Goal: Communication & Community: Answer question/provide support

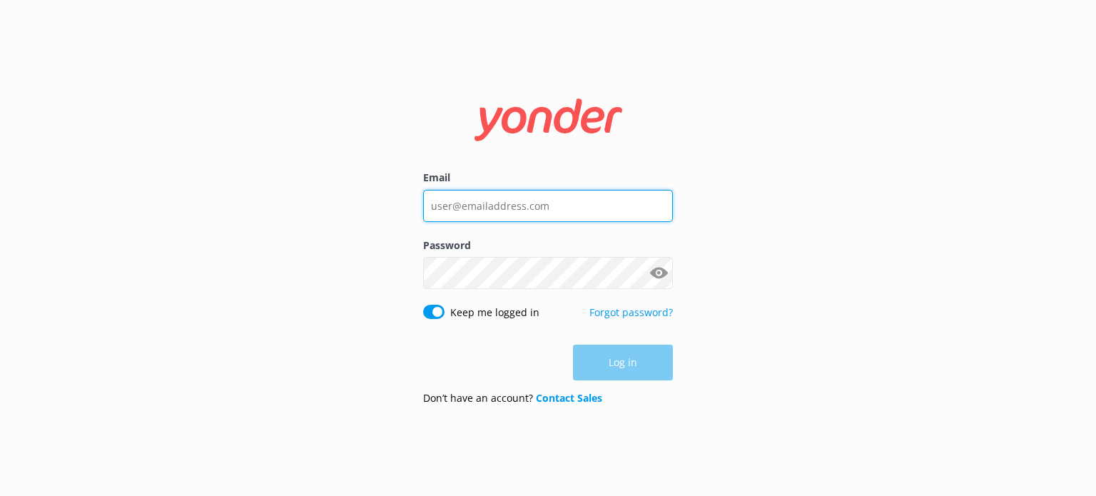
type input "[EMAIL_ADDRESS][DOMAIN_NAME]"
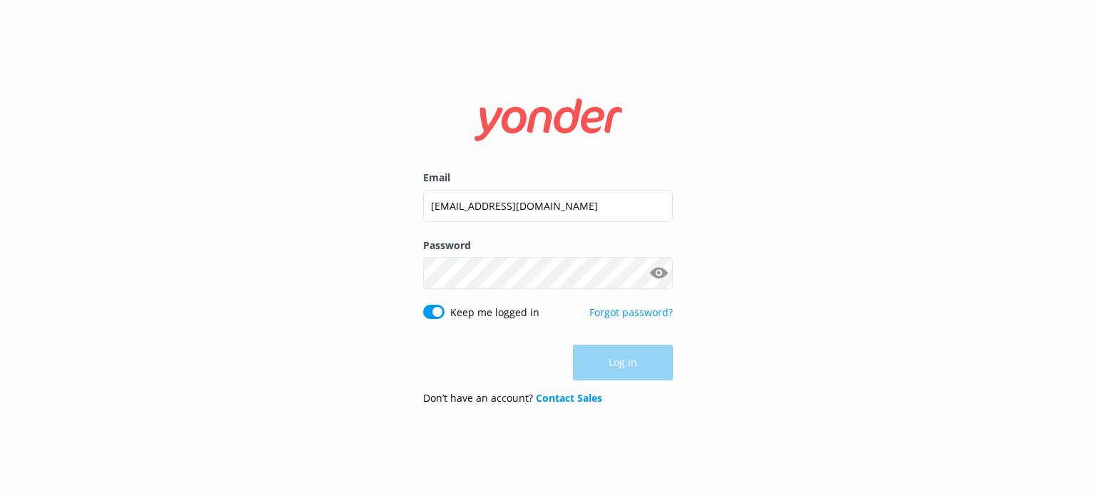
click at [624, 376] on div "Log in" at bounding box center [548, 363] width 250 height 36
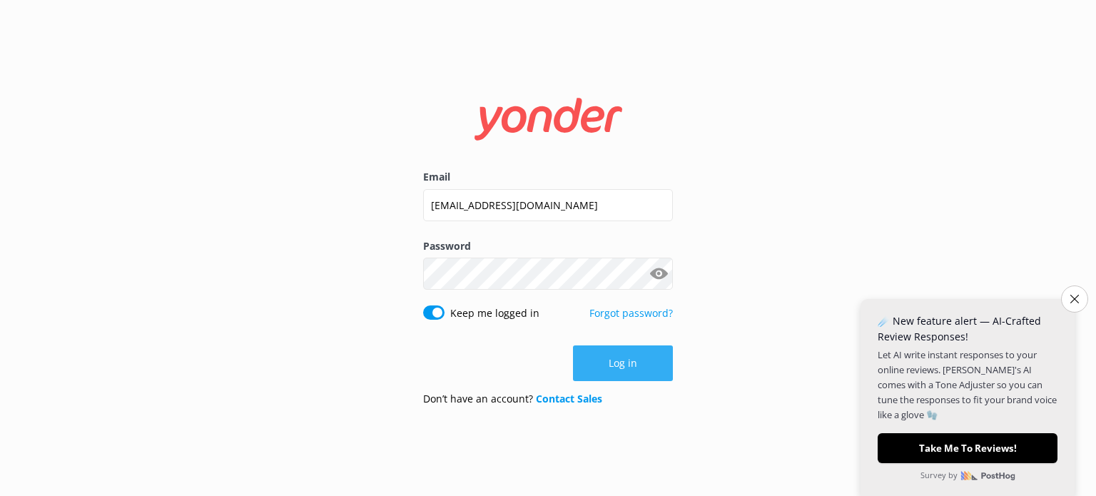
click at [620, 373] on button "Log in" at bounding box center [623, 363] width 100 height 36
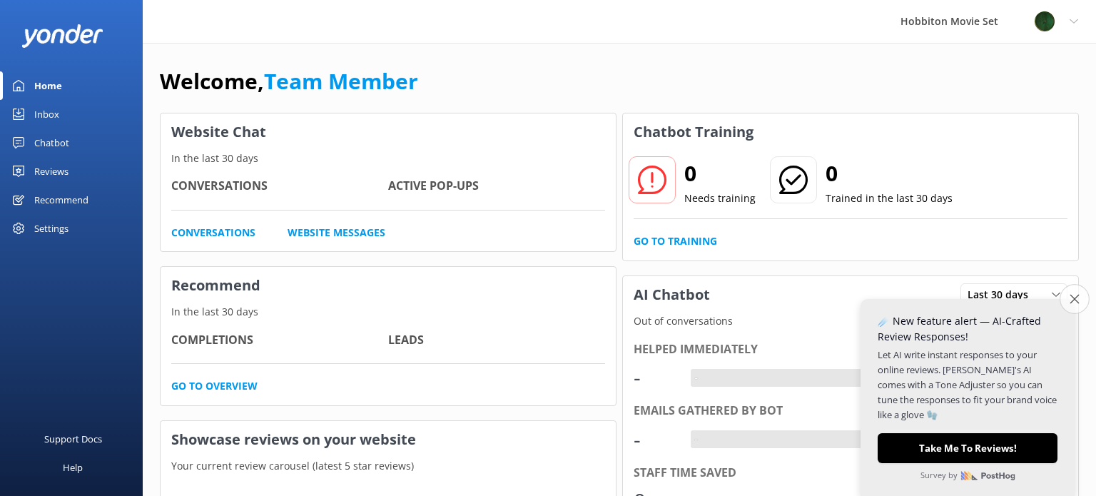
click at [1071, 304] on button "Close survey" at bounding box center [1075, 299] width 30 height 30
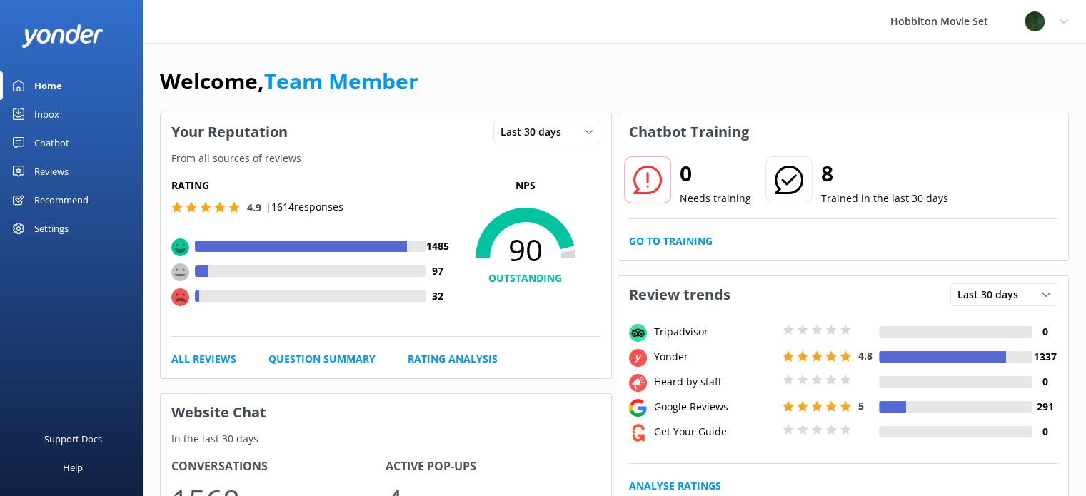
click at [34, 112] on div "Inbox" at bounding box center [46, 114] width 25 height 29
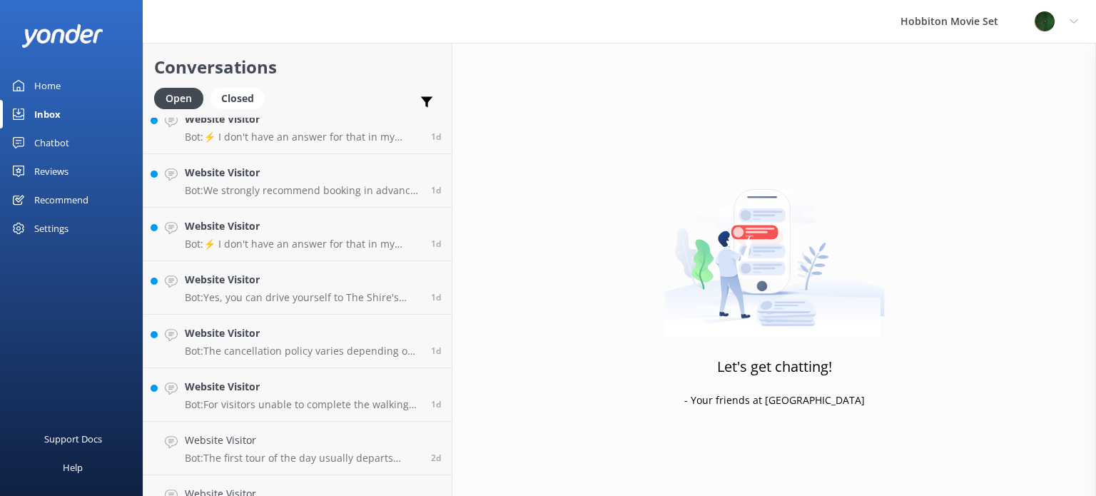
scroll to position [4278, 0]
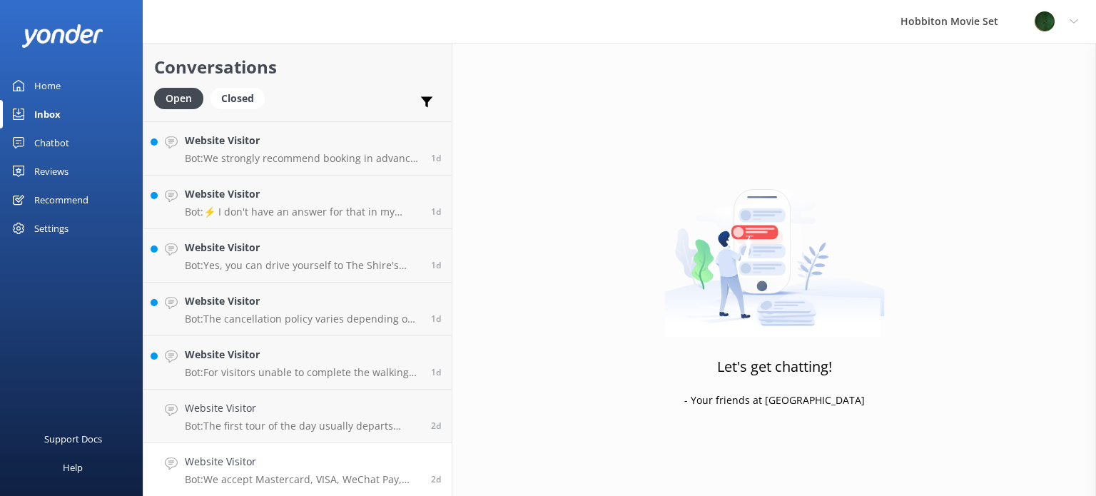
click at [270, 463] on h4 "Website Visitor" at bounding box center [303, 462] width 236 height 16
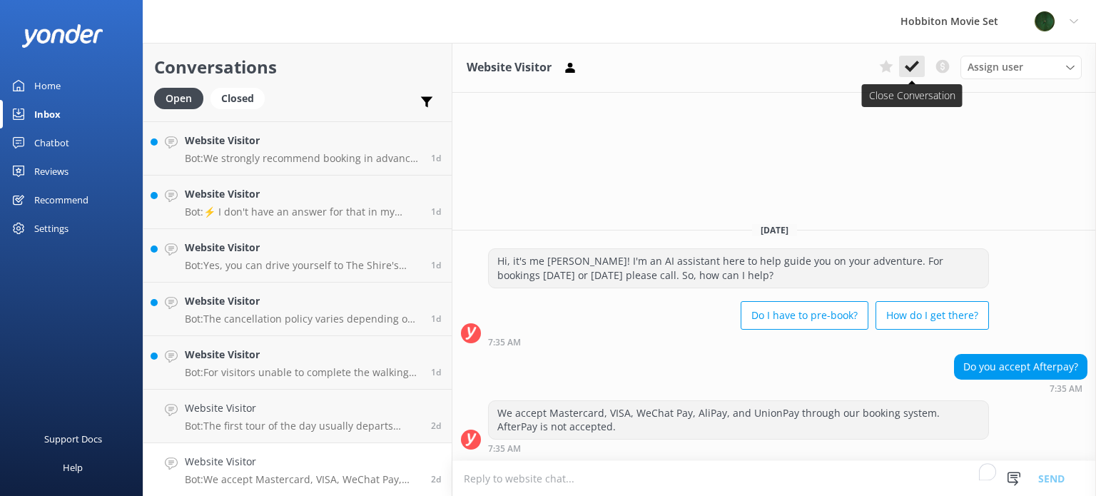
click at [905, 66] on icon at bounding box center [912, 66] width 14 height 14
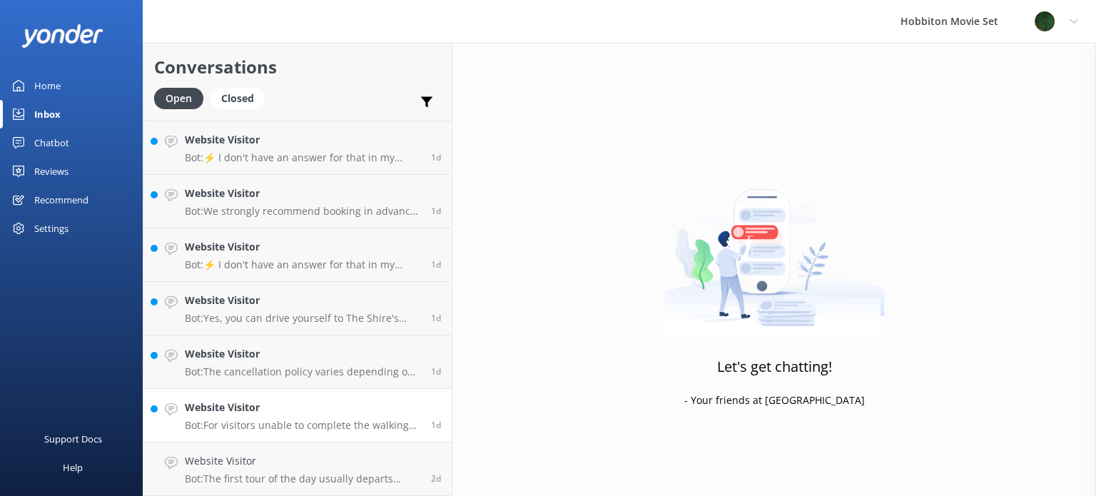
scroll to position [4225, 0]
click at [270, 423] on p "Bot: For visitors unable to complete the walking tour, we offer a Mobility Rest…" at bounding box center [303, 425] width 236 height 13
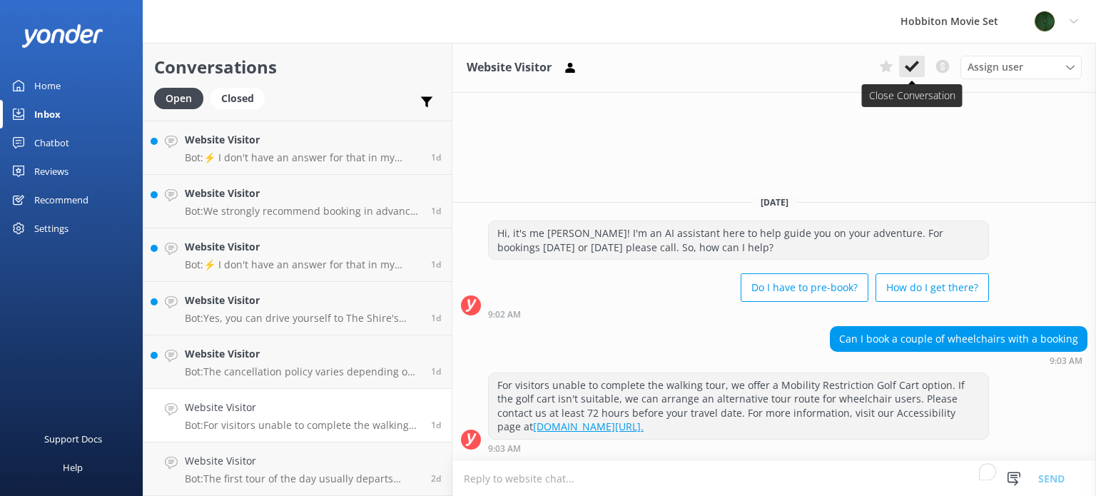
click at [912, 62] on icon at bounding box center [912, 66] width 14 height 14
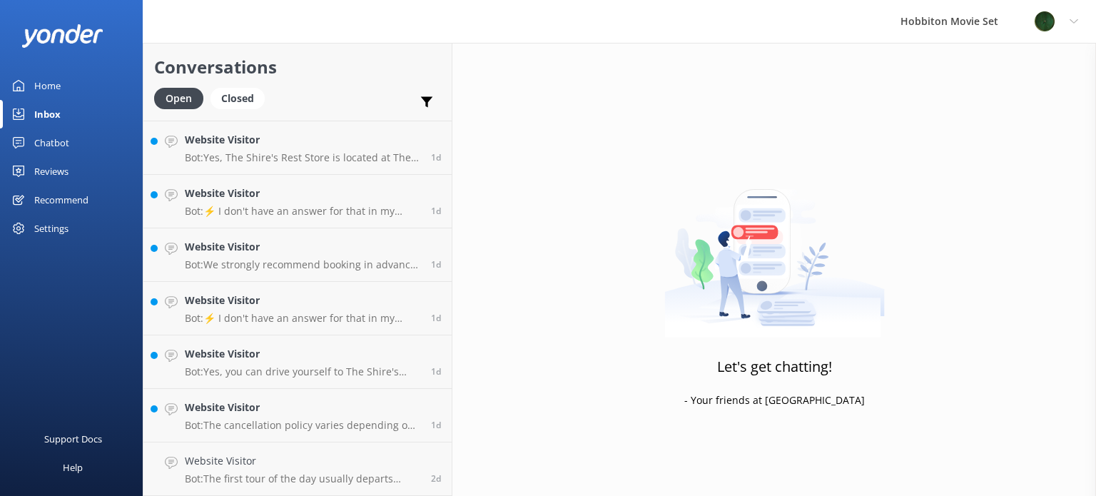
scroll to position [4171, 0]
click at [247, 473] on p "Bot: The first tour of the day usually departs around 9am, but this can vary wi…" at bounding box center [303, 479] width 236 height 13
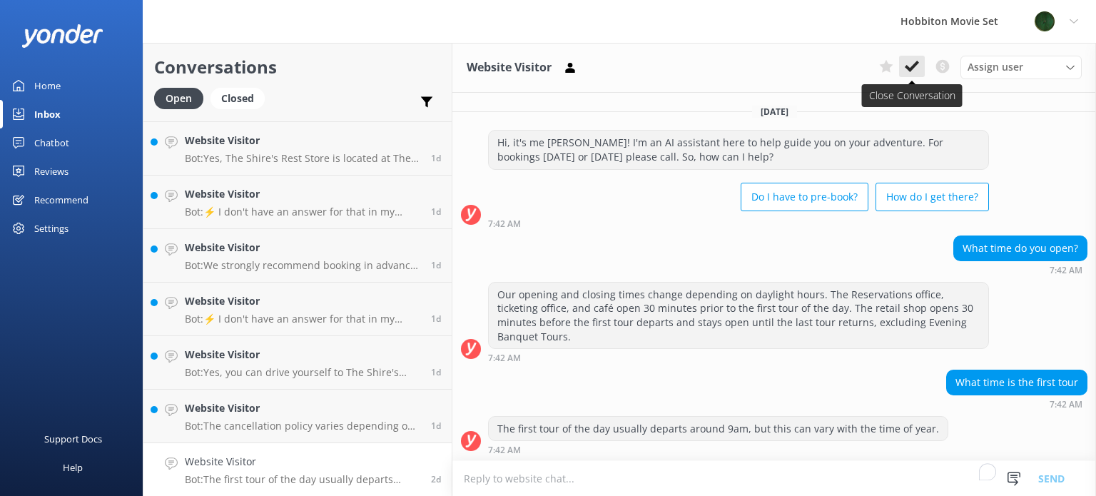
click at [908, 69] on use at bounding box center [912, 66] width 14 height 11
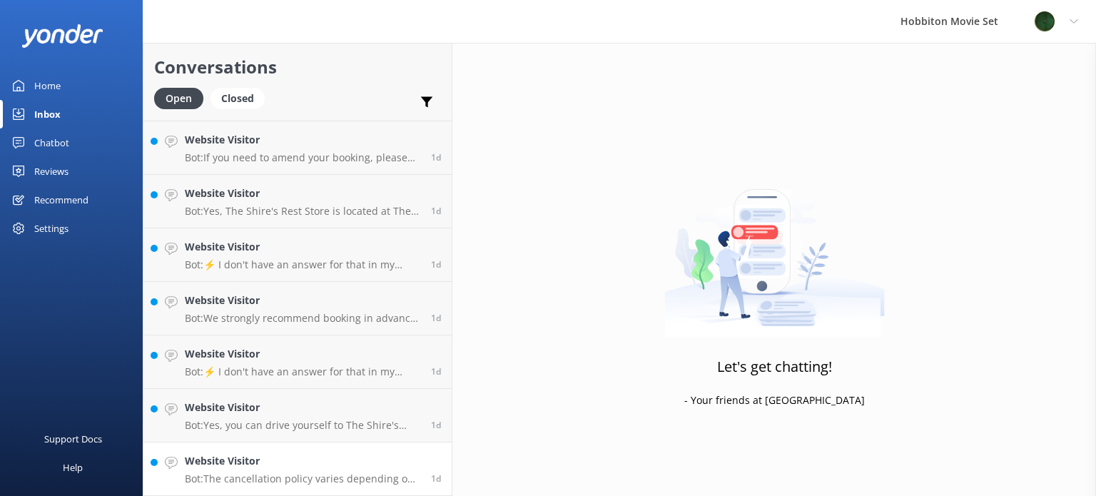
scroll to position [4118, 0]
click at [293, 462] on h4 "Website Visitor" at bounding box center [303, 462] width 236 height 16
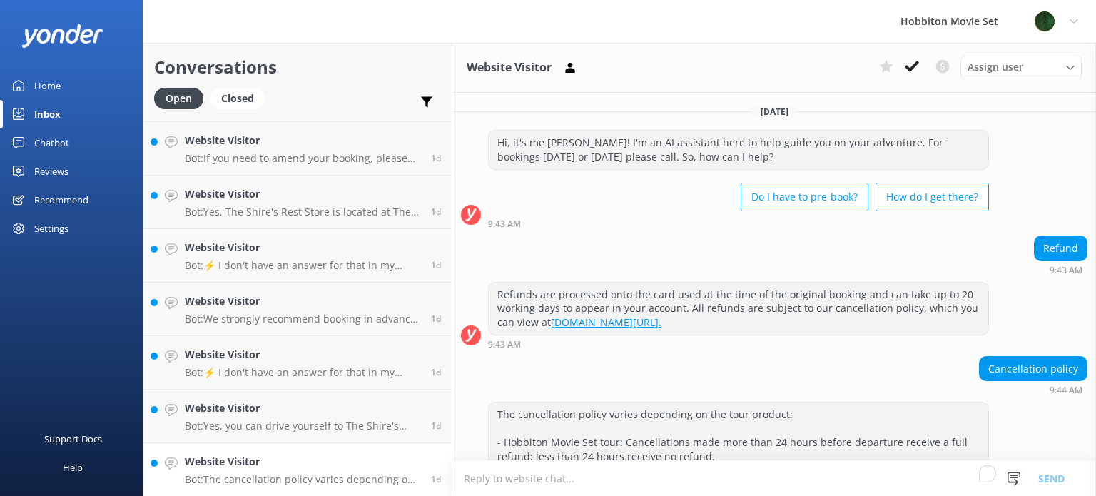
scroll to position [126, 0]
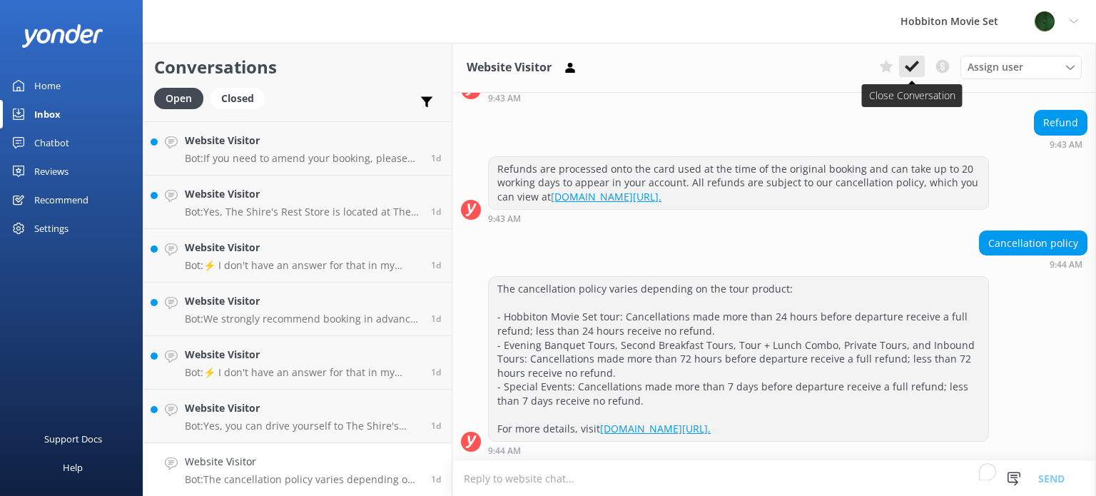
click at [915, 66] on use at bounding box center [912, 66] width 14 height 11
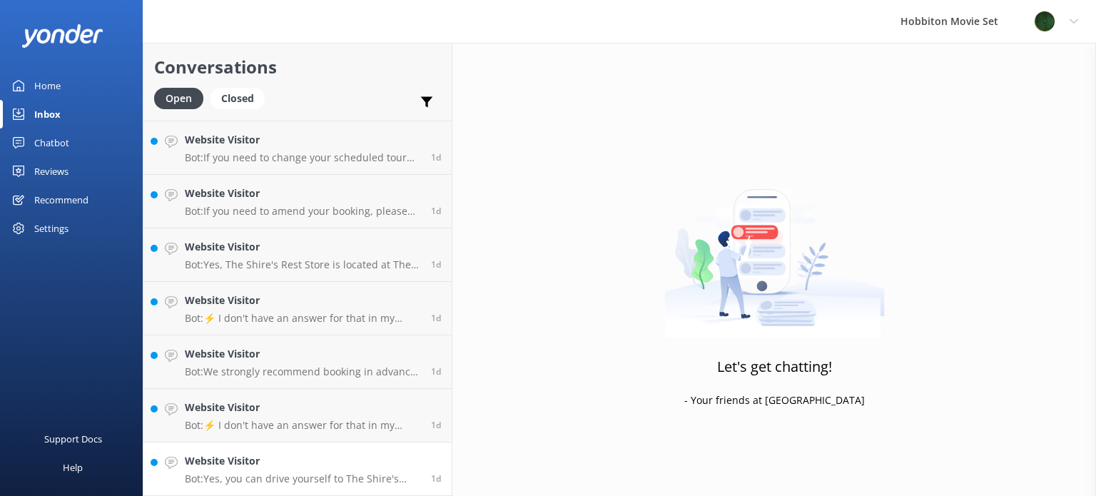
scroll to position [4064, 0]
click at [313, 478] on p "Bot: Yes, you can drive yourself to The Shire's Rest, park your vehicle, and jo…" at bounding box center [303, 479] width 236 height 13
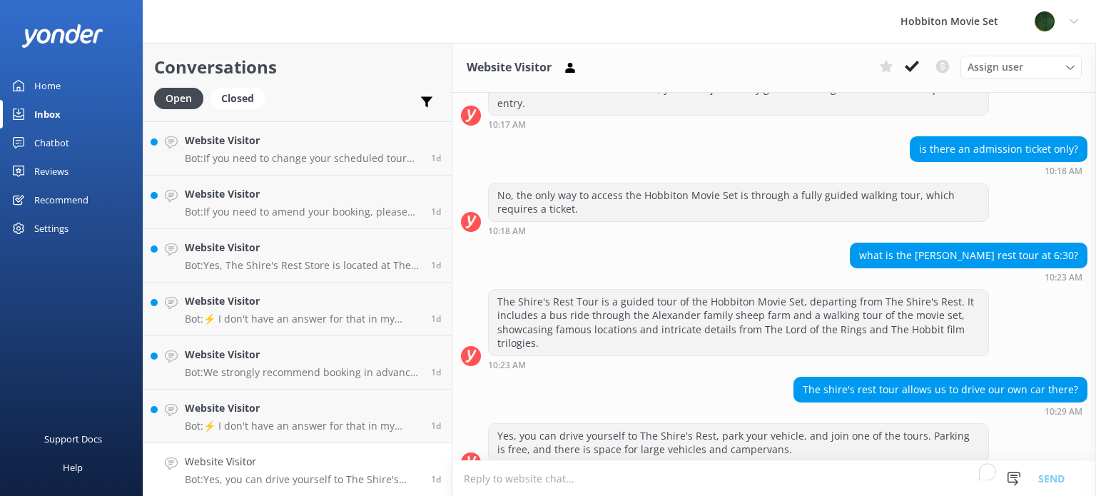
scroll to position [610, 0]
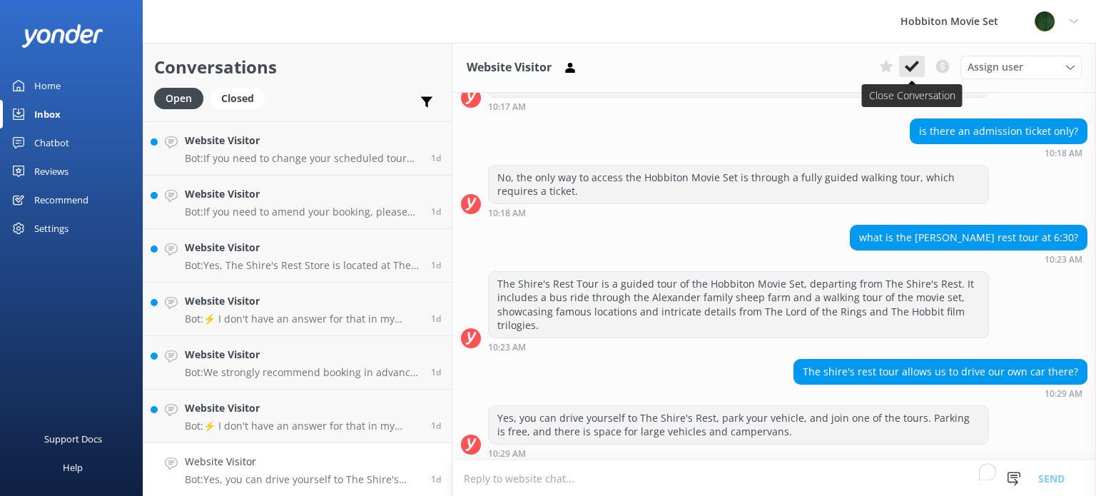
click at [913, 65] on icon at bounding box center [912, 66] width 14 height 14
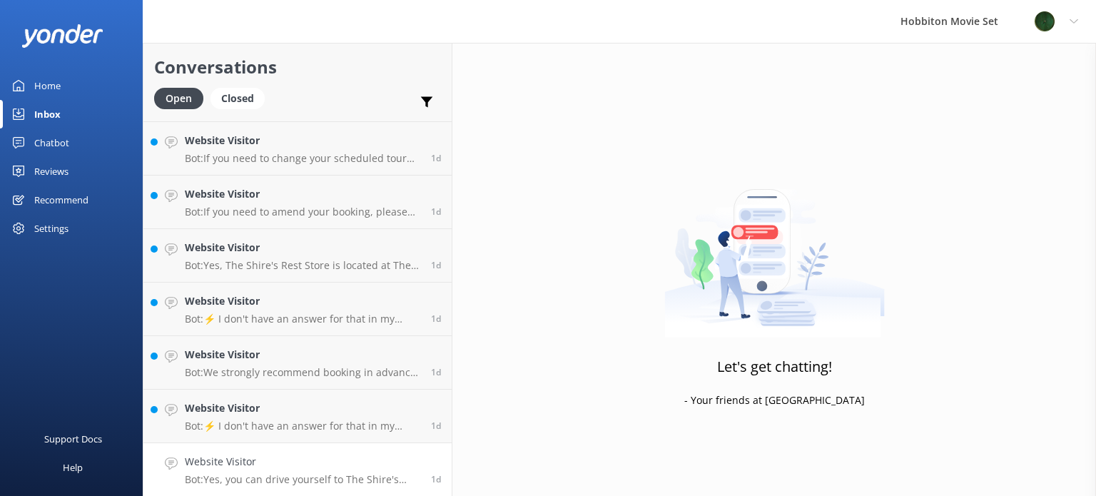
scroll to position [4011, 0]
click at [255, 472] on div "Website Visitor Bot: ⚡ I don't have an answer for that in my knowledge base. Pl…" at bounding box center [303, 468] width 236 height 31
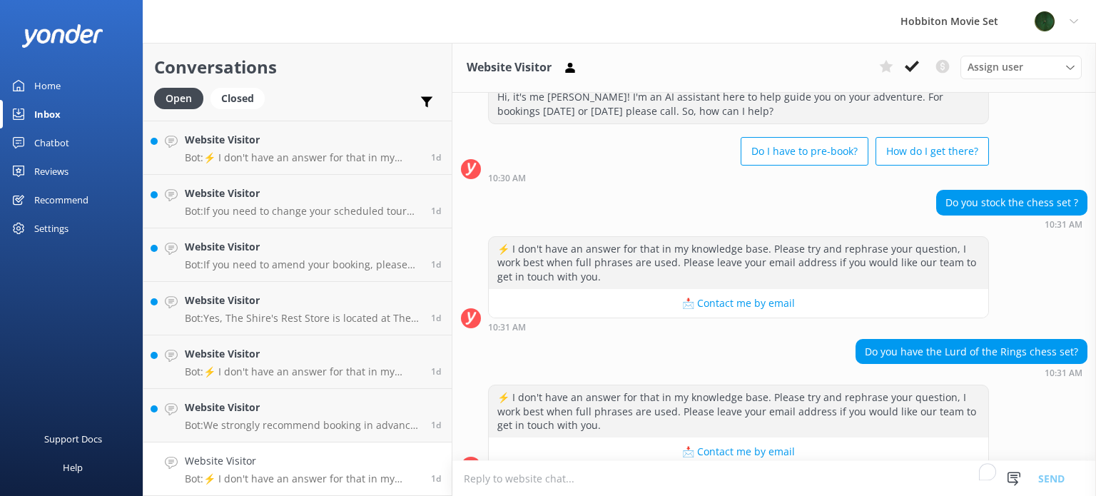
scroll to position [71, 0]
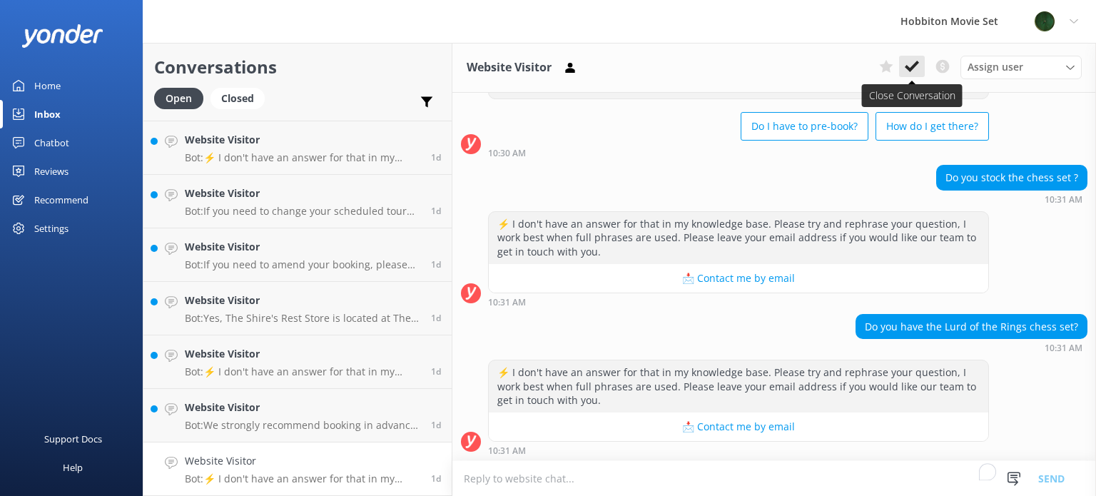
click at [902, 70] on button at bounding box center [912, 66] width 26 height 21
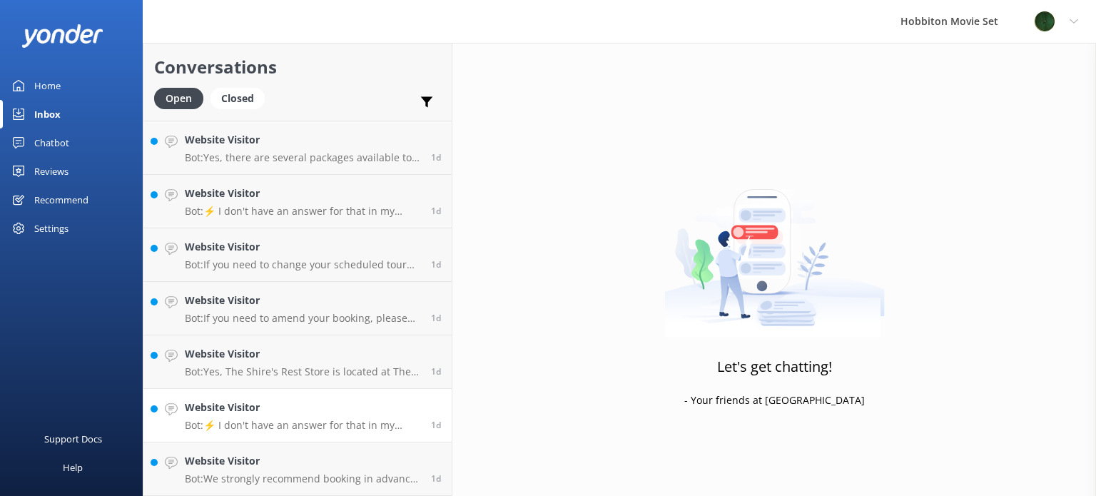
scroll to position [3957, 0]
click at [311, 470] on div "Website Visitor Bot: We strongly recommend booking in advance as our tours are …" at bounding box center [303, 469] width 236 height 31
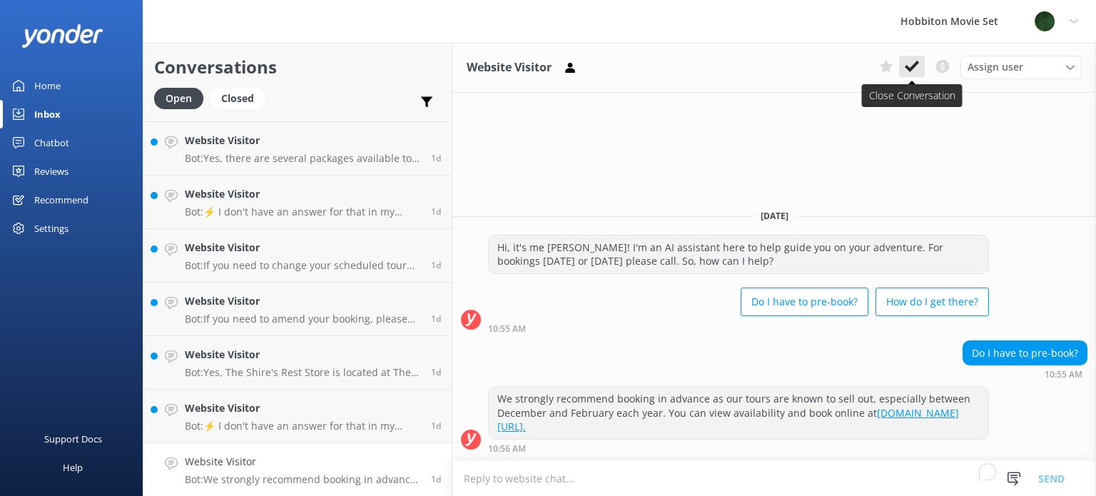
click at [916, 65] on use at bounding box center [912, 66] width 14 height 11
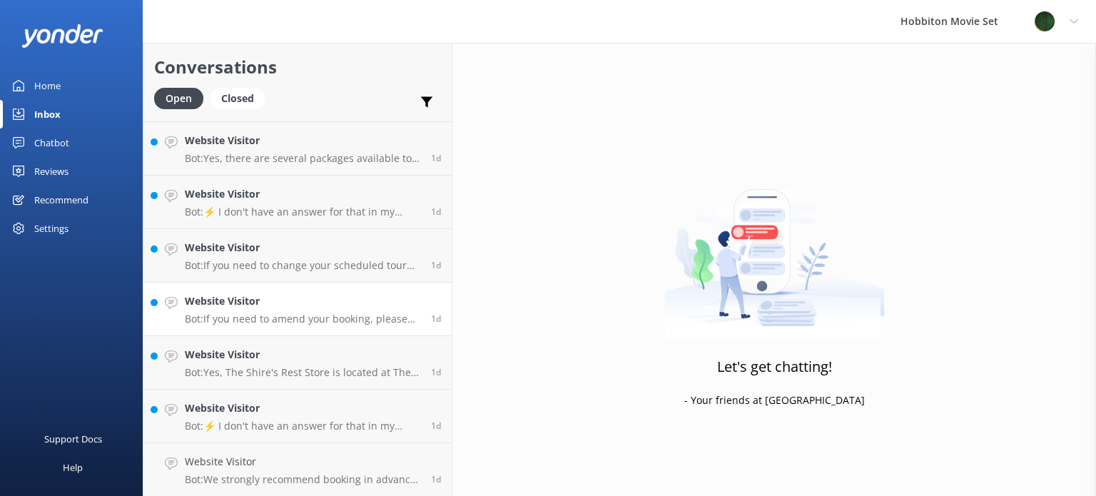
scroll to position [3903, 0]
click at [305, 462] on h4 "Website Visitor" at bounding box center [303, 462] width 236 height 16
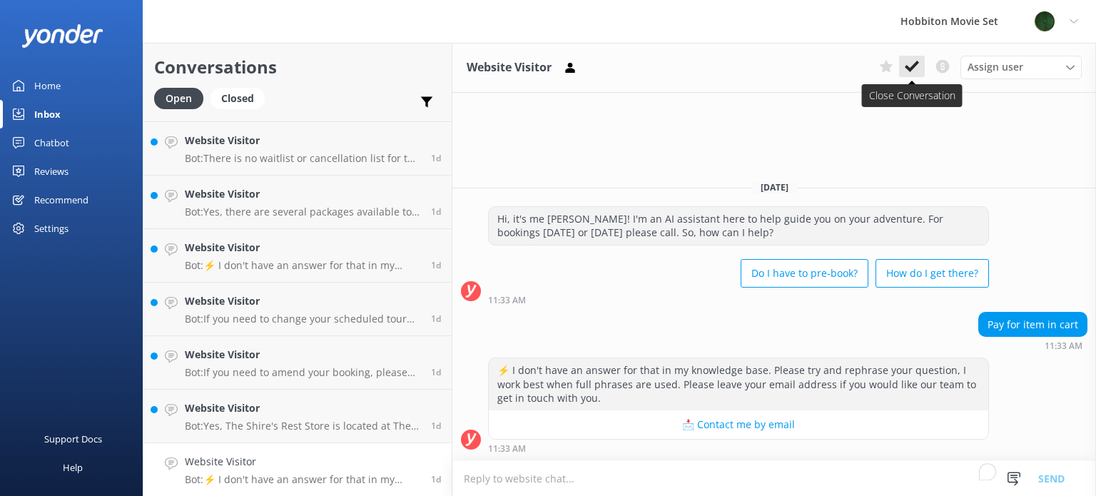
click at [911, 59] on button at bounding box center [912, 66] width 26 height 21
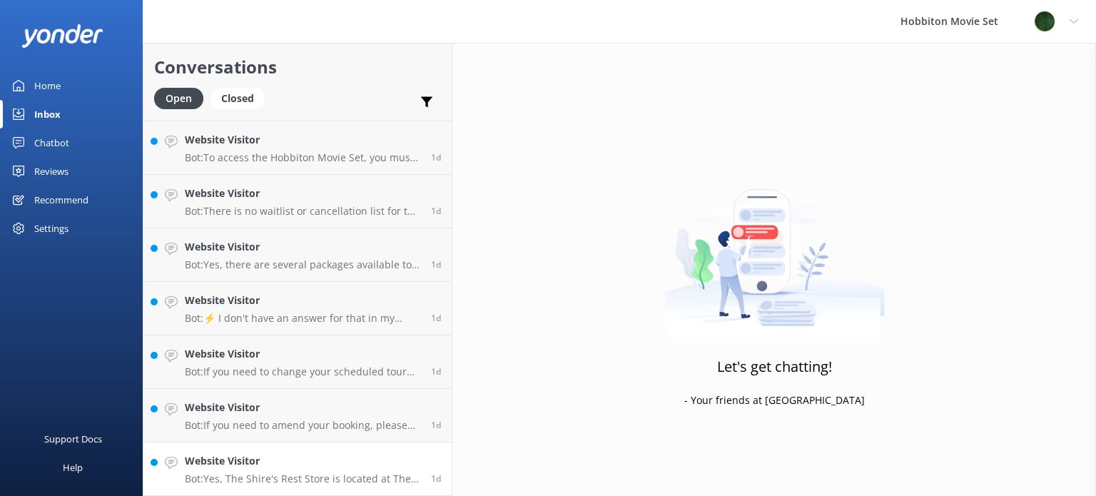
scroll to position [3850, 0]
click at [283, 458] on h4 "Website Visitor" at bounding box center [303, 462] width 236 height 16
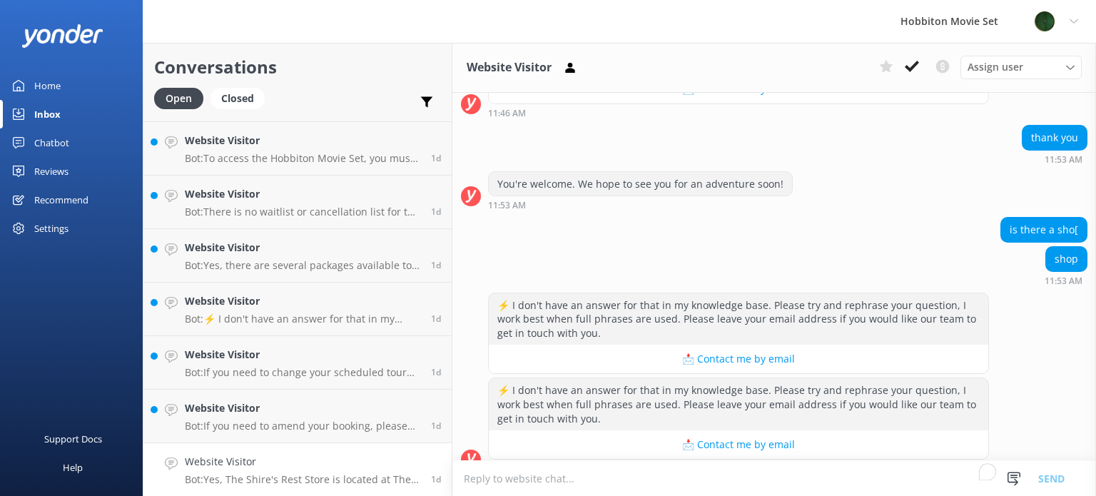
scroll to position [635, 0]
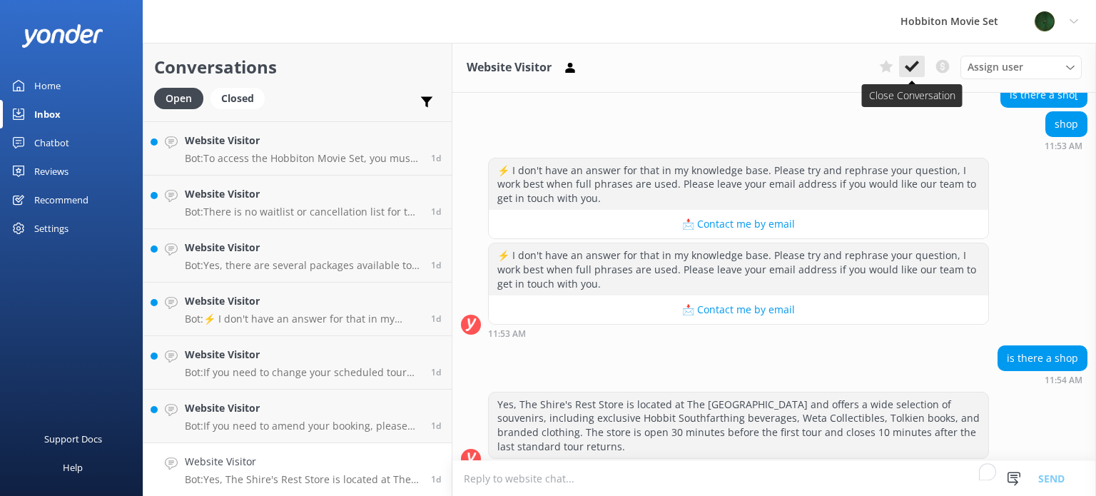
click at [908, 61] on icon at bounding box center [912, 66] width 14 height 14
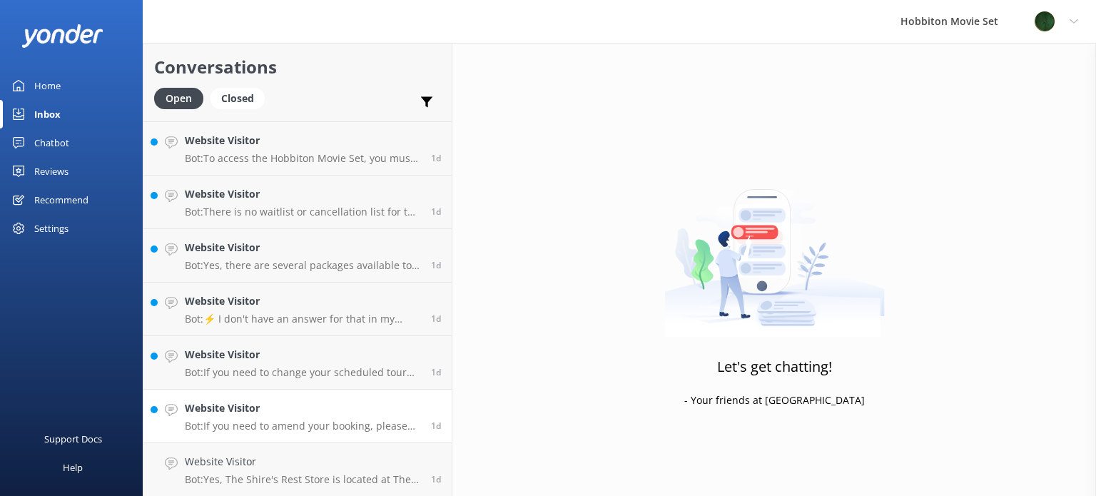
scroll to position [3797, 0]
click at [283, 472] on p "Bot: If you need to amend your booking, please contact our team at [EMAIL_ADDRE…" at bounding box center [303, 478] width 236 height 13
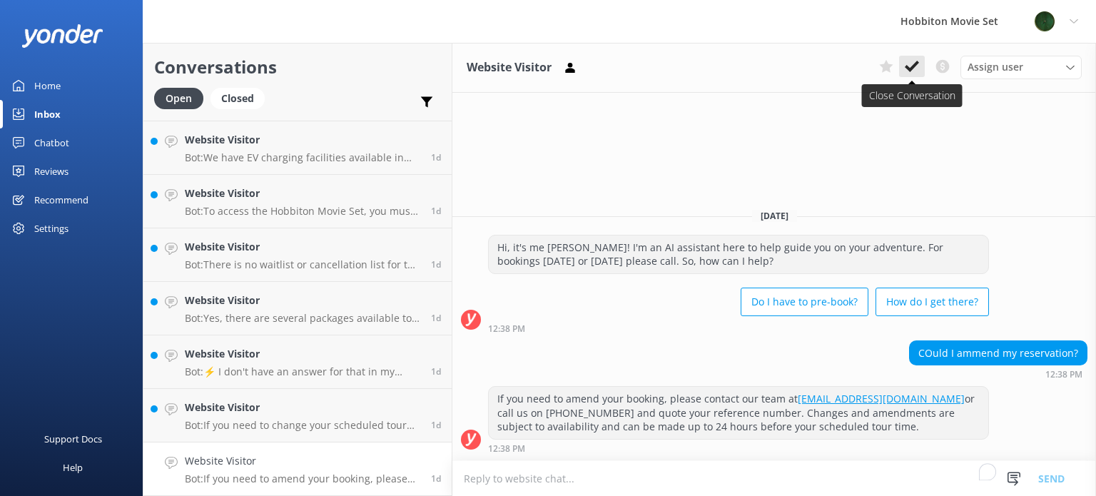
click at [919, 67] on icon at bounding box center [912, 66] width 14 height 14
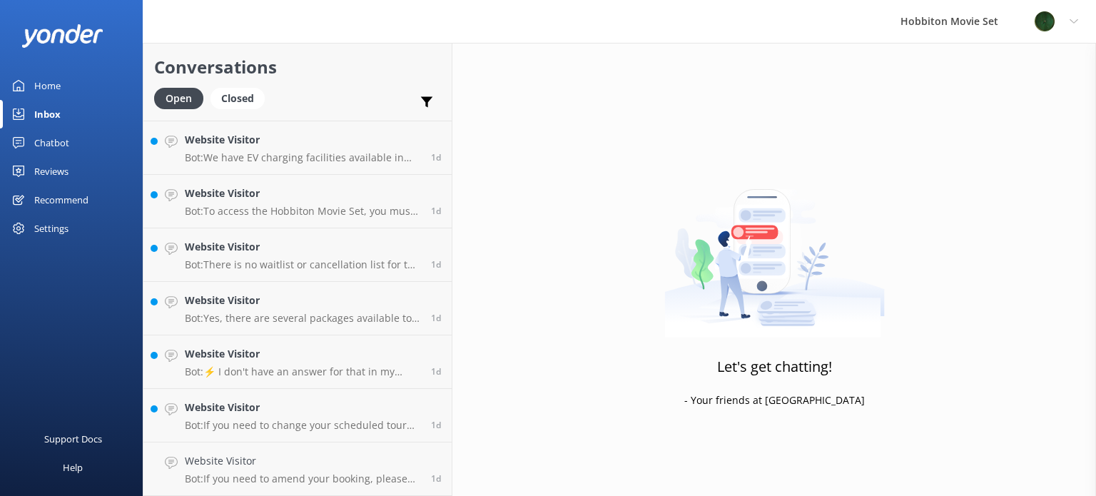
scroll to position [3743, 0]
click at [289, 463] on h4 "Website Visitor" at bounding box center [303, 462] width 236 height 16
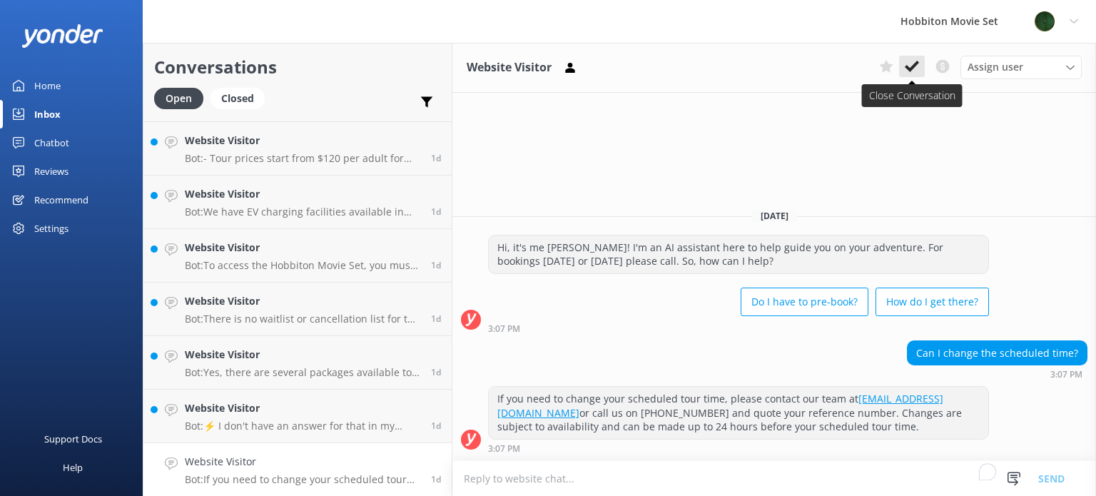
click at [913, 68] on use at bounding box center [912, 66] width 14 height 11
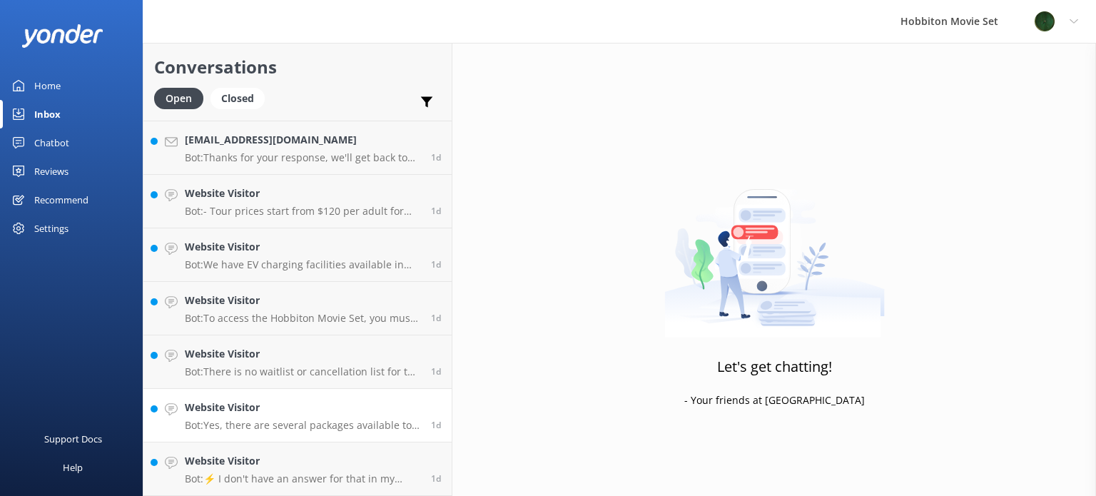
scroll to position [3689, 0]
click at [292, 476] on p "Bot: ⚡ I don't have an answer for that in my knowledge base. Please try and rep…" at bounding box center [303, 479] width 236 height 13
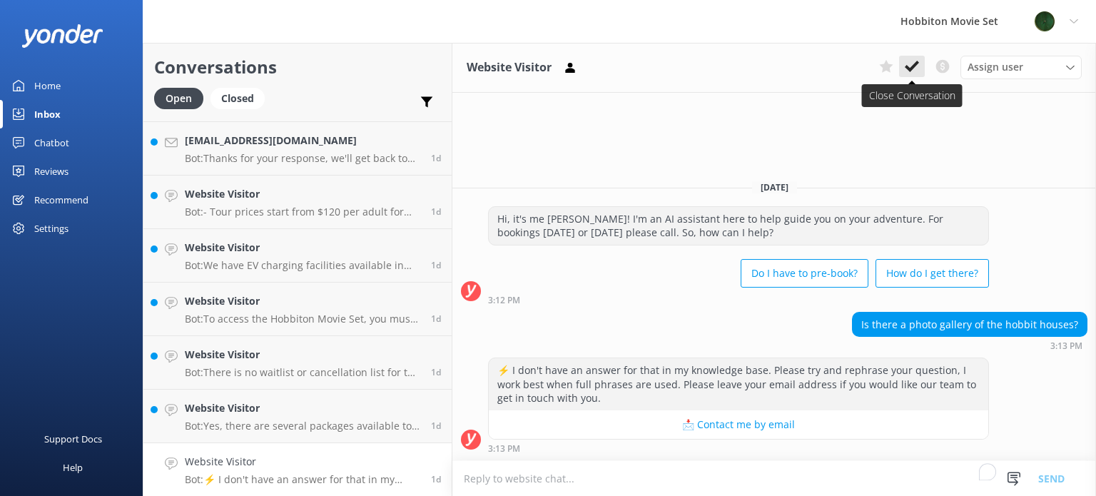
click at [914, 64] on icon at bounding box center [912, 66] width 14 height 14
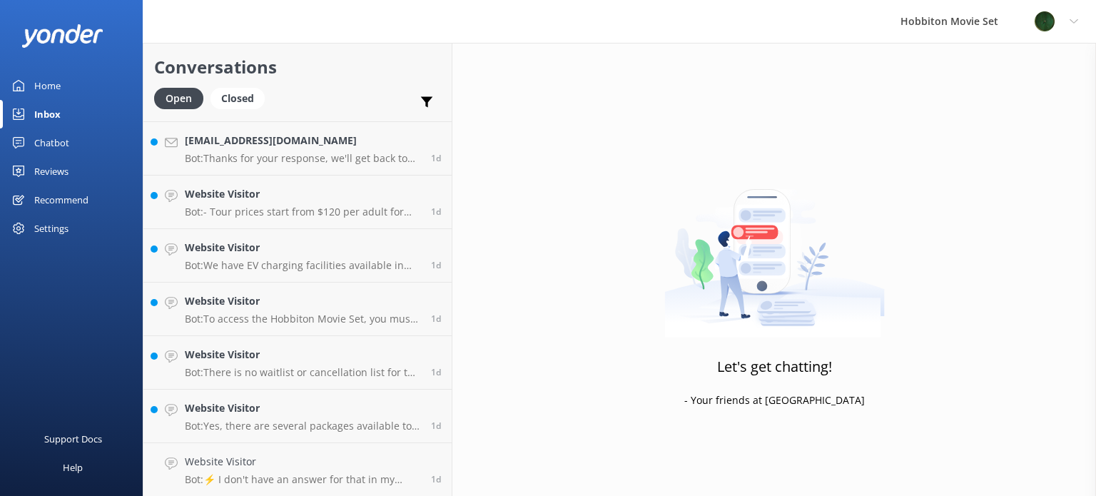
scroll to position [3636, 0]
click at [283, 478] on p "Bot: Yes, there are several packages available to visit the Hobbiton Movie Set.…" at bounding box center [303, 479] width 236 height 13
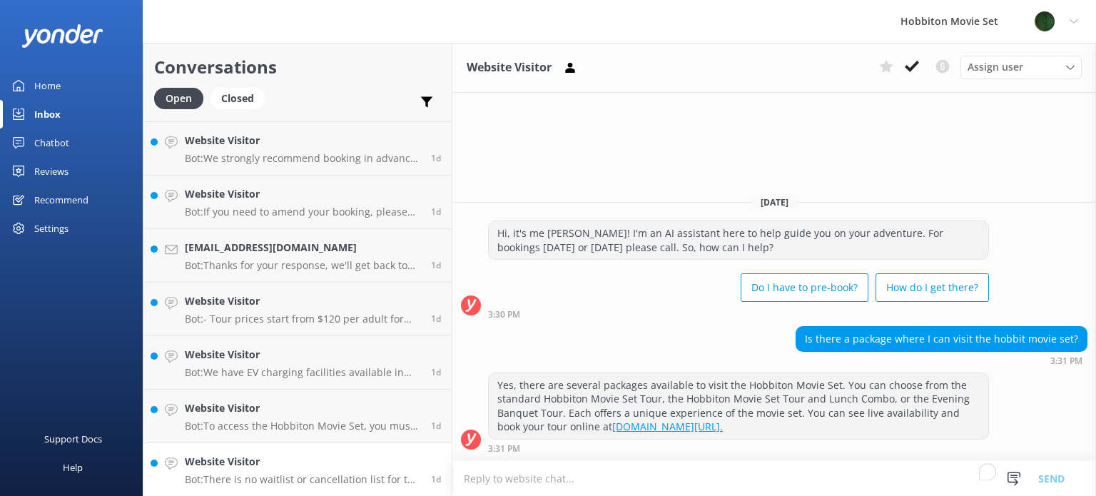
click at [305, 479] on p "Bot: There is no waitlist or cancellation list for the Hobbiton Movie Set Beer …" at bounding box center [303, 479] width 236 height 13
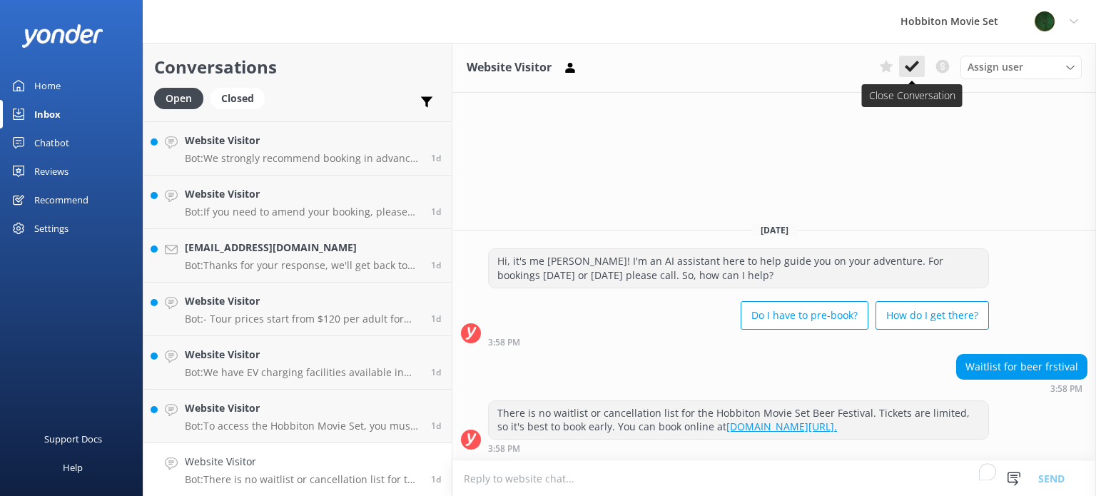
click at [914, 66] on use at bounding box center [912, 66] width 14 height 11
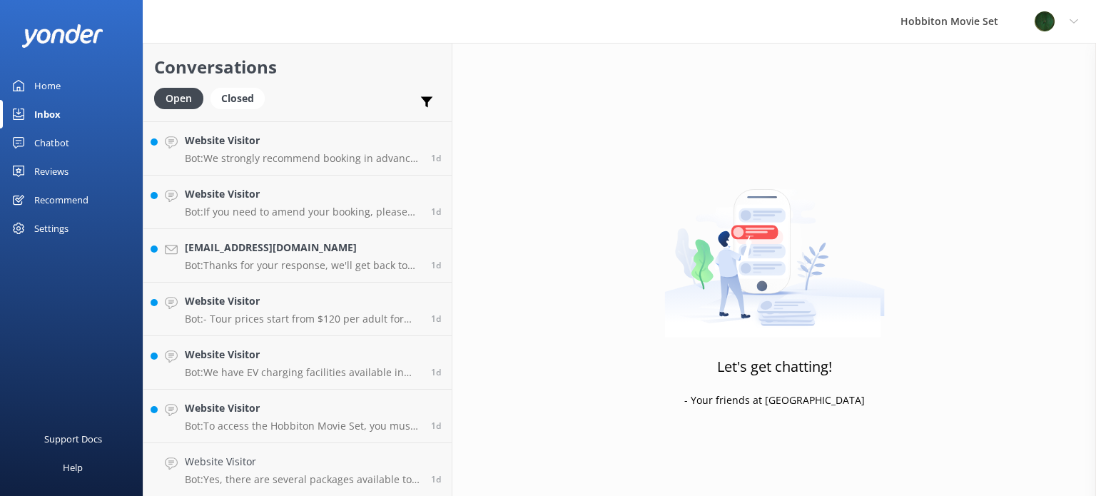
click at [49, 138] on div "Chatbot" at bounding box center [51, 142] width 35 height 29
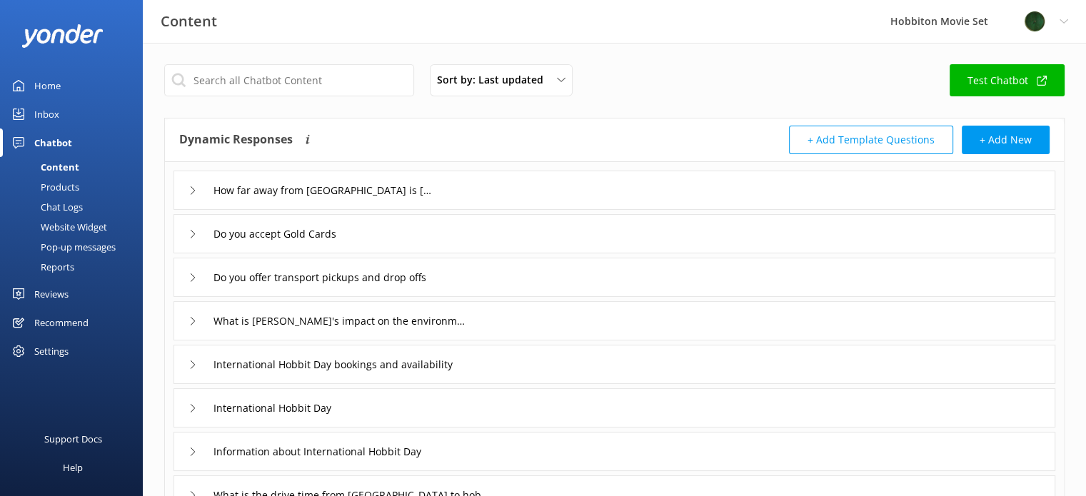
click at [61, 109] on link "Inbox" at bounding box center [71, 114] width 143 height 29
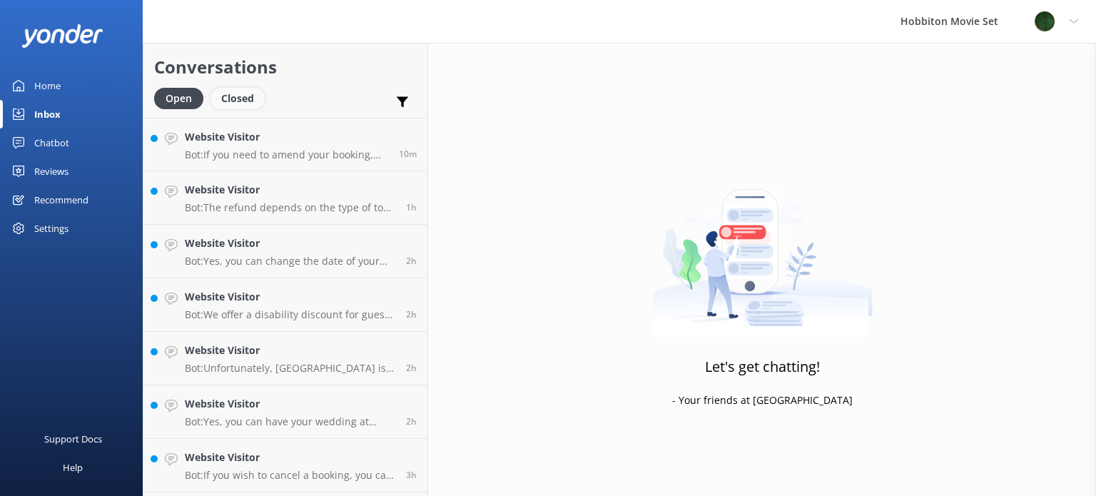
click at [237, 93] on div "Closed" at bounding box center [238, 98] width 54 height 21
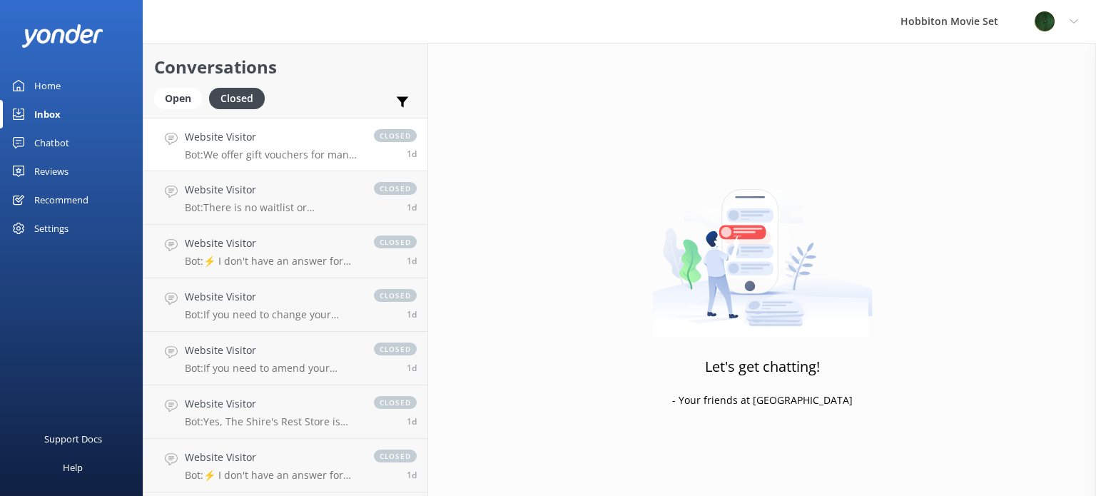
click at [260, 138] on h4 "Website Visitor" at bounding box center [272, 137] width 175 height 16
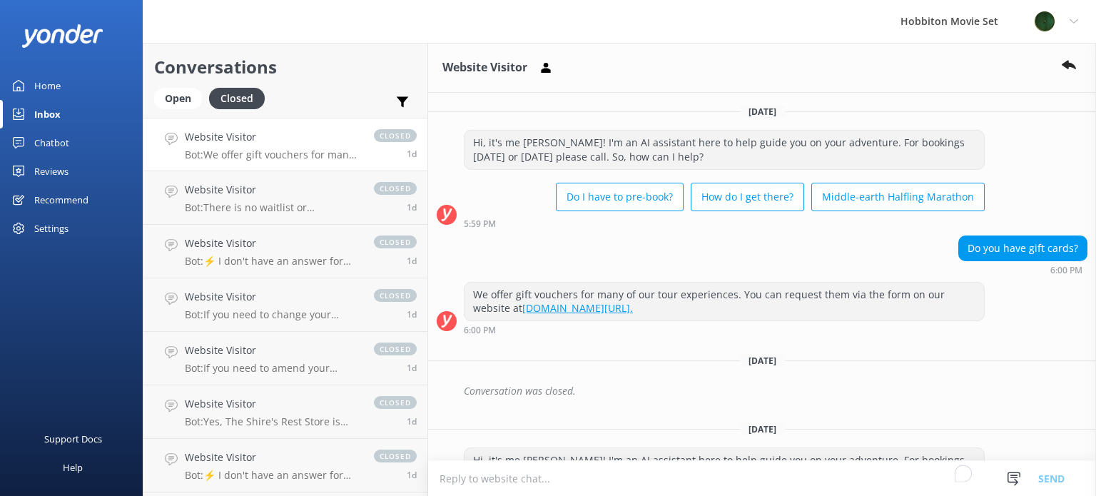
scroll to position [91, 0]
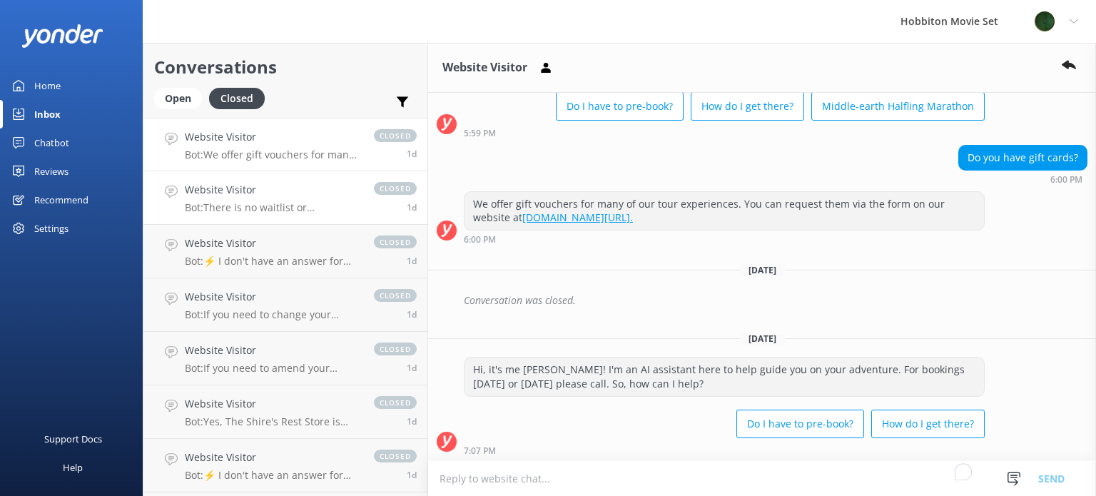
click at [271, 206] on p "Bot: There is no waitlist or cancellation list for the Hobbiton Movie Set Beer …" at bounding box center [272, 207] width 175 height 13
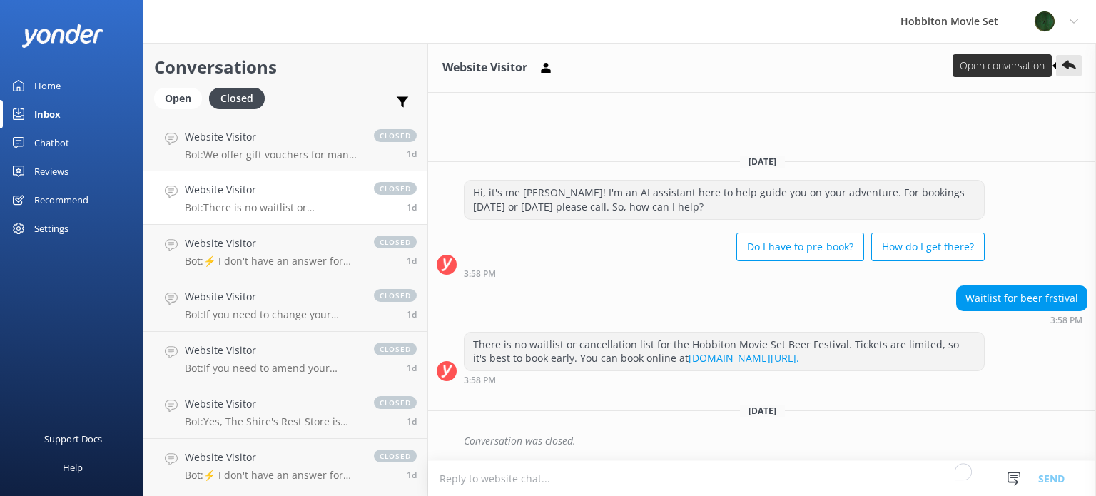
click at [1075, 61] on icon at bounding box center [1069, 66] width 14 height 14
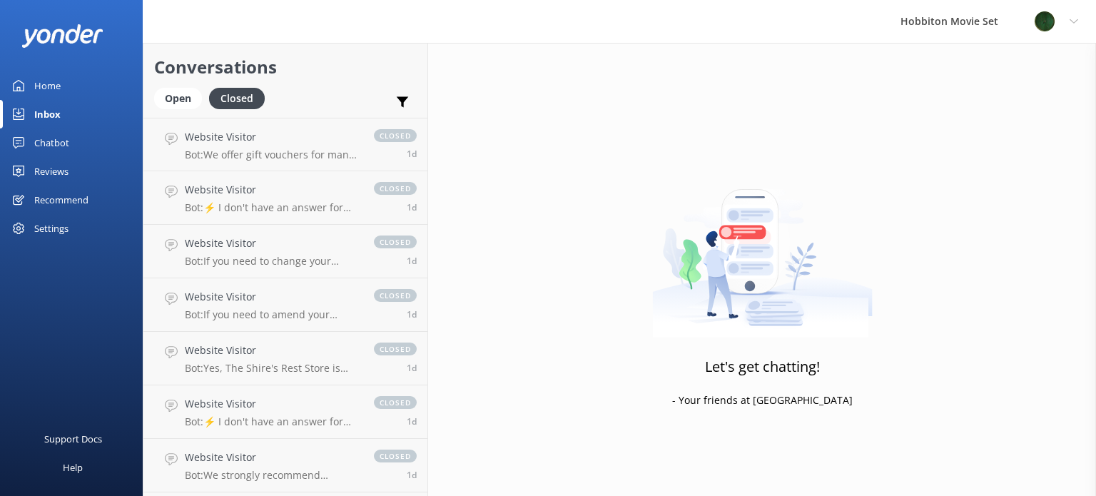
click at [54, 111] on div "Inbox" at bounding box center [47, 114] width 26 height 29
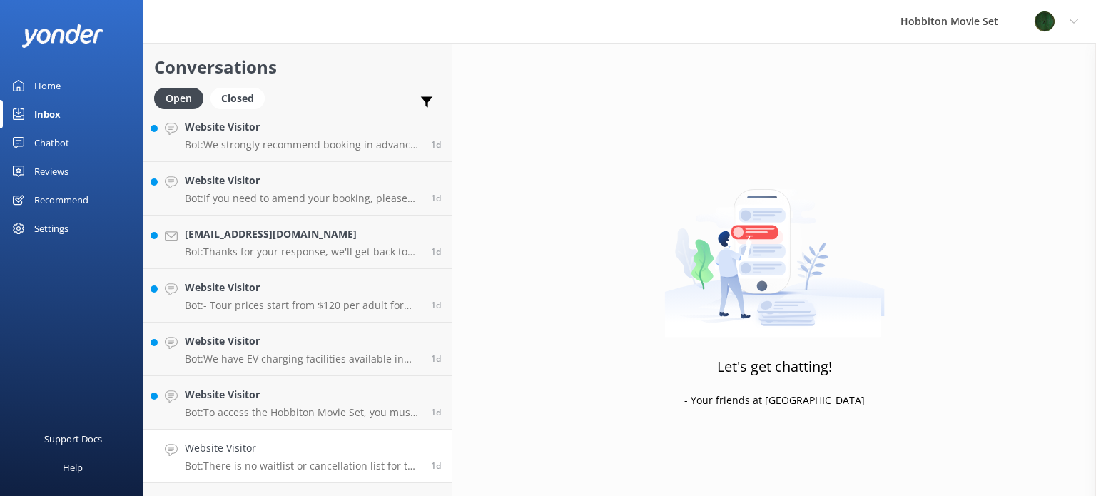
scroll to position [3689, 0]
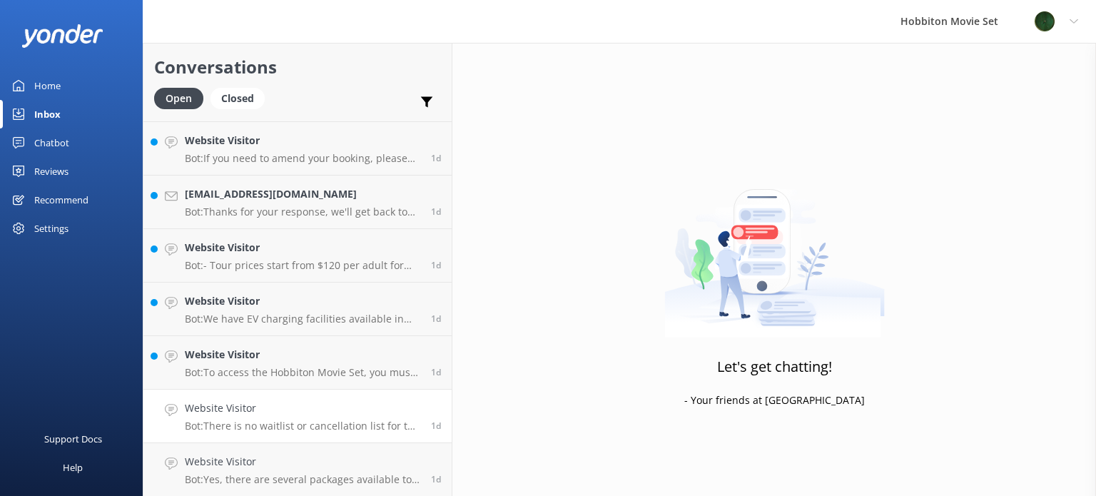
click at [333, 429] on p "Bot: There is no waitlist or cancellation list for the Hobbiton Movie Set Beer …" at bounding box center [303, 426] width 236 height 13
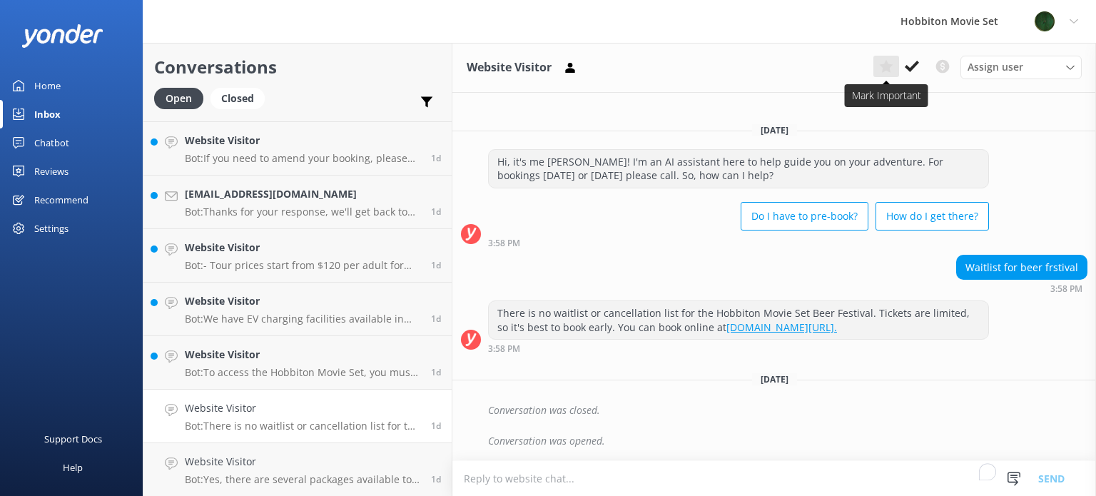
click at [879, 70] on button at bounding box center [887, 66] width 26 height 21
click at [339, 455] on h4 "Website Visitor" at bounding box center [303, 462] width 236 height 16
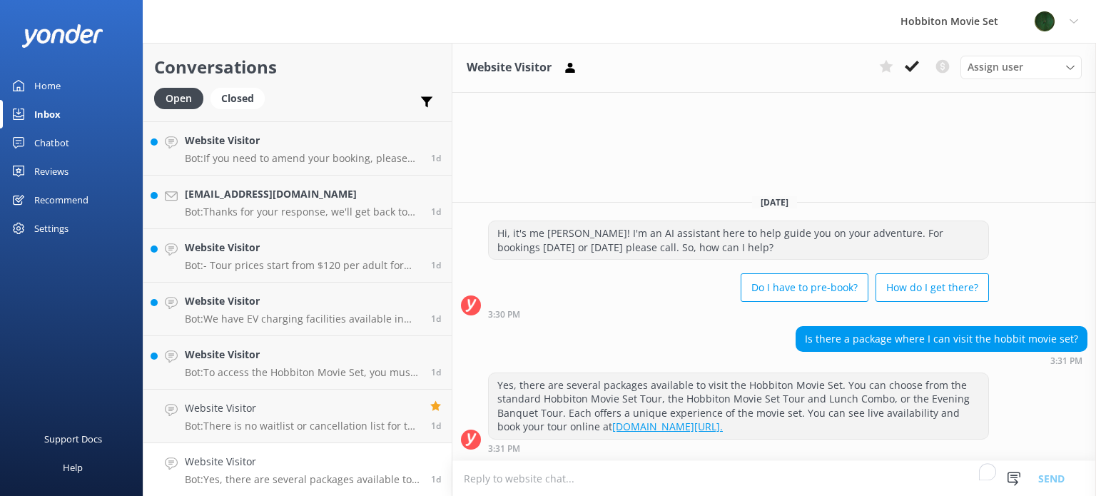
click at [268, 479] on p "Bot: Yes, there are several packages available to visit the Hobbiton Movie Set.…" at bounding box center [303, 479] width 236 height 13
click at [919, 69] on icon at bounding box center [912, 66] width 14 height 14
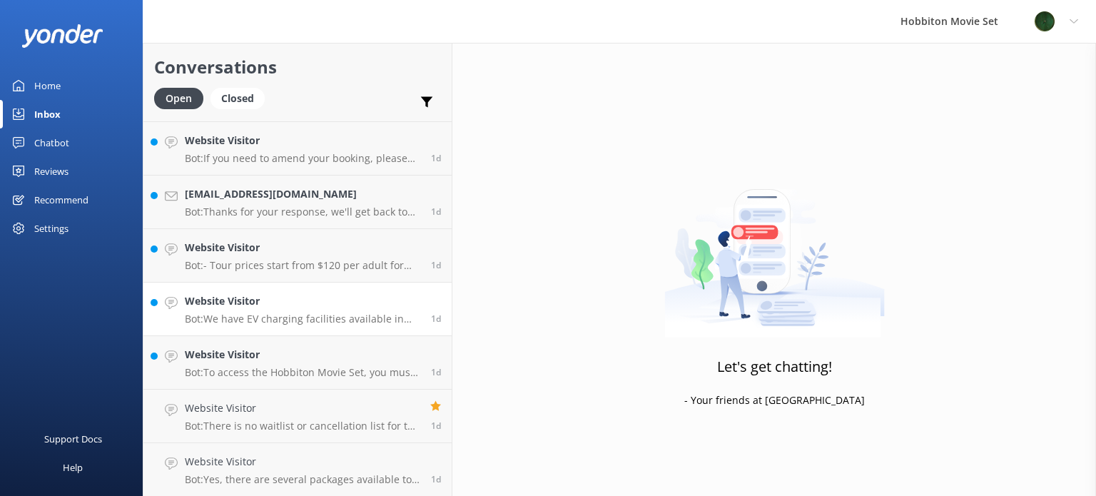
scroll to position [3636, 0]
click at [303, 408] on h4 "Website Visitor" at bounding box center [303, 408] width 236 height 16
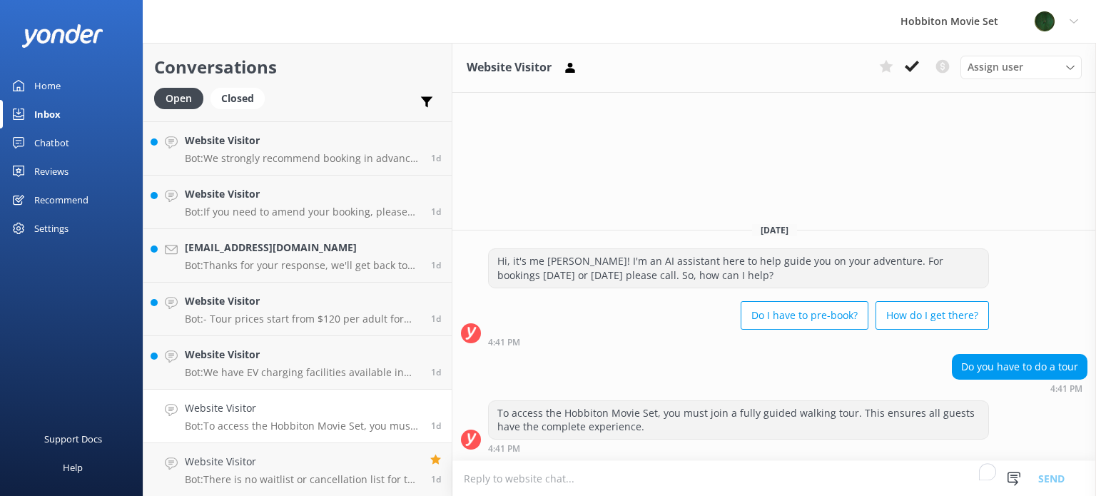
click at [311, 413] on h4 "Website Visitor" at bounding box center [303, 408] width 236 height 16
click at [919, 65] on icon at bounding box center [912, 66] width 14 height 14
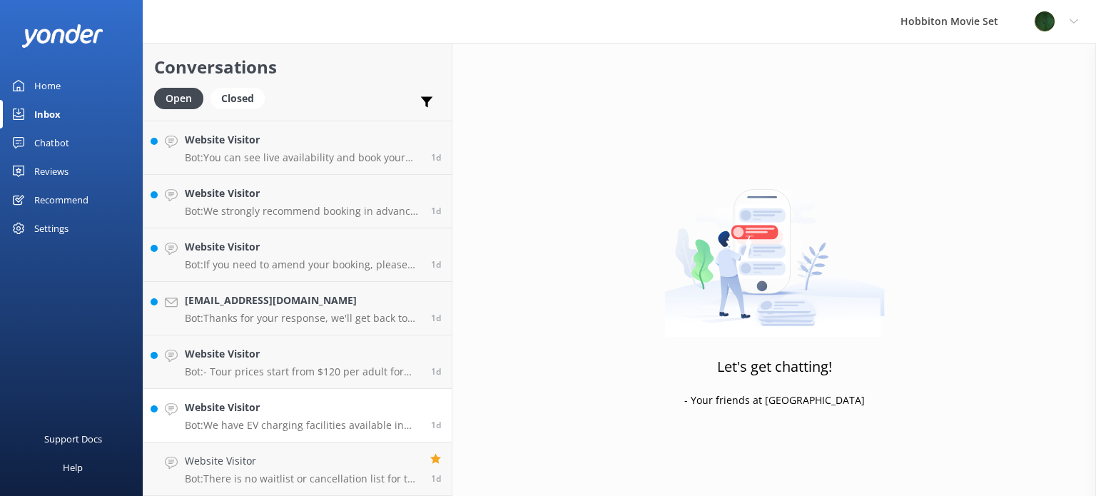
scroll to position [3583, 0]
click at [334, 409] on h4 "Website Visitor" at bounding box center [303, 408] width 236 height 16
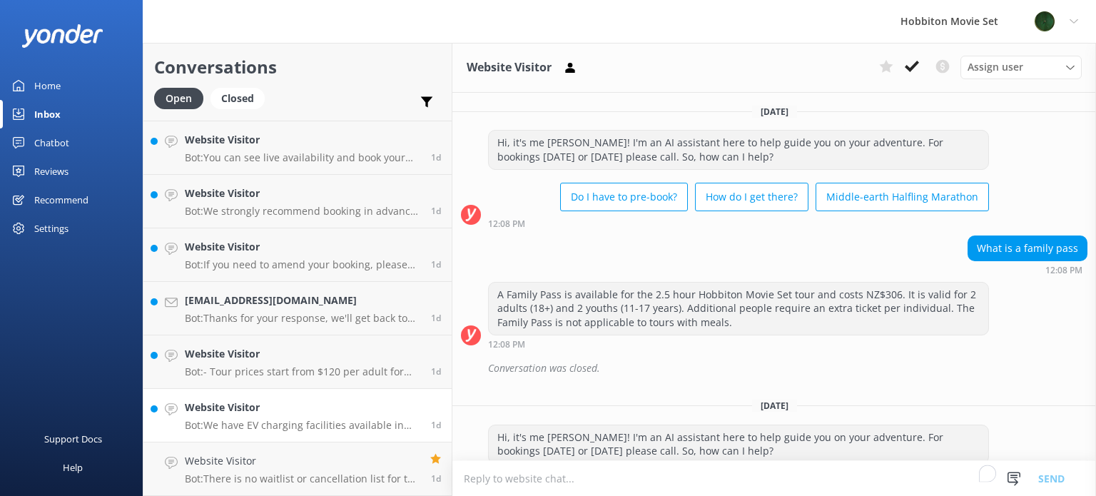
scroll to position [159, 0]
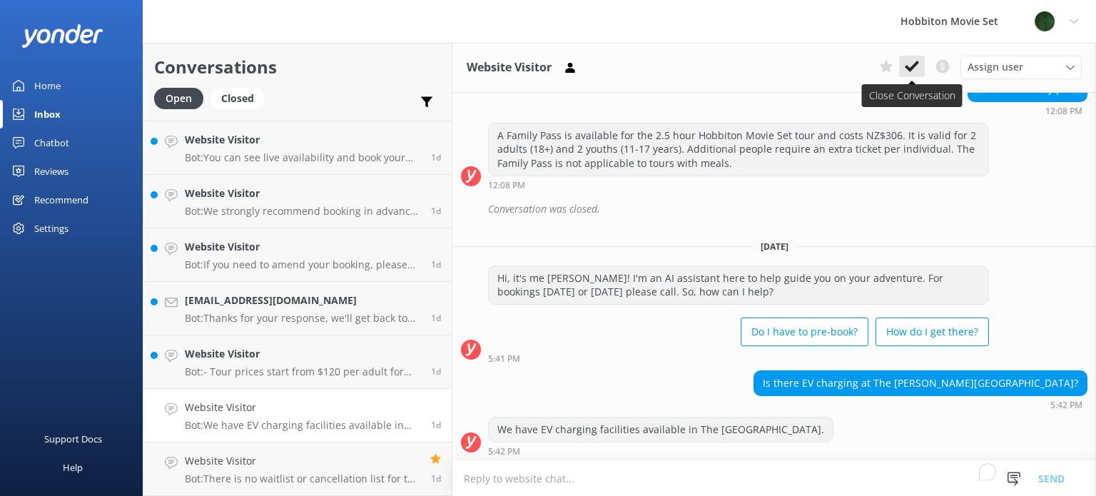
click at [909, 74] on button at bounding box center [912, 66] width 26 height 21
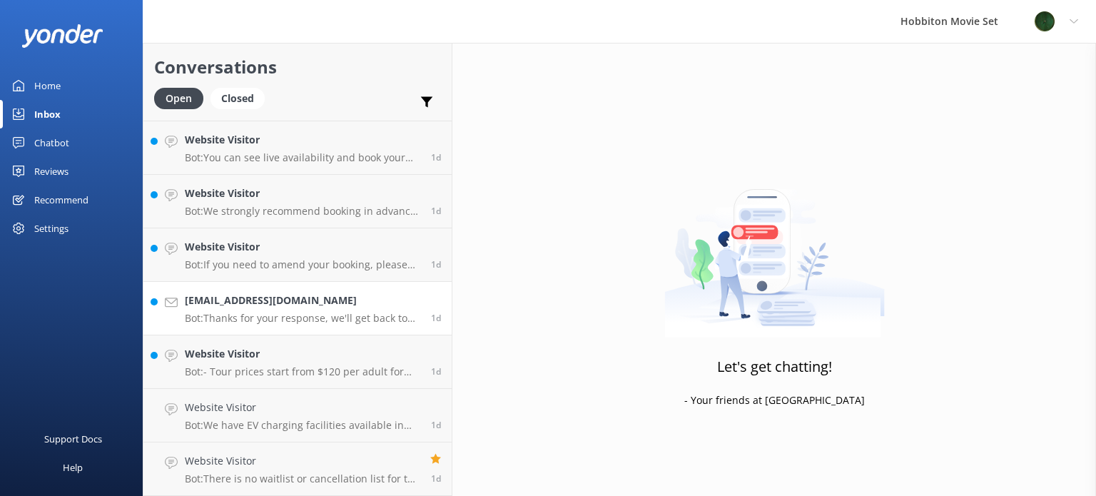
scroll to position [3529, 0]
click at [340, 408] on h4 "Website Visitor" at bounding box center [303, 408] width 236 height 16
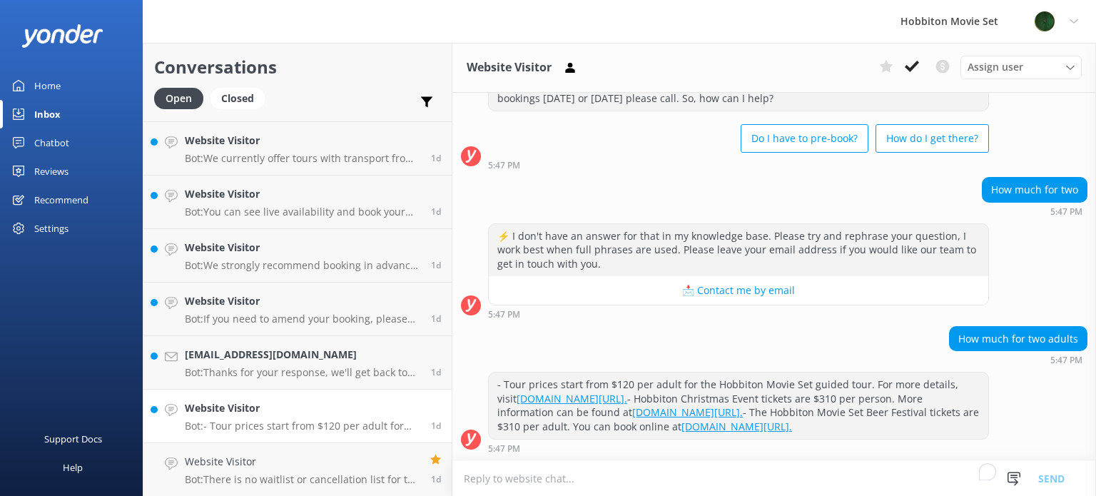
scroll to position [84, 0]
click at [906, 69] on icon at bounding box center [912, 66] width 14 height 14
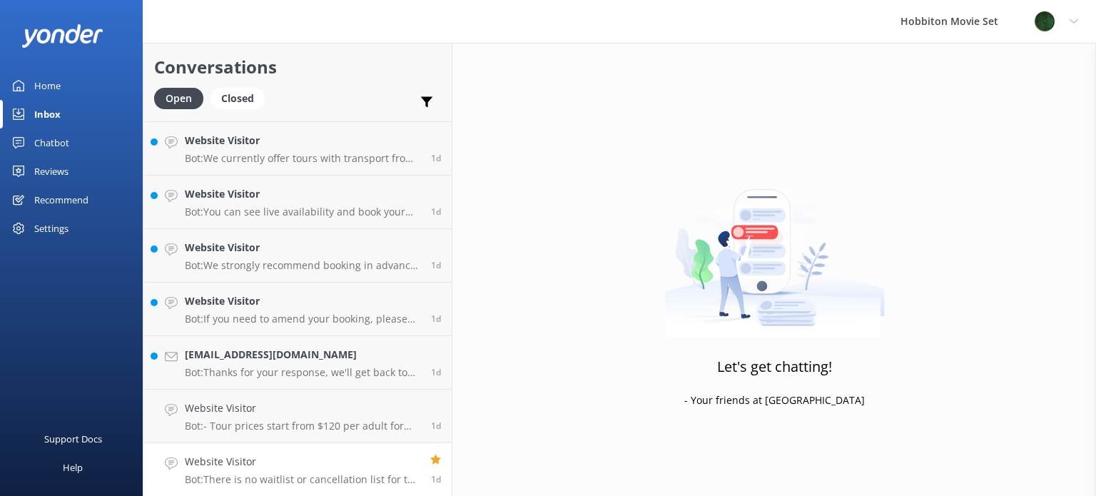
scroll to position [3475, 0]
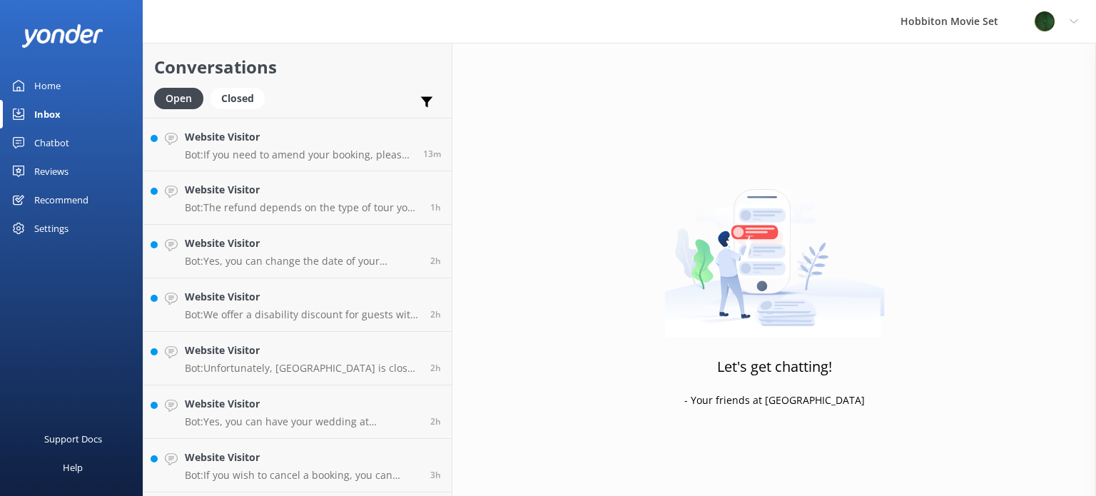
scroll to position [3475, 0]
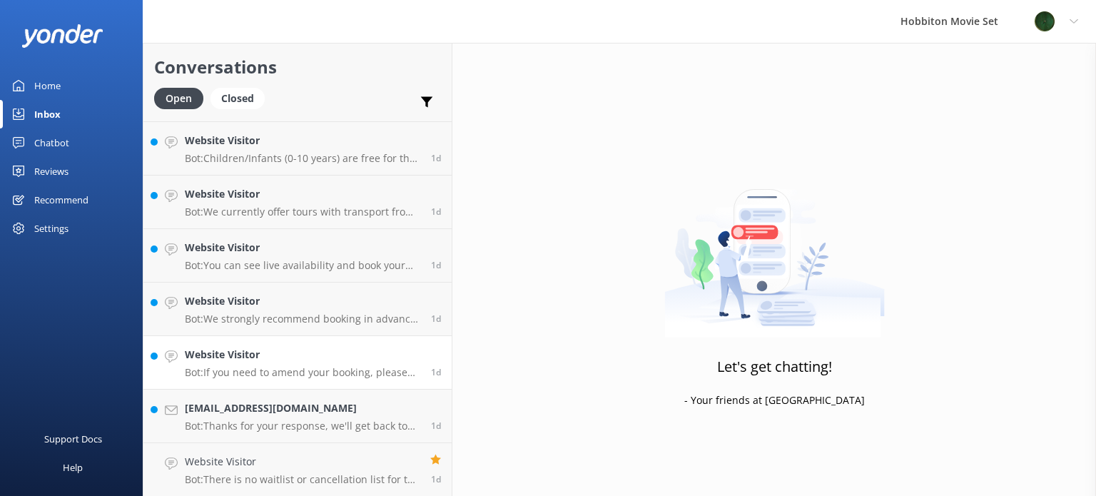
click at [298, 344] on link "Website Visitor Bot: If you need to amend your booking, please contact our team…" at bounding box center [297, 363] width 308 height 54
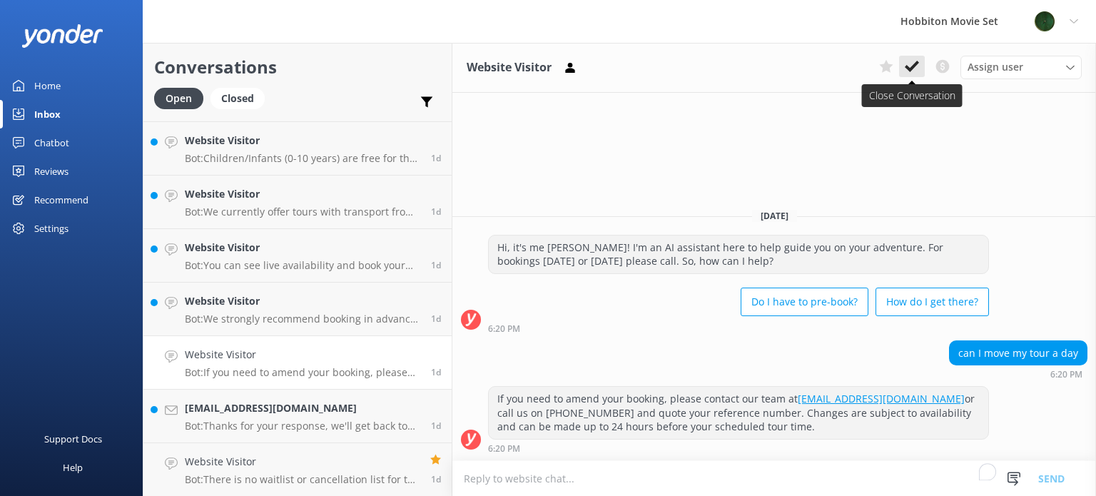
click at [918, 71] on icon at bounding box center [912, 66] width 14 height 14
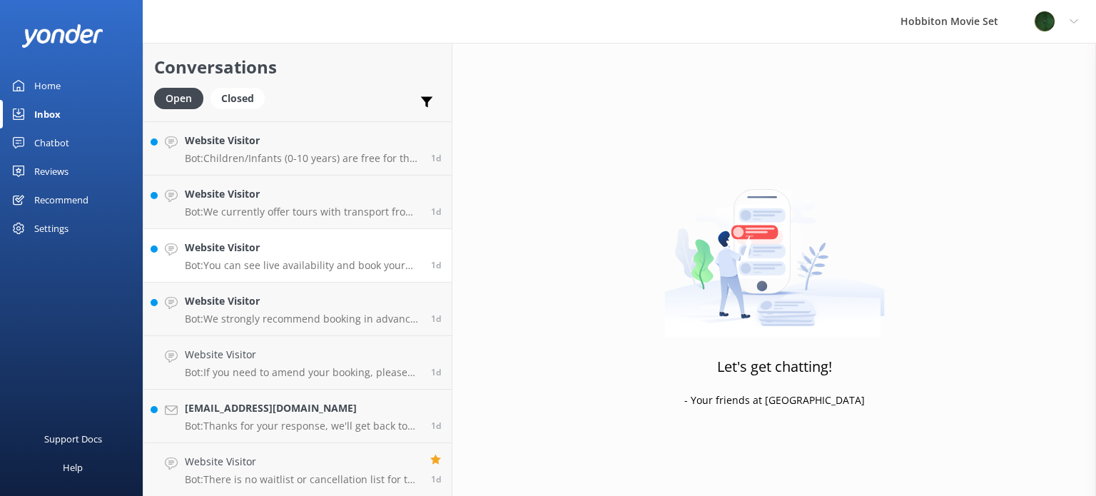
scroll to position [3422, 0]
click at [291, 353] on h4 "Website Visitor" at bounding box center [303, 355] width 236 height 16
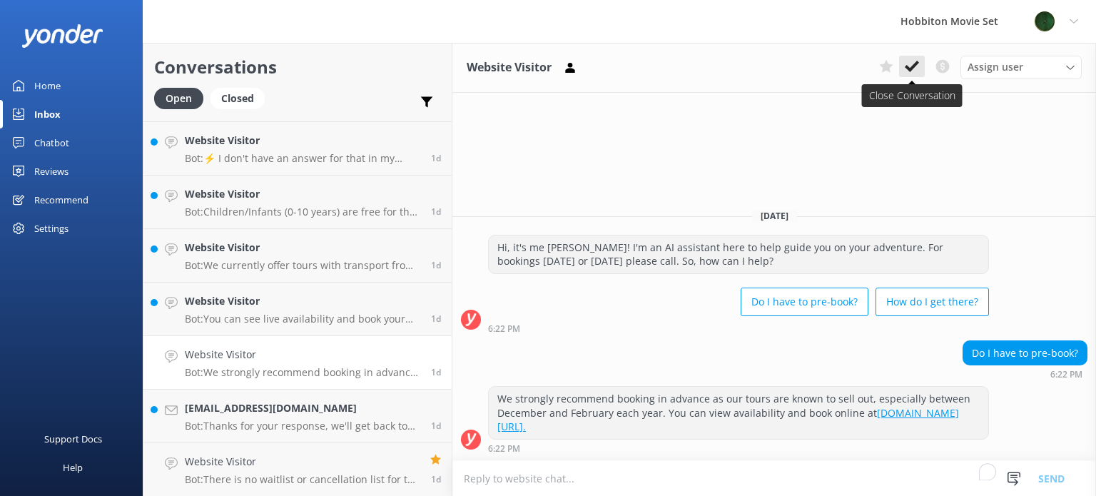
click at [919, 69] on icon at bounding box center [912, 66] width 14 height 14
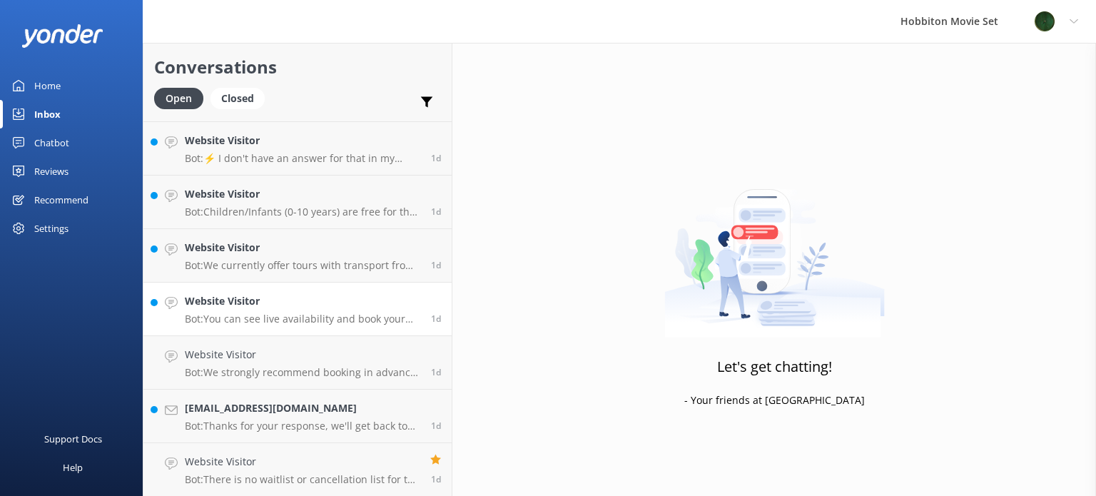
scroll to position [3369, 0]
click at [283, 358] on h4 "Website Visitor" at bounding box center [303, 354] width 236 height 16
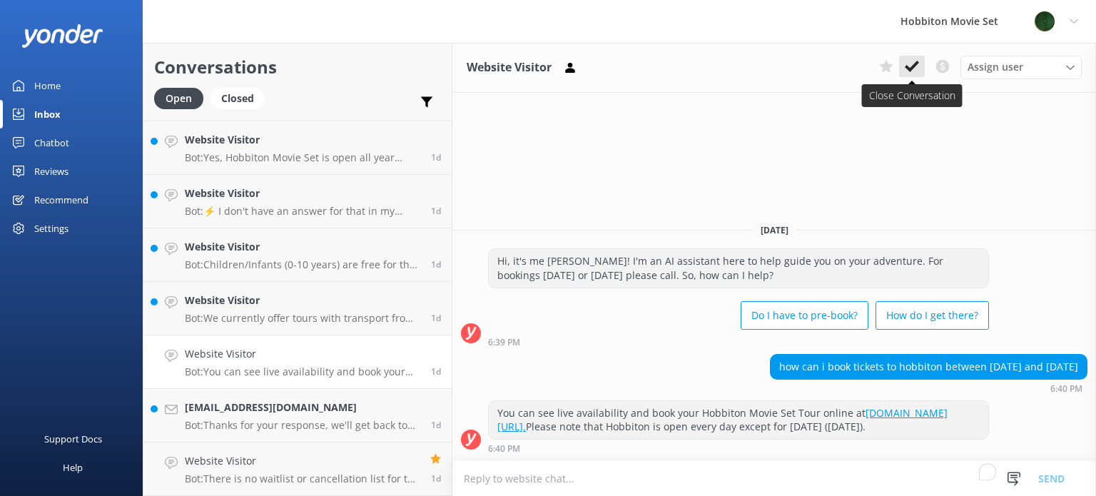
click at [906, 66] on icon at bounding box center [912, 66] width 14 height 14
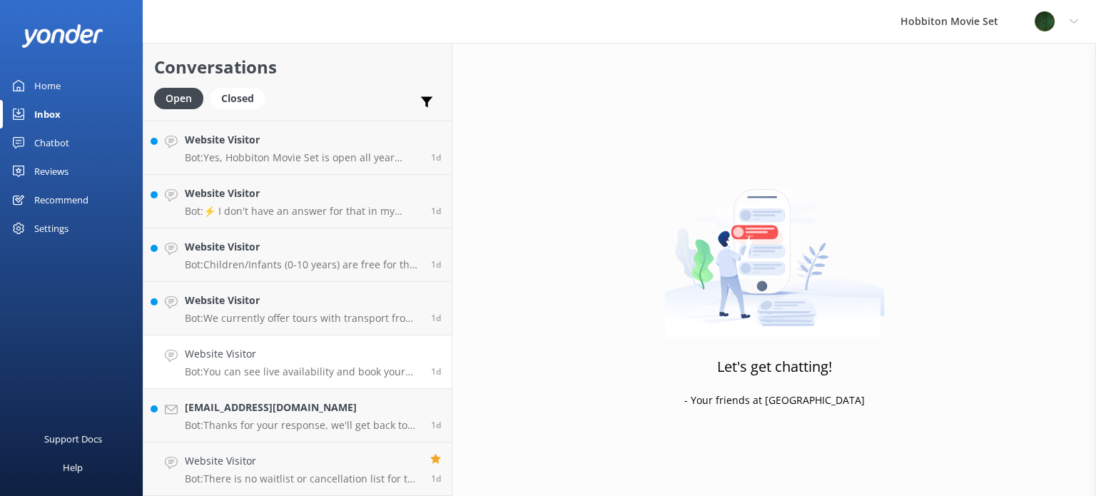
click at [293, 355] on h4 "Website Visitor" at bounding box center [303, 354] width 236 height 16
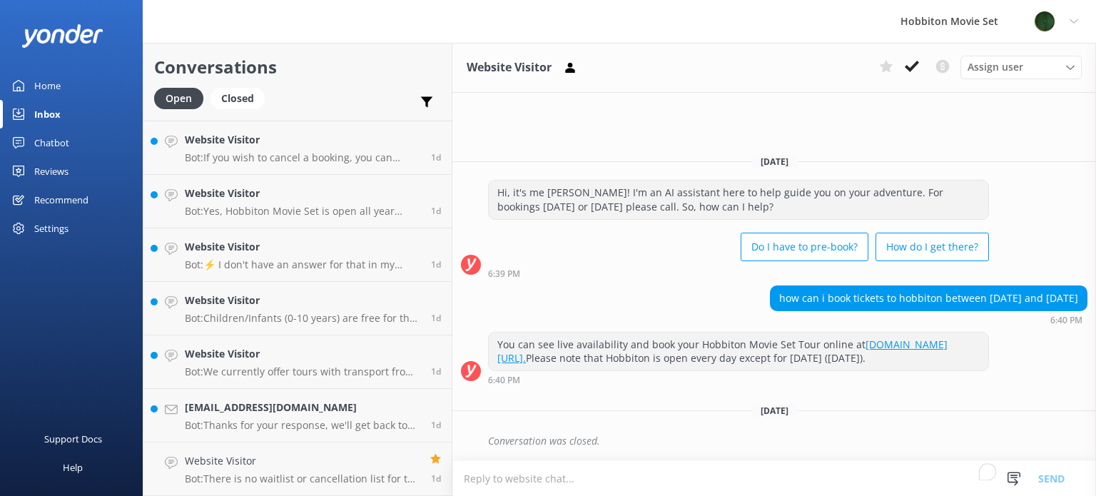
scroll to position [3315, 0]
click at [260, 373] on p "Bot: We currently offer tours with transport from The Shire's Rest and Matamata…" at bounding box center [303, 372] width 236 height 13
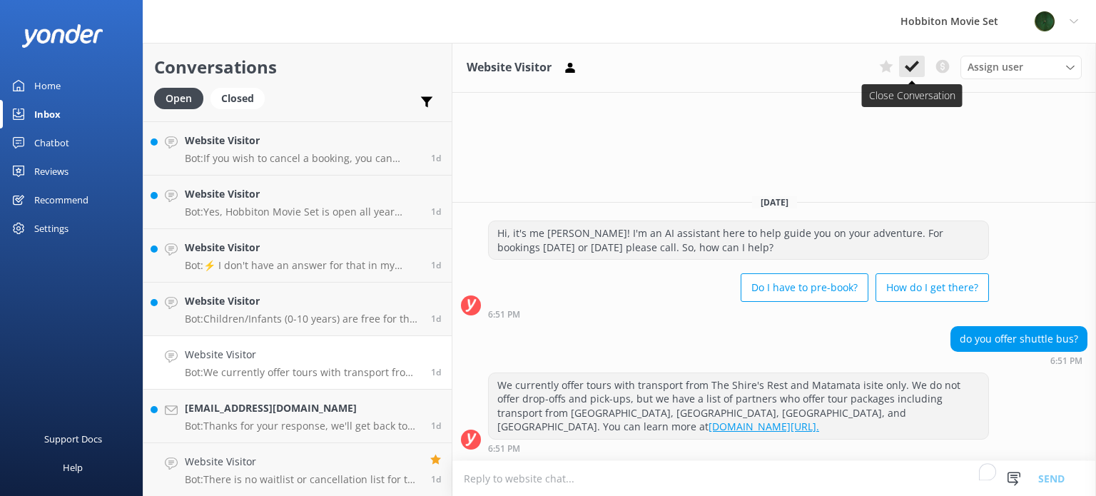
click at [904, 59] on button at bounding box center [912, 66] width 26 height 21
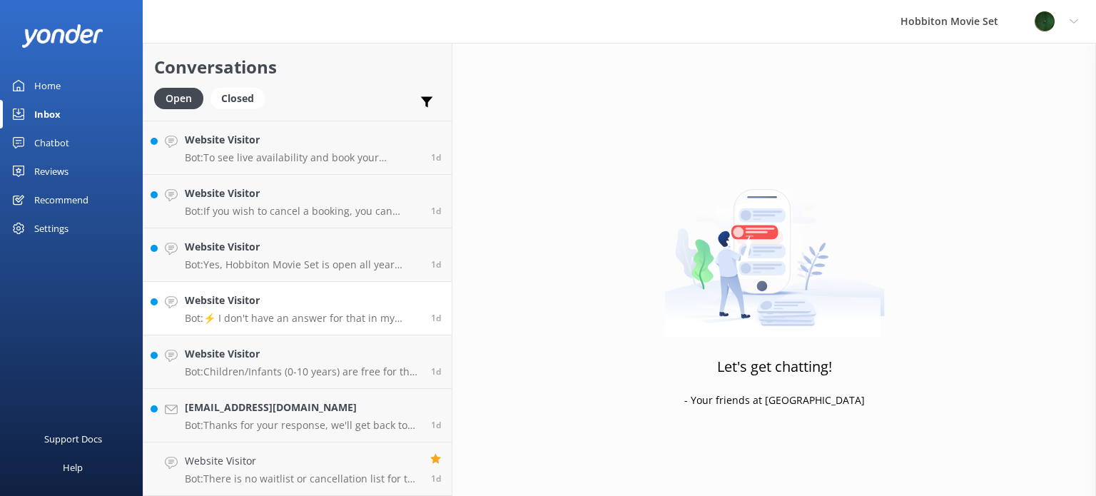
scroll to position [3261, 0]
click at [283, 365] on div "Website Visitor Bot: Children/Infants (0-10 years) are free for the Hobbiton Mo…" at bounding box center [303, 362] width 236 height 31
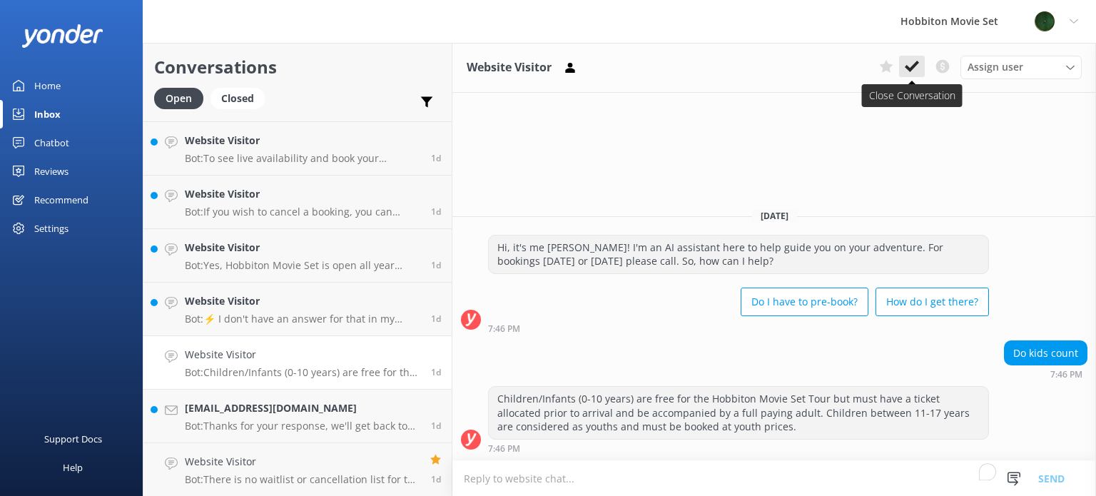
click at [914, 72] on icon at bounding box center [912, 66] width 14 height 14
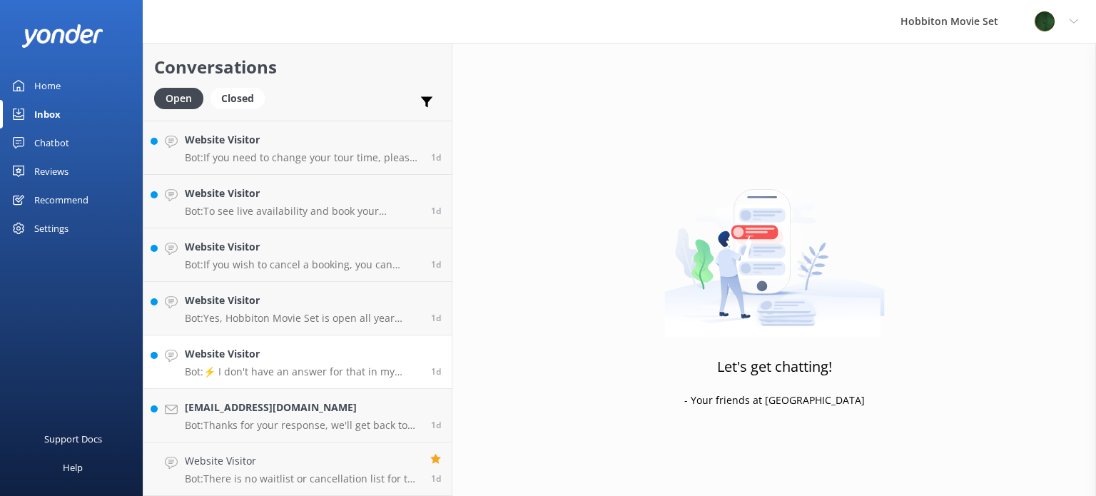
scroll to position [3208, 0]
click at [283, 368] on p "Bot: ⚡ I don't have an answer for that in my knowledge base. Please try and rep…" at bounding box center [303, 372] width 236 height 13
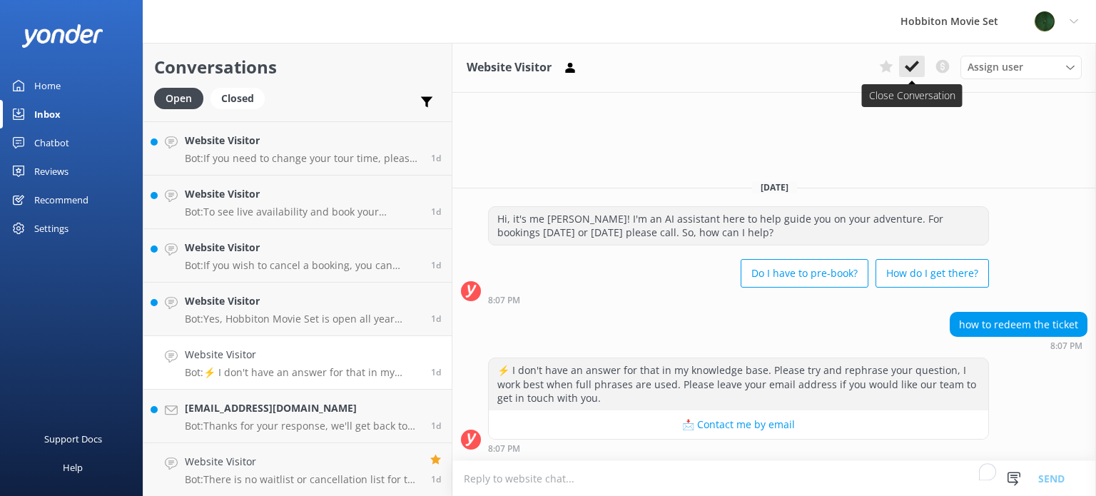
click at [916, 63] on use at bounding box center [912, 66] width 14 height 11
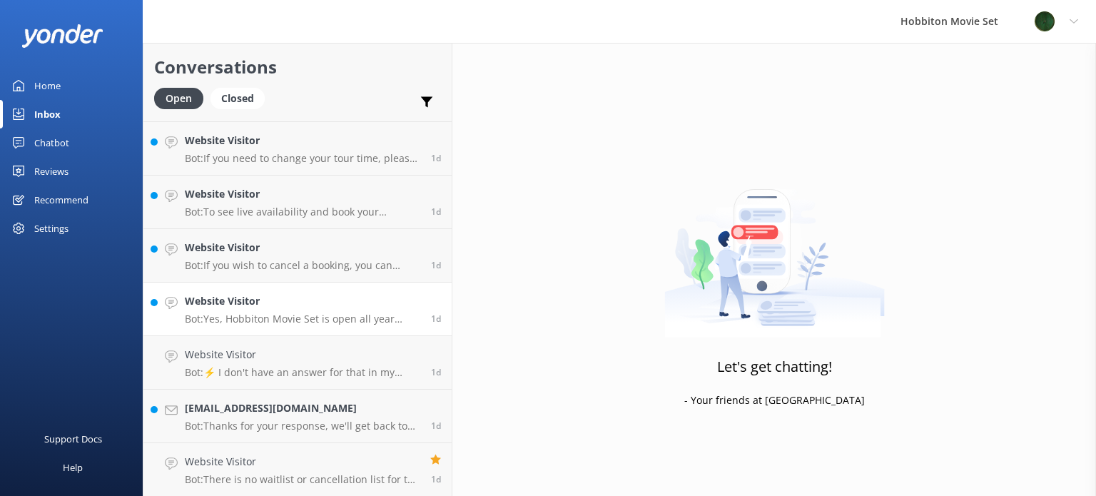
scroll to position [3155, 0]
click at [325, 379] on link "Website Visitor Bot: Yes, Hobbiton Movie Set is open all year round, except on …" at bounding box center [297, 362] width 308 height 54
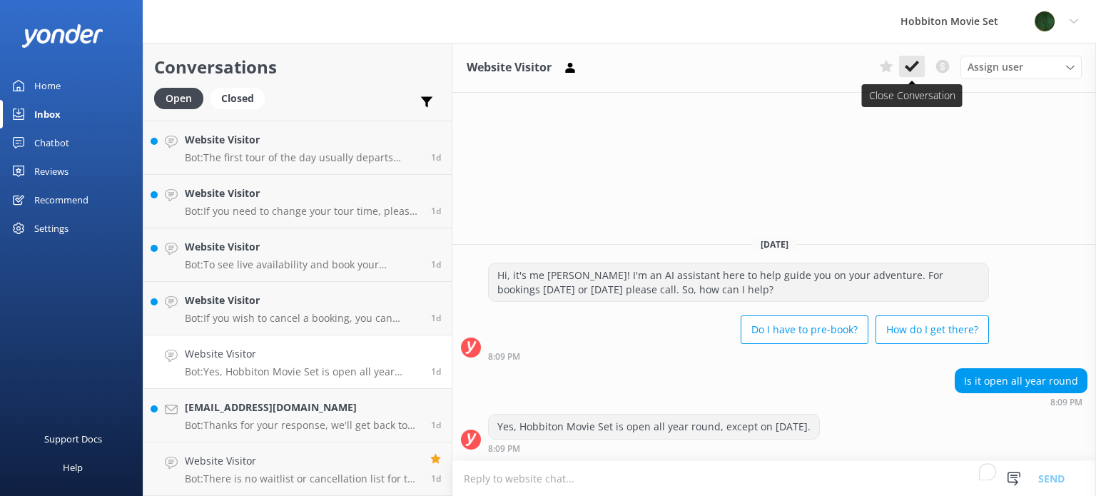
click at [903, 66] on button at bounding box center [912, 66] width 26 height 21
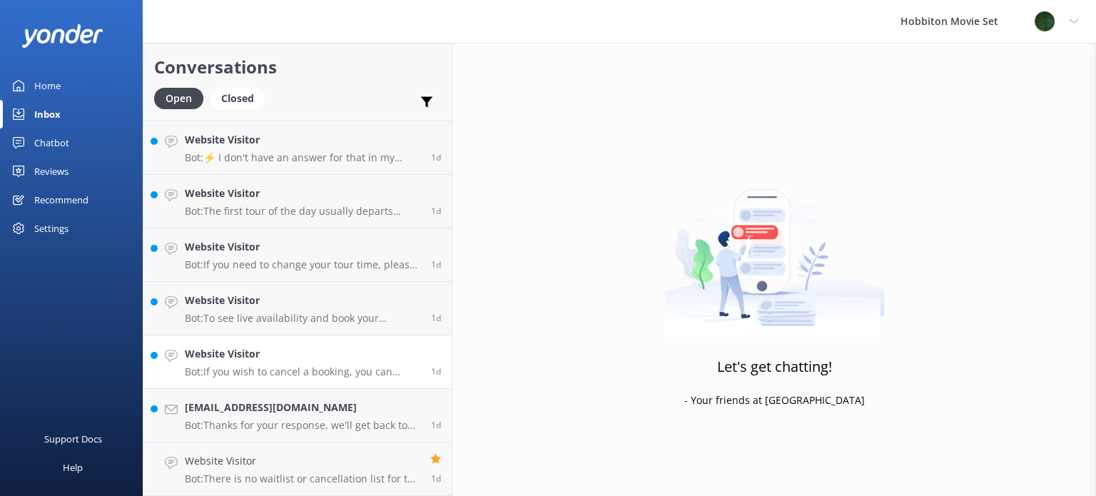
scroll to position [3100, 0]
click at [300, 365] on div "Website Visitor Bot: If you wish to cancel a booking, you can contact our reser…" at bounding box center [303, 362] width 236 height 31
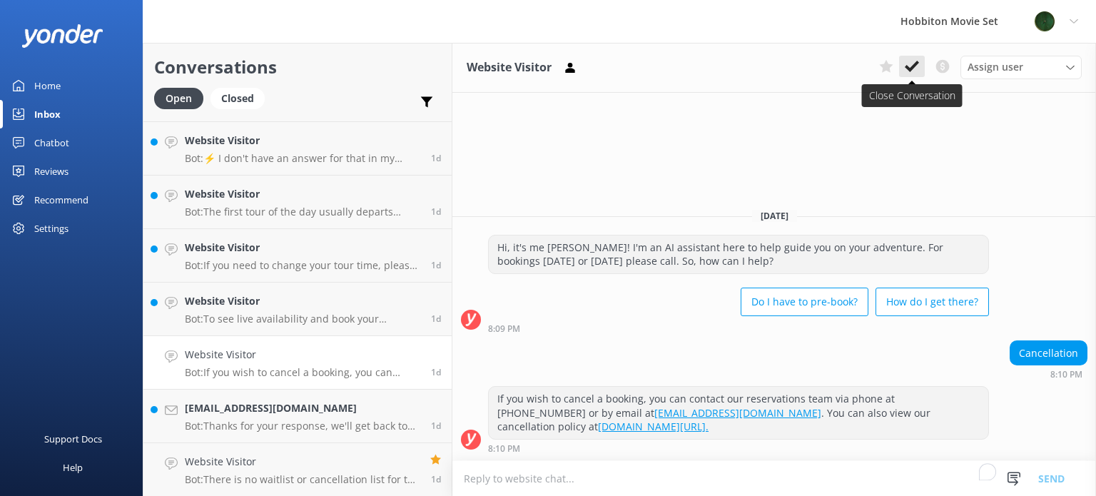
click at [917, 67] on icon at bounding box center [912, 66] width 14 height 14
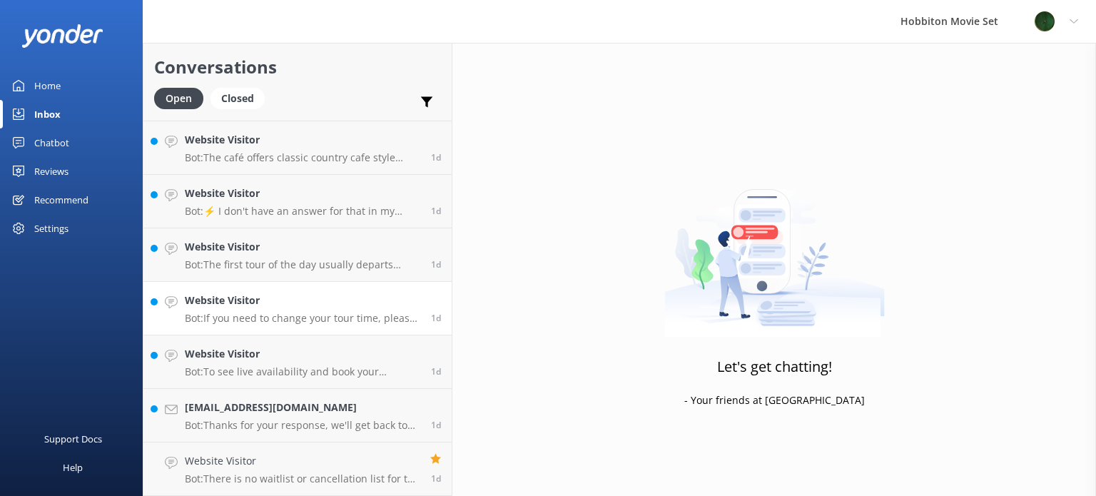
scroll to position [3047, 0]
click at [334, 348] on h4 "Website Visitor" at bounding box center [303, 355] width 236 height 16
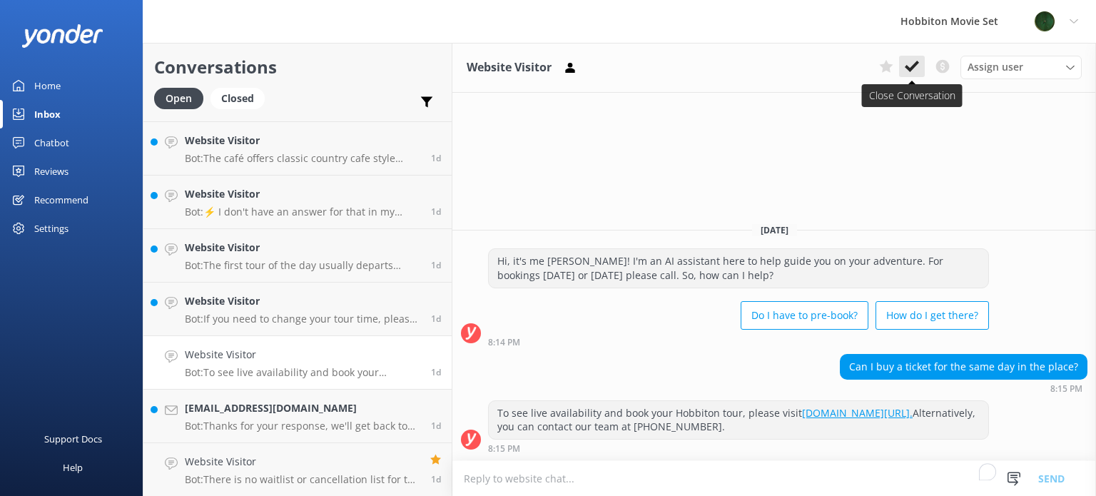
click at [908, 67] on use at bounding box center [912, 66] width 14 height 11
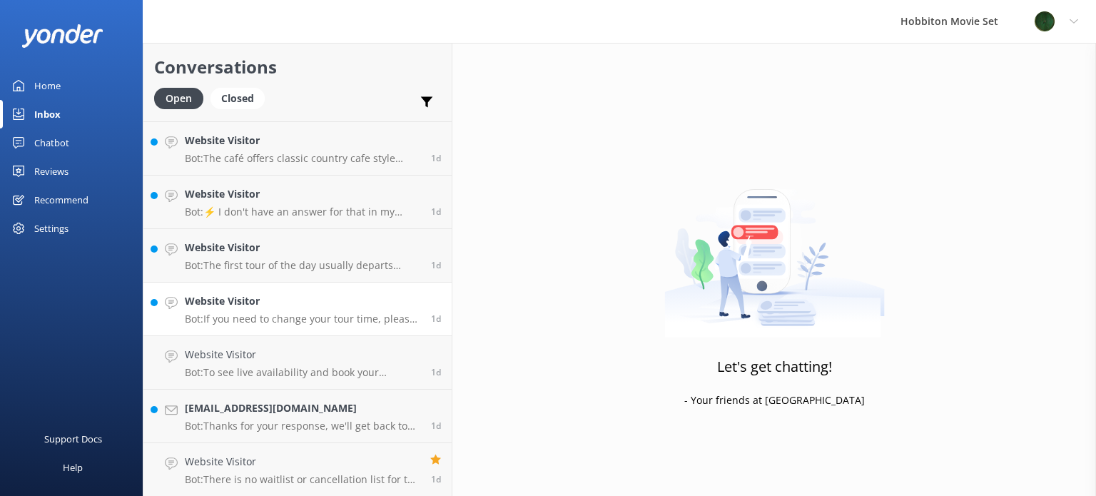
scroll to position [2993, 0]
click at [306, 353] on h4 "Website Visitor" at bounding box center [303, 355] width 236 height 16
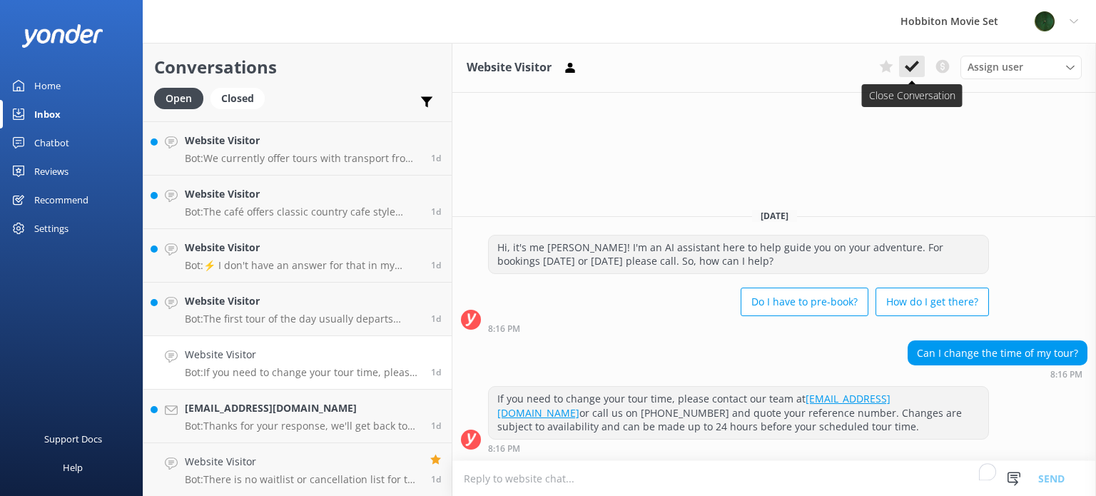
click at [914, 57] on button at bounding box center [912, 66] width 26 height 21
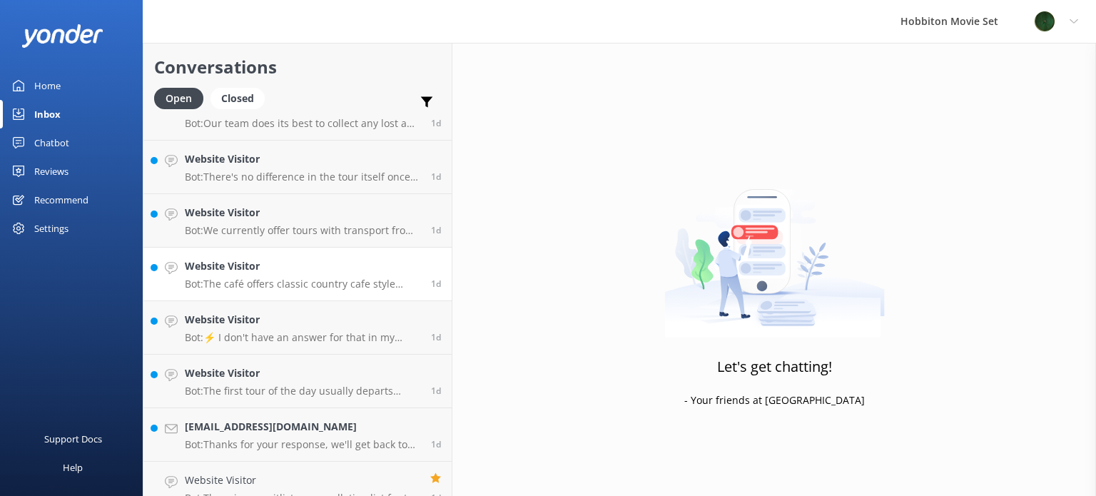
scroll to position [2993, 0]
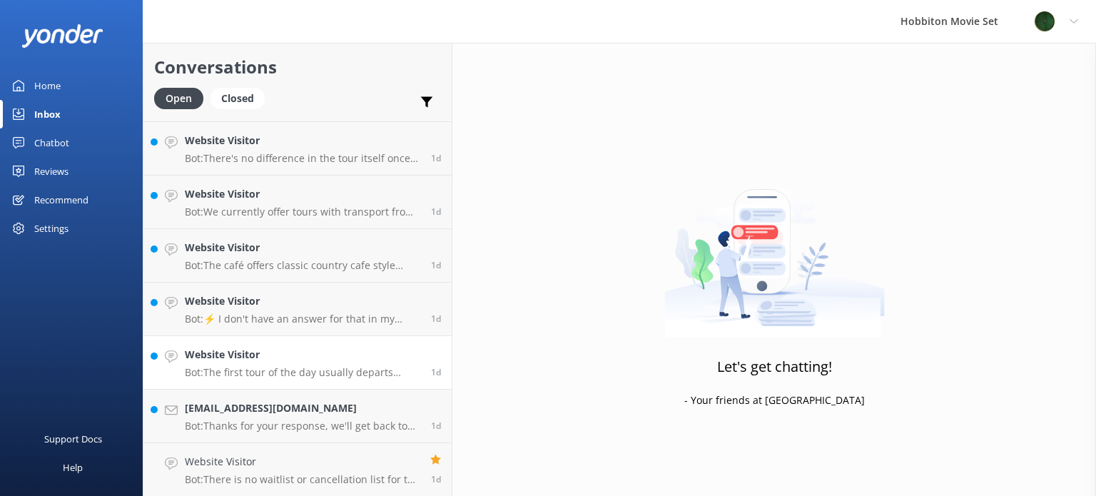
click at [308, 374] on p "Bot: The first tour of the day usually departs around 9am, with tours following…" at bounding box center [303, 372] width 236 height 13
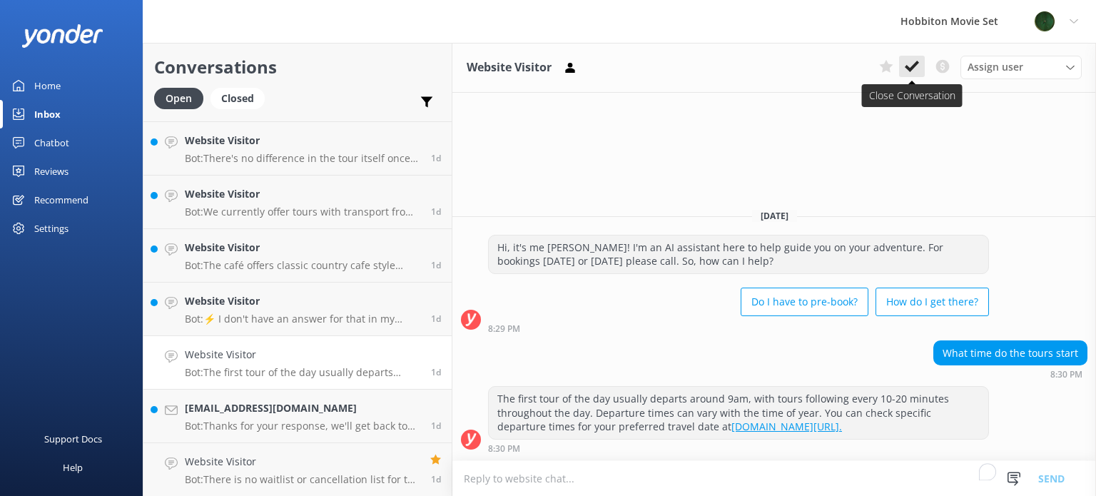
click at [914, 71] on icon at bounding box center [912, 66] width 14 height 14
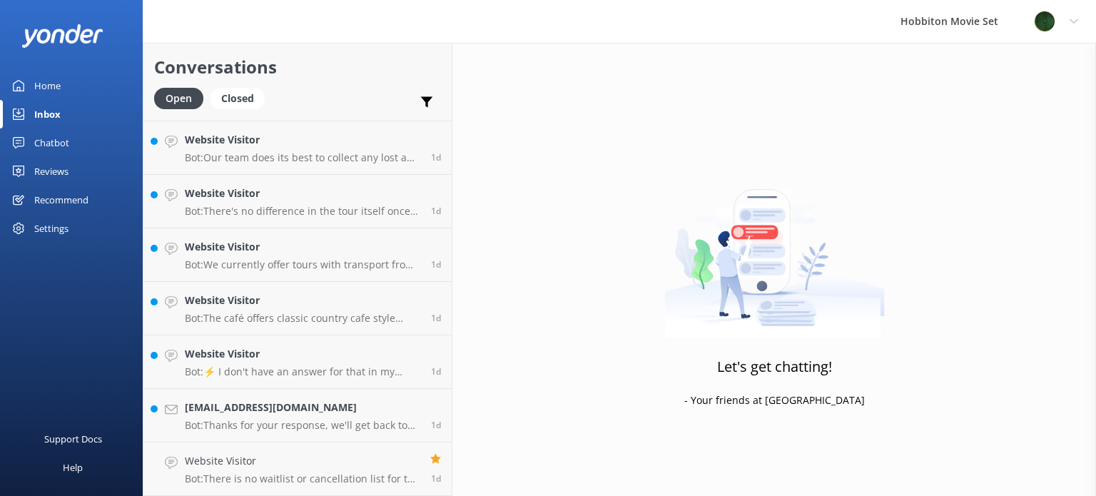
scroll to position [2941, 0]
click at [316, 356] on h4 "Website Visitor" at bounding box center [303, 354] width 236 height 16
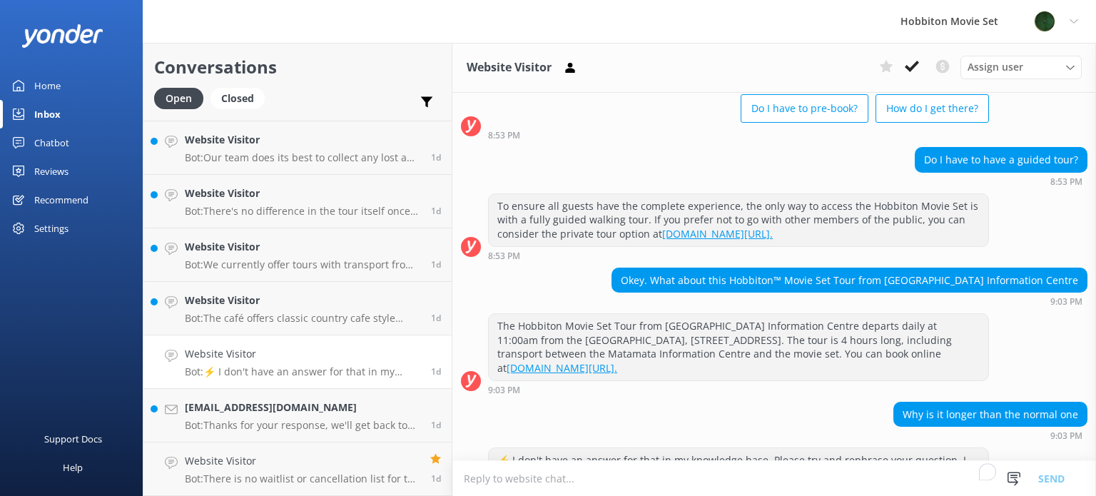
scroll to position [176, 0]
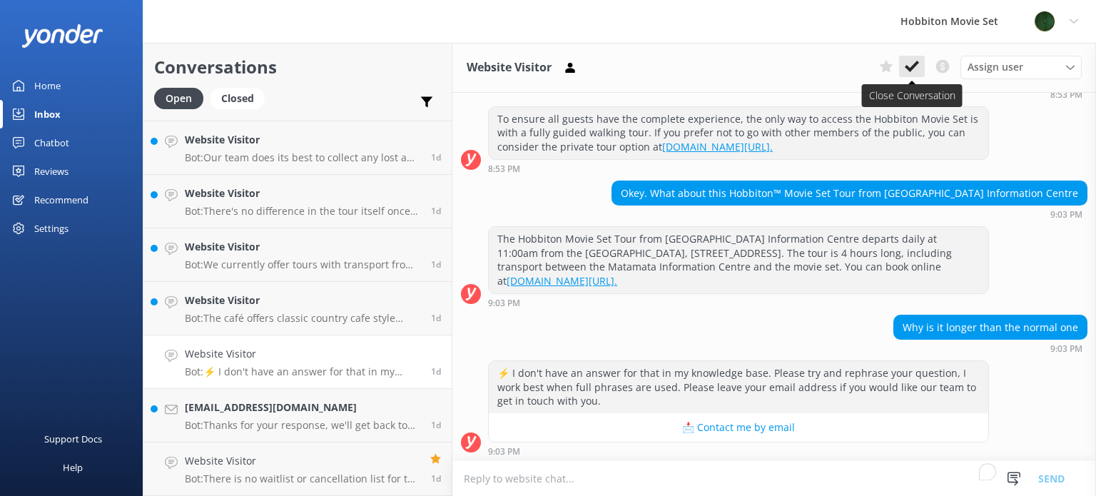
click at [920, 68] on button at bounding box center [912, 66] width 26 height 21
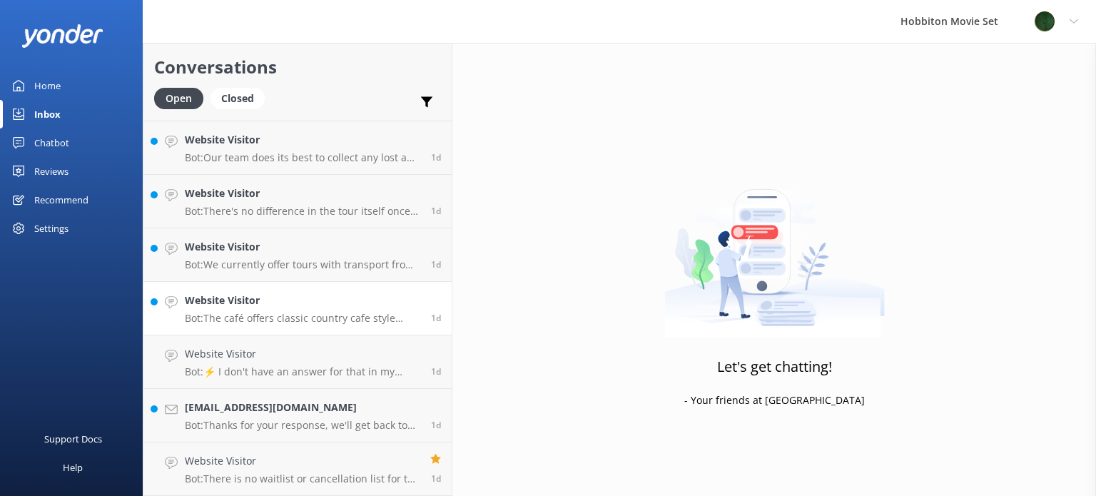
scroll to position [2886, 0]
click at [278, 366] on p "Bot: The café offers classic country cafe style meals, a full cabinet, and deli…" at bounding box center [303, 372] width 236 height 13
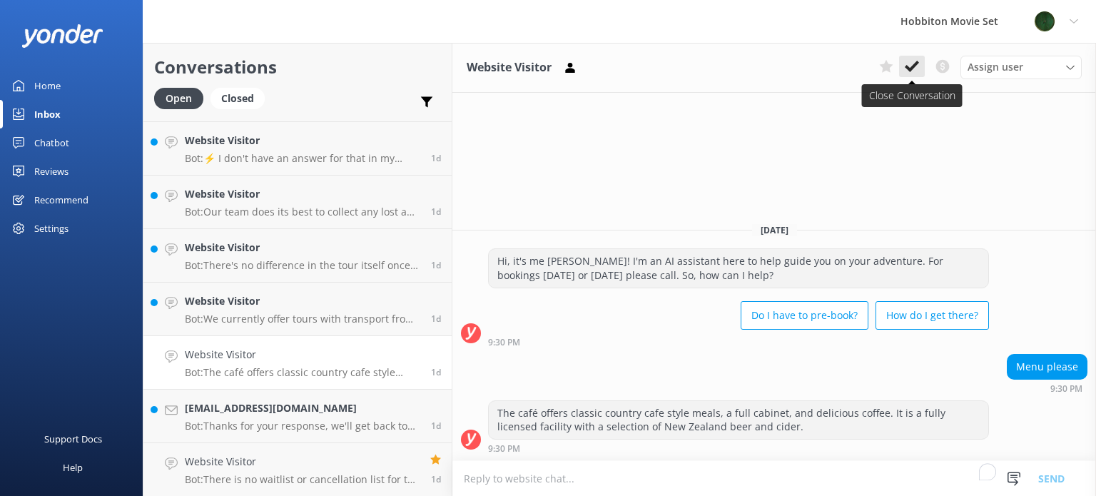
click at [912, 60] on icon at bounding box center [912, 66] width 14 height 14
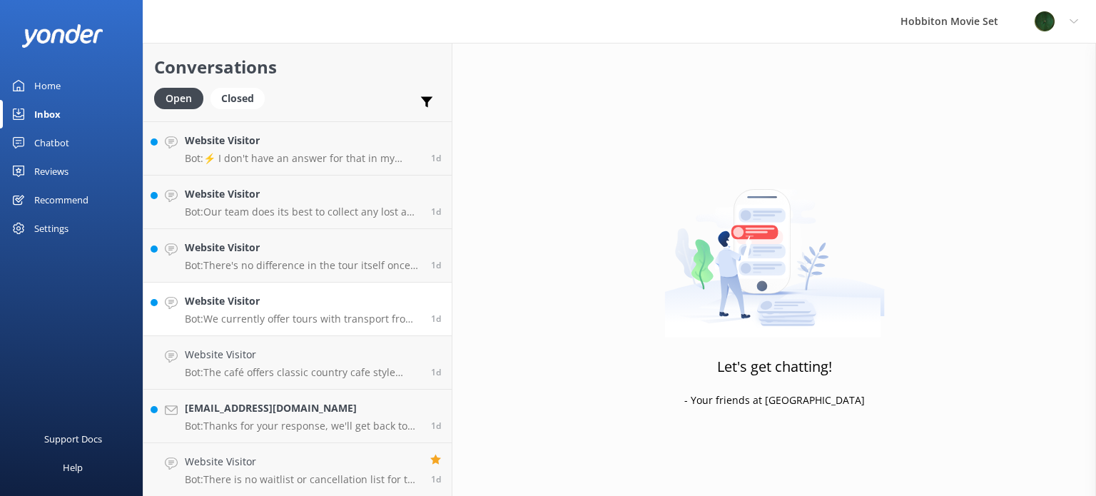
scroll to position [2833, 0]
click at [329, 350] on h4 "Website Visitor" at bounding box center [303, 355] width 236 height 16
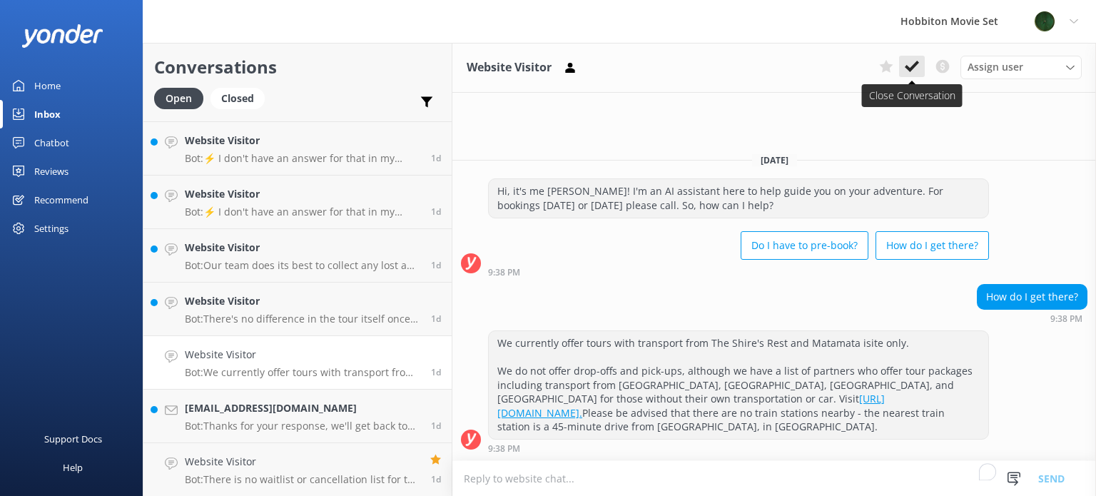
click at [911, 60] on icon at bounding box center [912, 66] width 14 height 14
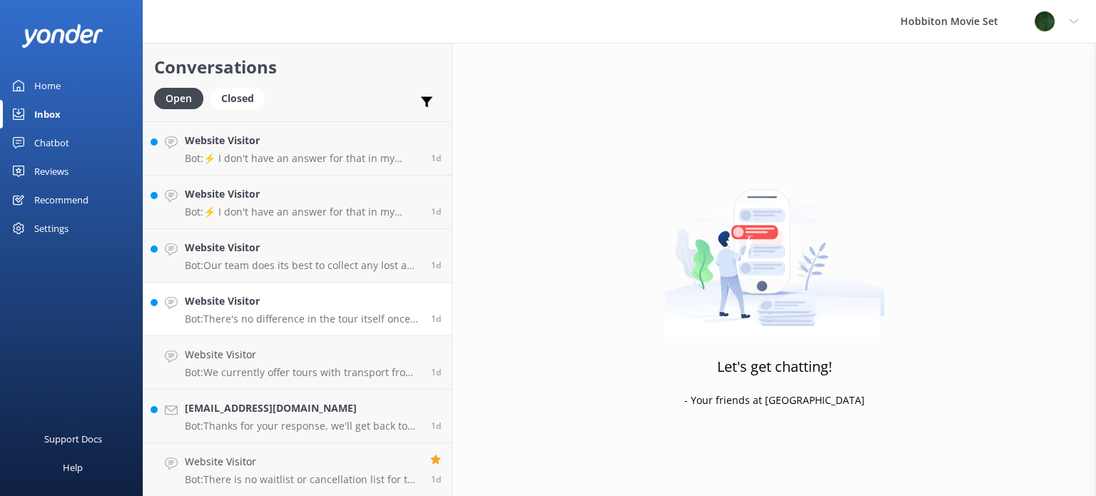
scroll to position [2779, 0]
click at [308, 362] on h4 "Website Visitor" at bounding box center [303, 355] width 236 height 16
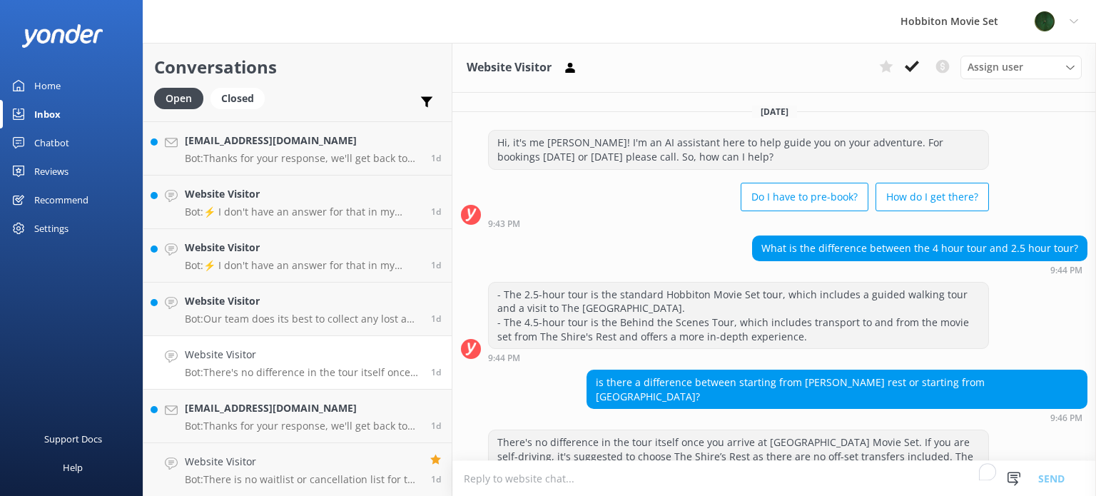
scroll to position [41, 0]
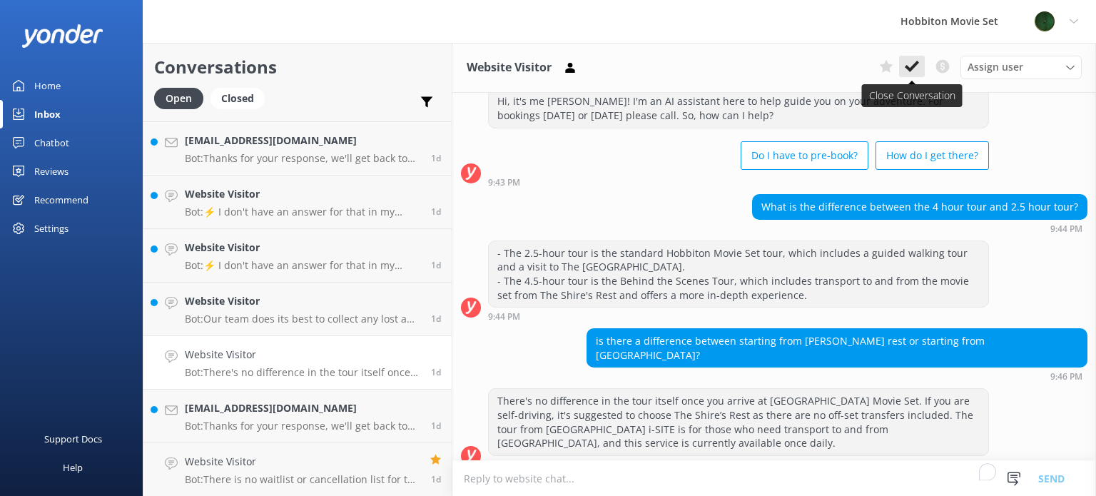
click at [908, 71] on icon at bounding box center [912, 66] width 14 height 14
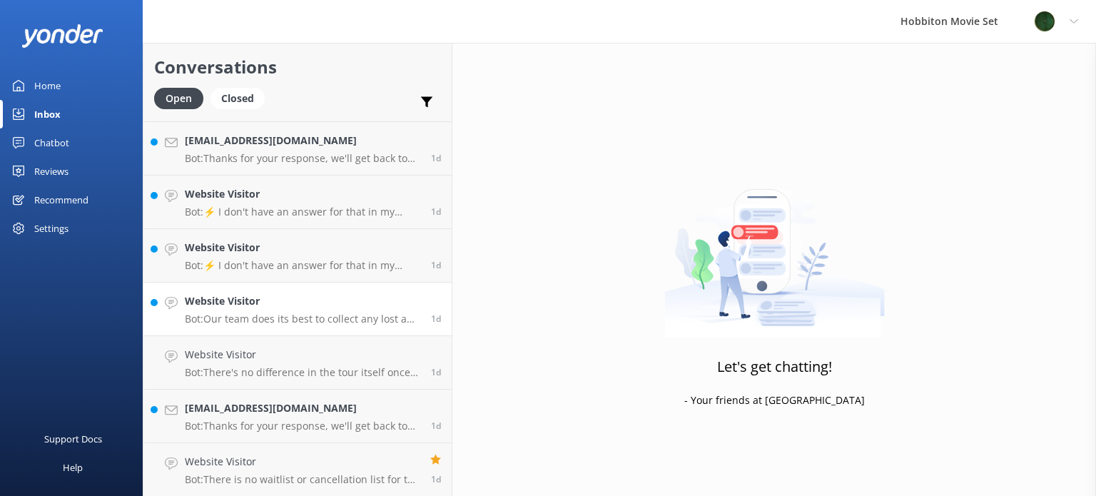
scroll to position [2726, 0]
click at [321, 336] on link "Website Visitor Bot: Our team does its best to collect any lost and found items…" at bounding box center [297, 362] width 308 height 54
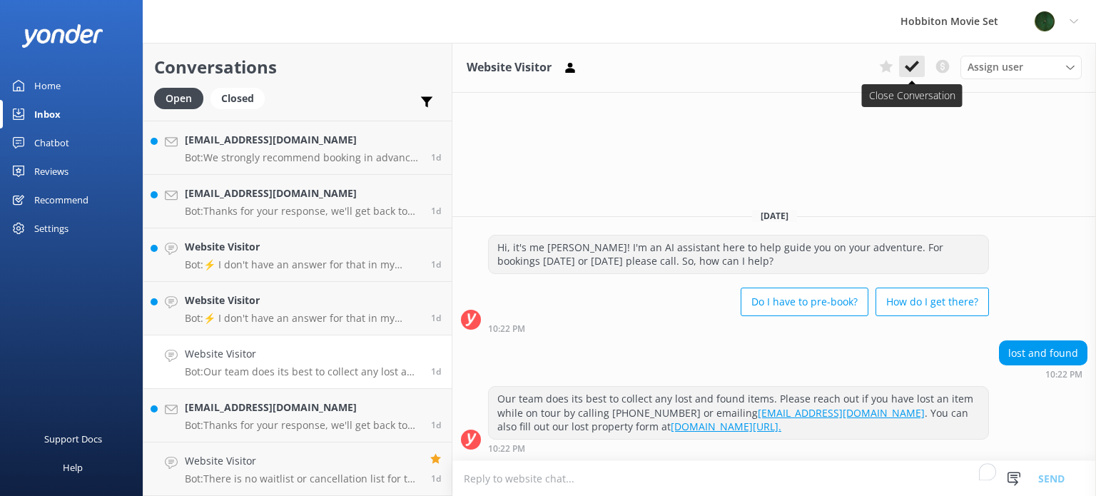
click at [906, 65] on icon at bounding box center [912, 66] width 14 height 14
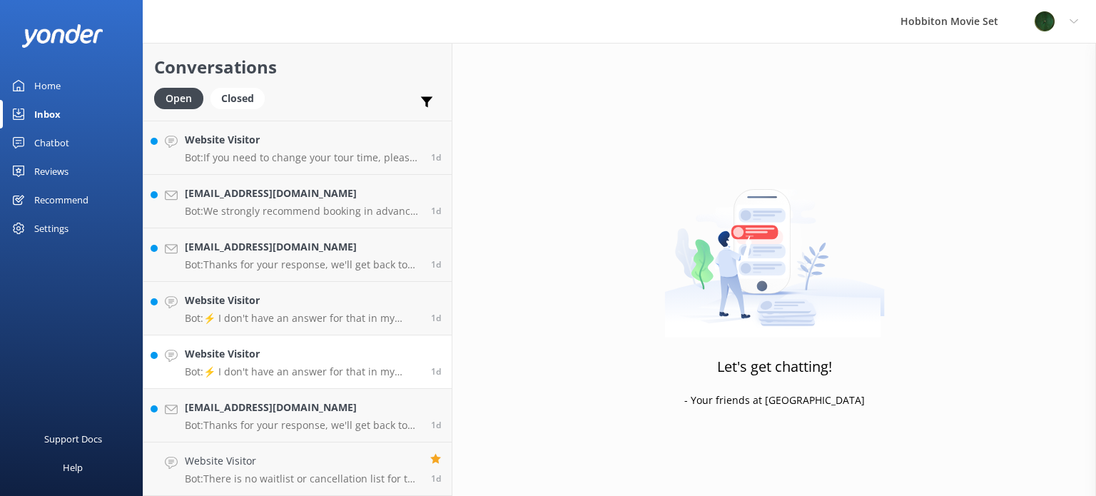
scroll to position [2672, 0]
click at [320, 362] on h4 "Website Visitor" at bounding box center [303, 355] width 236 height 16
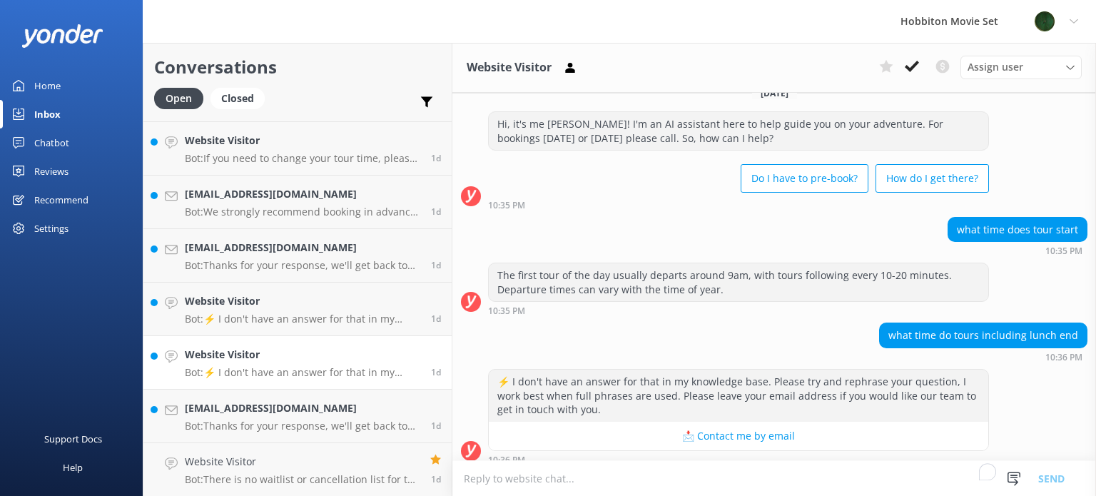
scroll to position [387, 0]
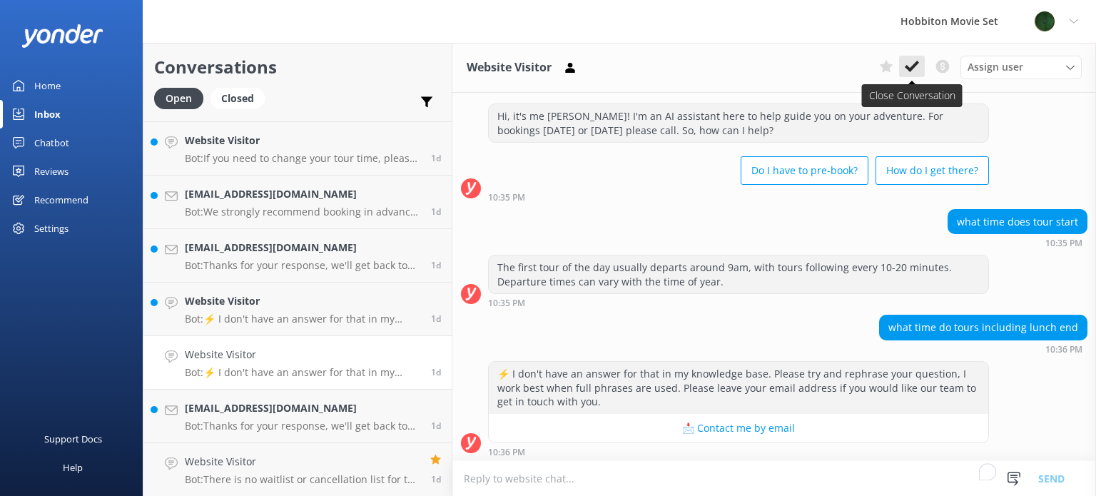
click at [919, 67] on icon at bounding box center [912, 66] width 14 height 14
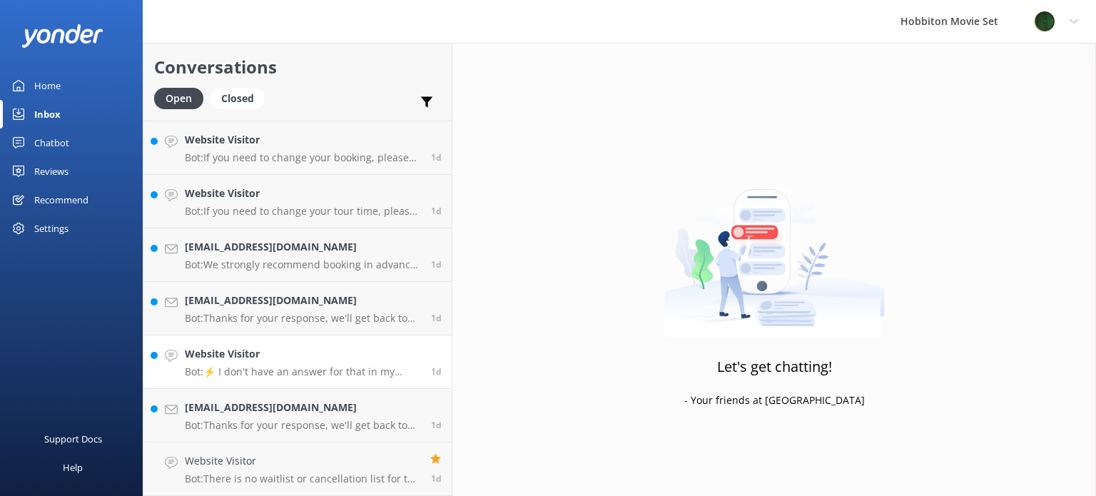
scroll to position [2619, 0]
click at [290, 347] on h4 "Website Visitor" at bounding box center [303, 355] width 236 height 16
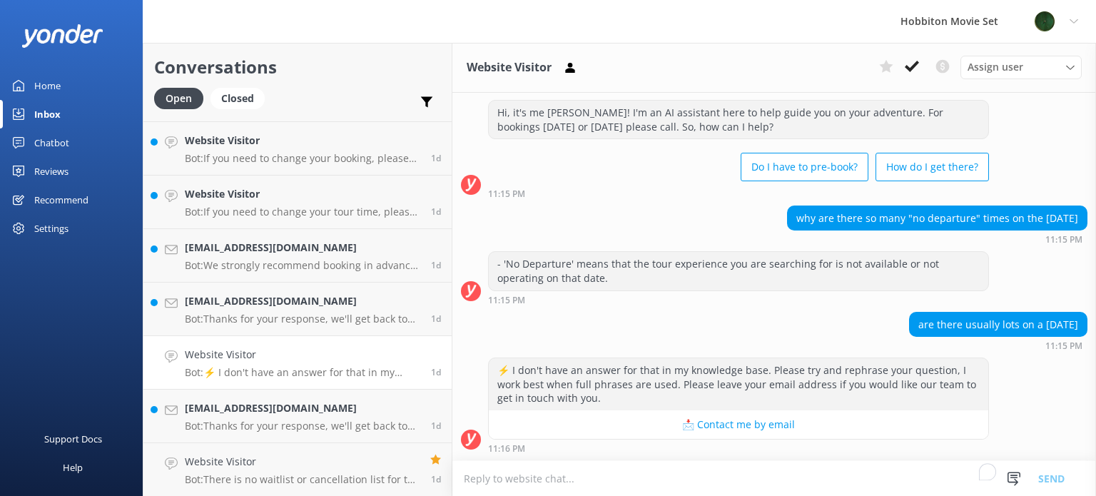
scroll to position [321, 0]
click at [915, 69] on icon at bounding box center [912, 66] width 14 height 14
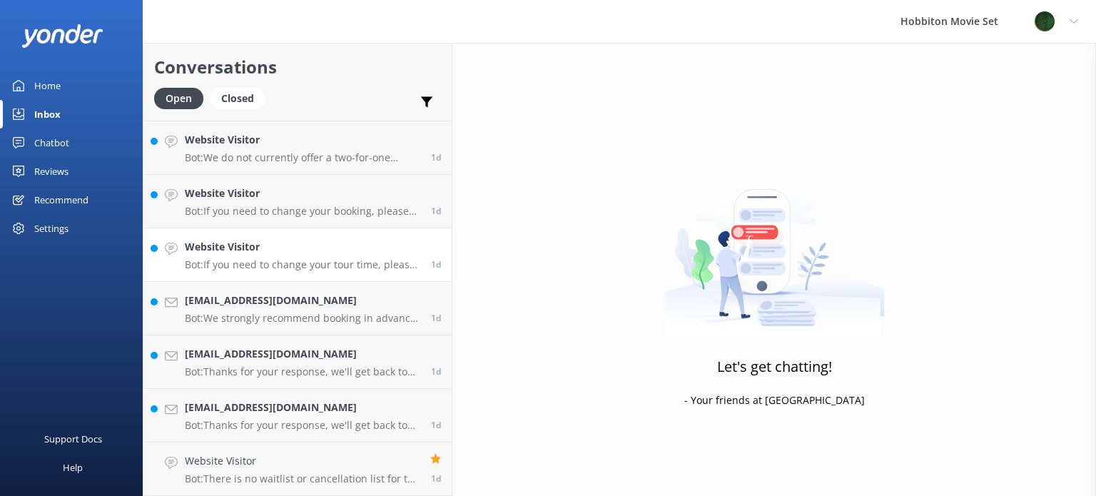
scroll to position [2565, 0]
click at [301, 273] on link "Website Visitor Bot: If you need to change your tour time, please contact our t…" at bounding box center [297, 256] width 308 height 54
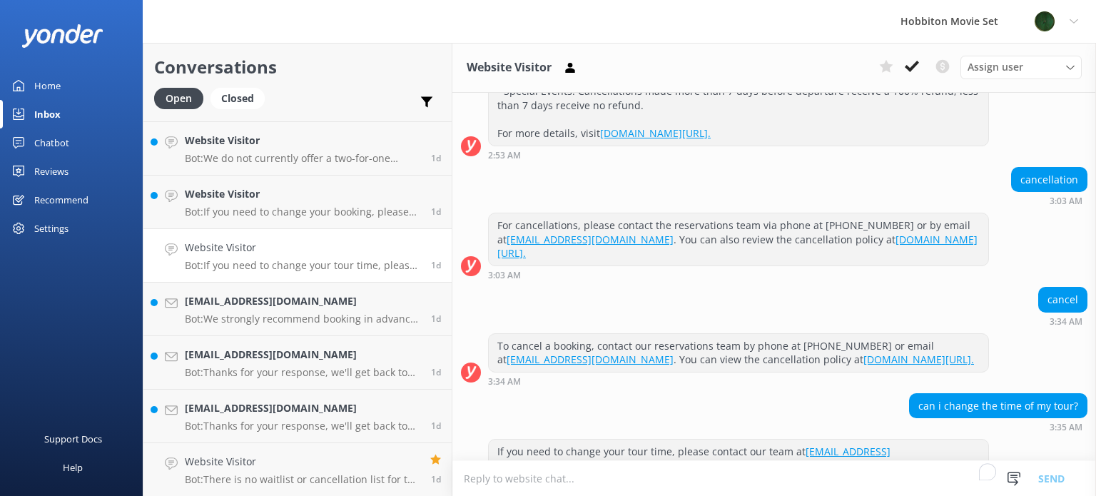
scroll to position [484, 0]
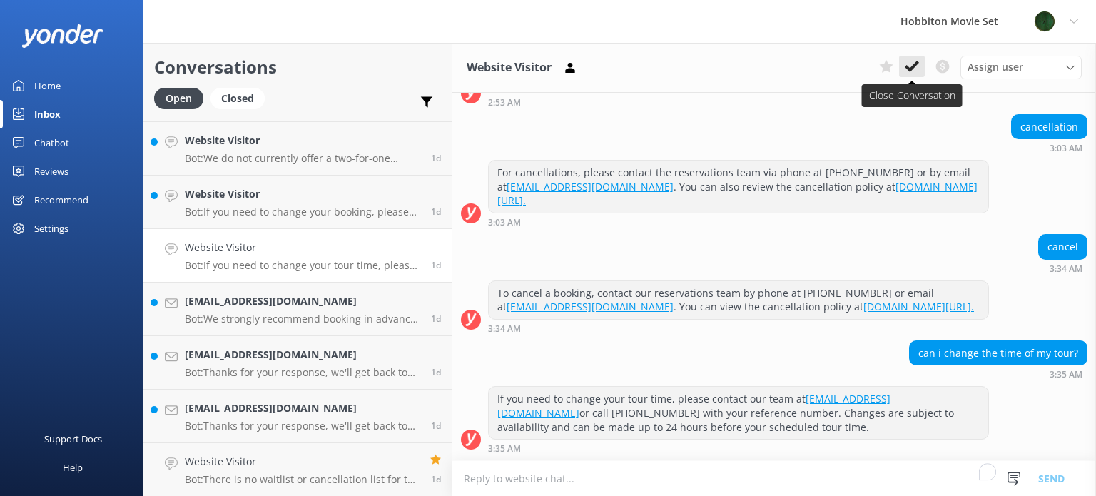
click at [919, 69] on icon at bounding box center [912, 66] width 14 height 14
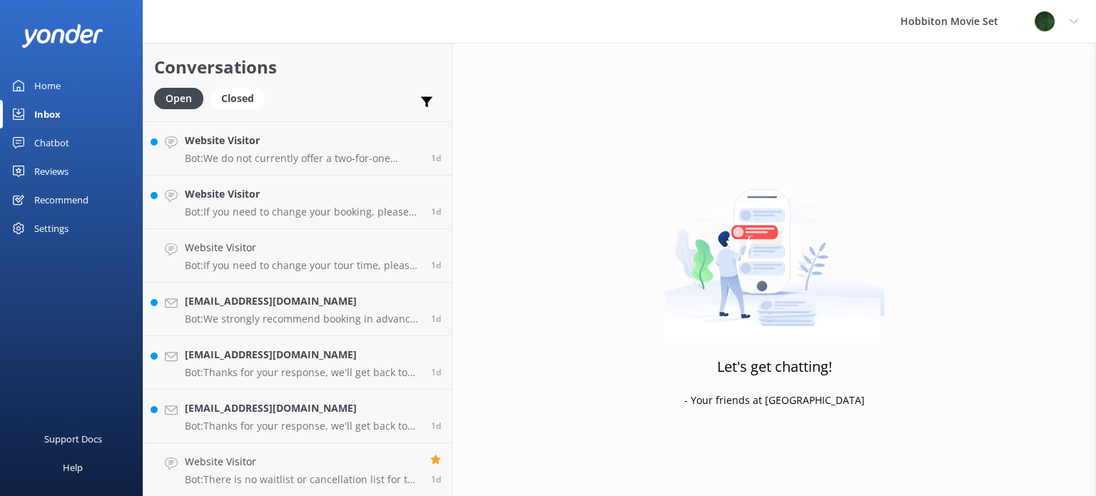
scroll to position [2512, 0]
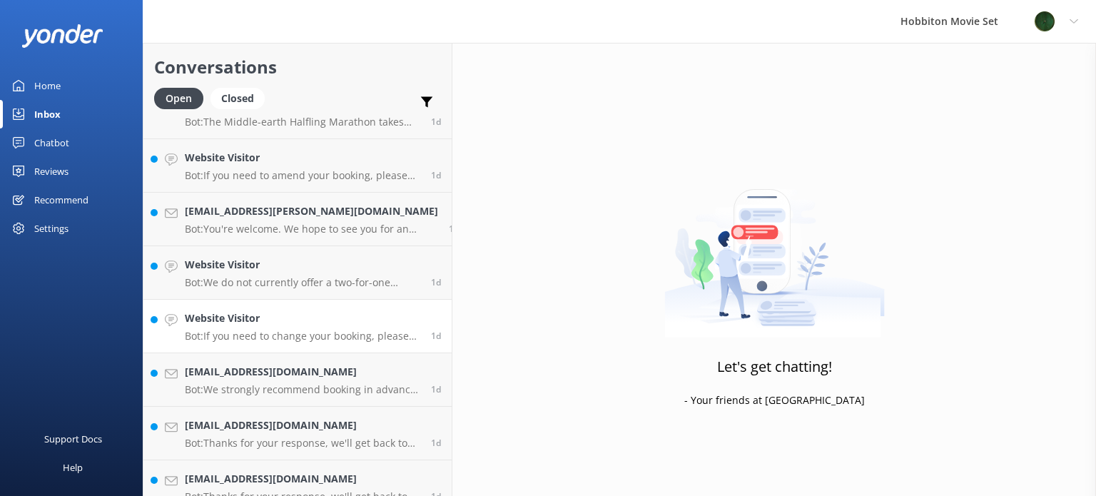
click at [294, 315] on h4 "Website Visitor" at bounding box center [303, 318] width 236 height 16
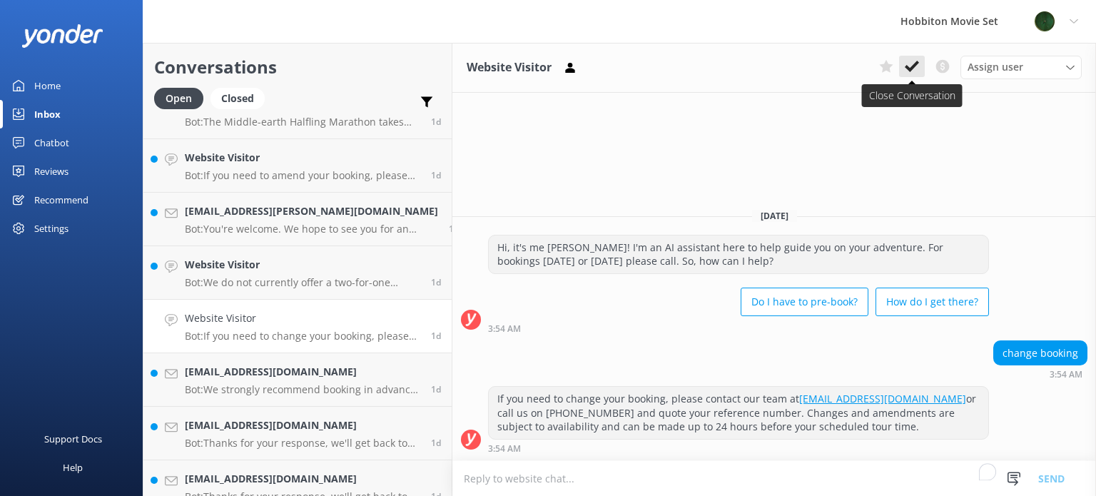
click at [913, 72] on icon at bounding box center [912, 66] width 14 height 14
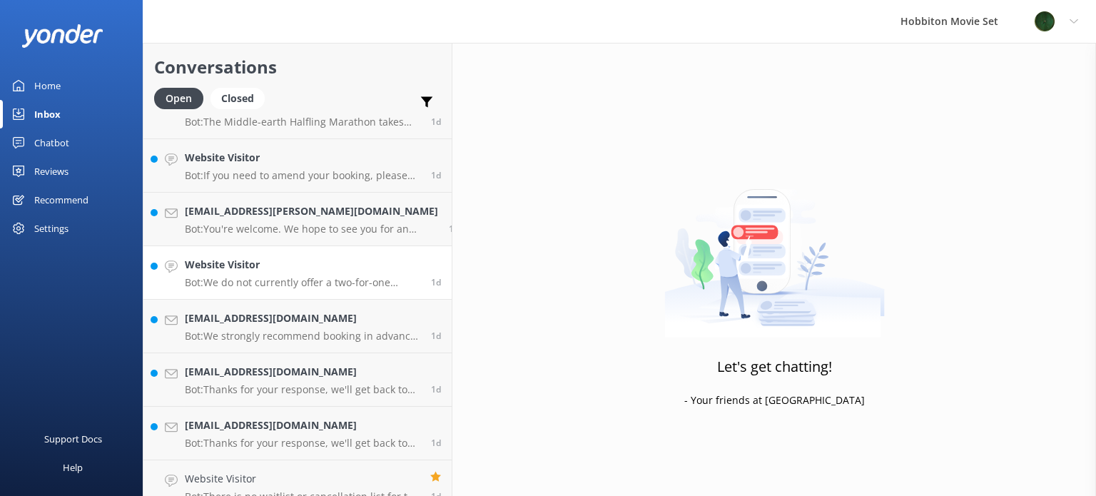
click at [323, 276] on div "Website Visitor Bot: We do not currently offer a two-for-one admission discount…" at bounding box center [303, 272] width 236 height 31
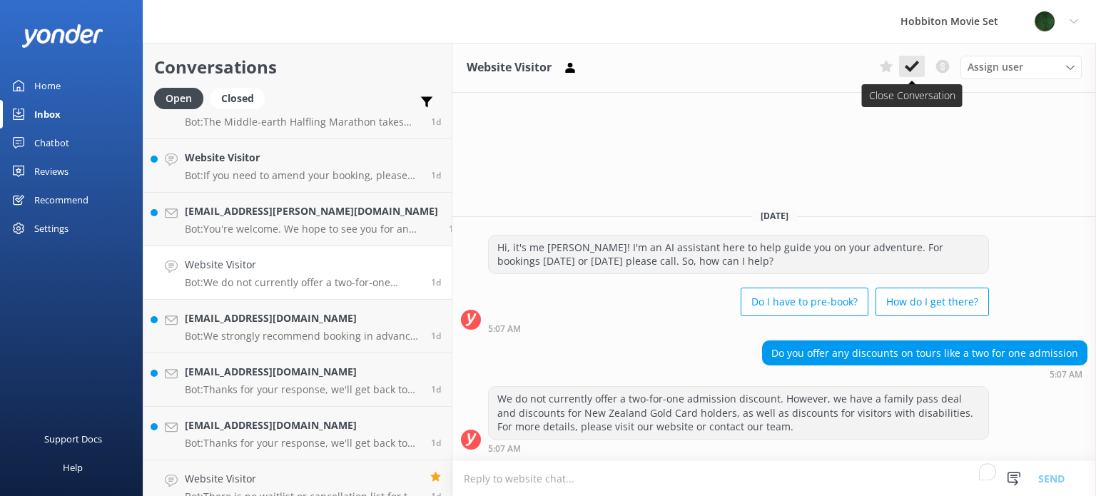
click at [902, 64] on button at bounding box center [912, 66] width 26 height 21
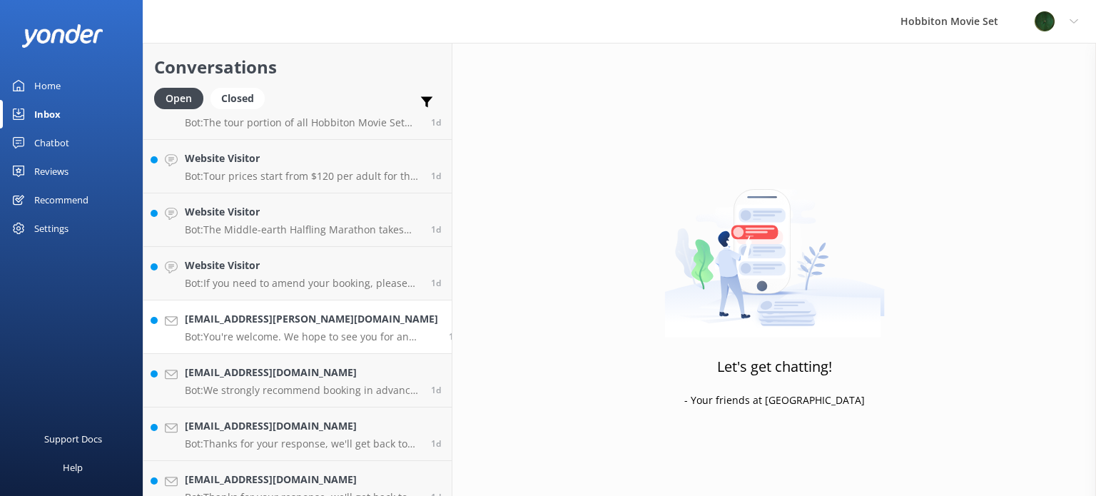
scroll to position [2190, 0]
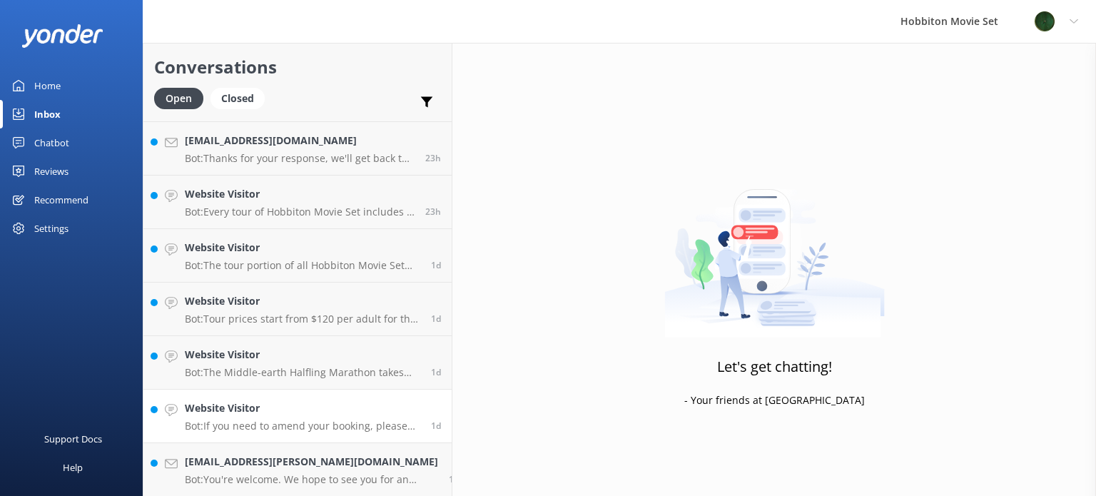
click at [293, 413] on h4 "Website Visitor" at bounding box center [303, 408] width 236 height 16
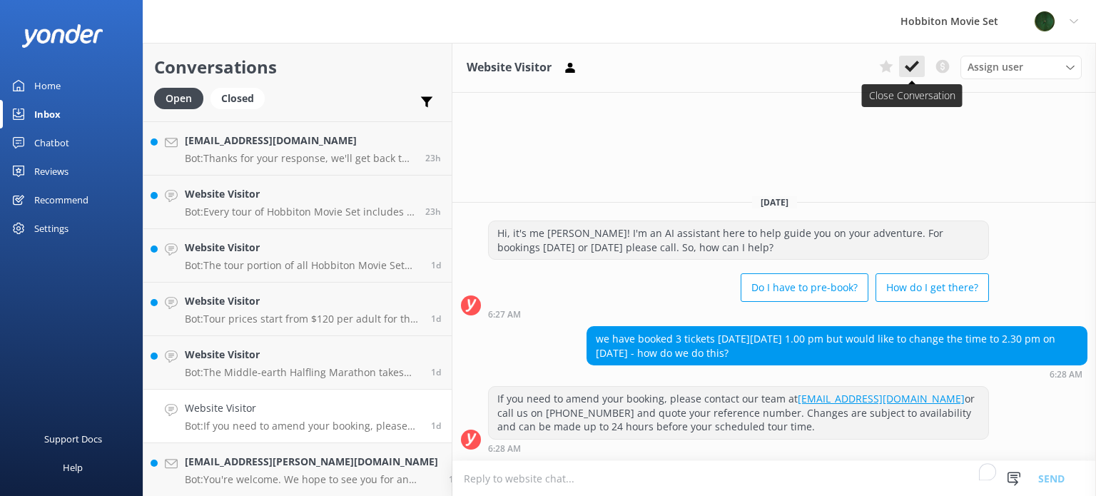
click at [911, 66] on icon at bounding box center [912, 66] width 14 height 14
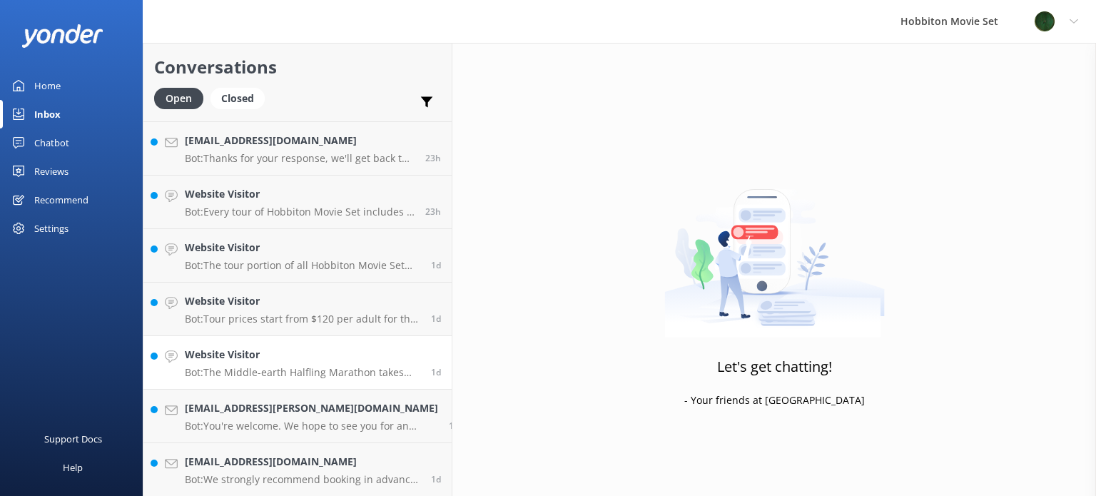
click at [263, 373] on p "Bot: The Middle-earth Halfling Marathon takes participants on a journey through…" at bounding box center [303, 372] width 236 height 13
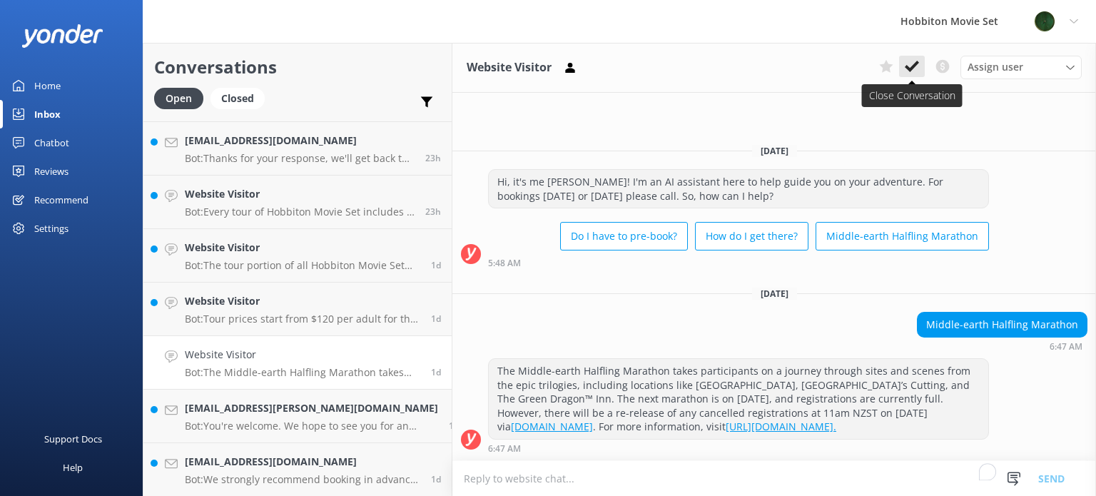
click at [916, 73] on icon at bounding box center [912, 66] width 14 height 14
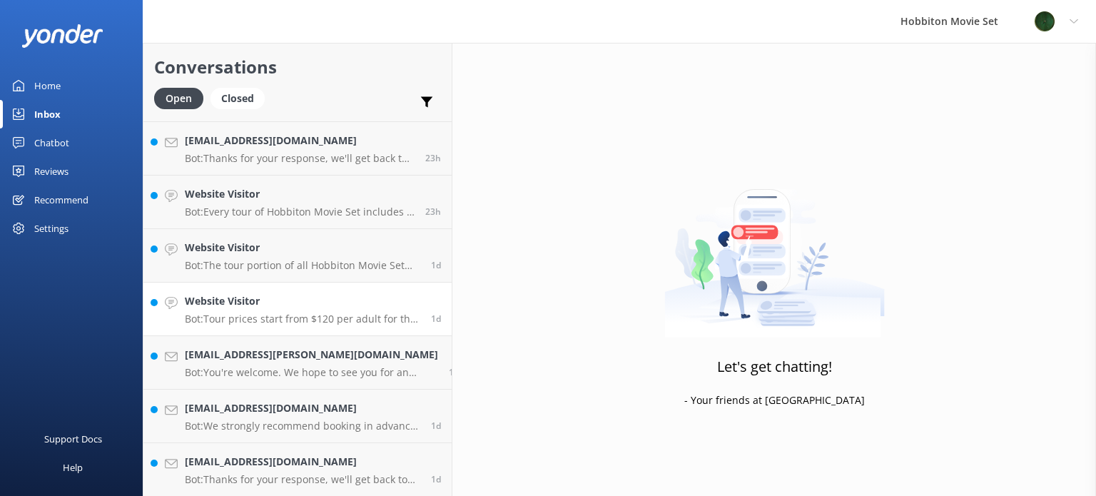
click at [310, 301] on h4 "Website Visitor" at bounding box center [303, 301] width 236 height 16
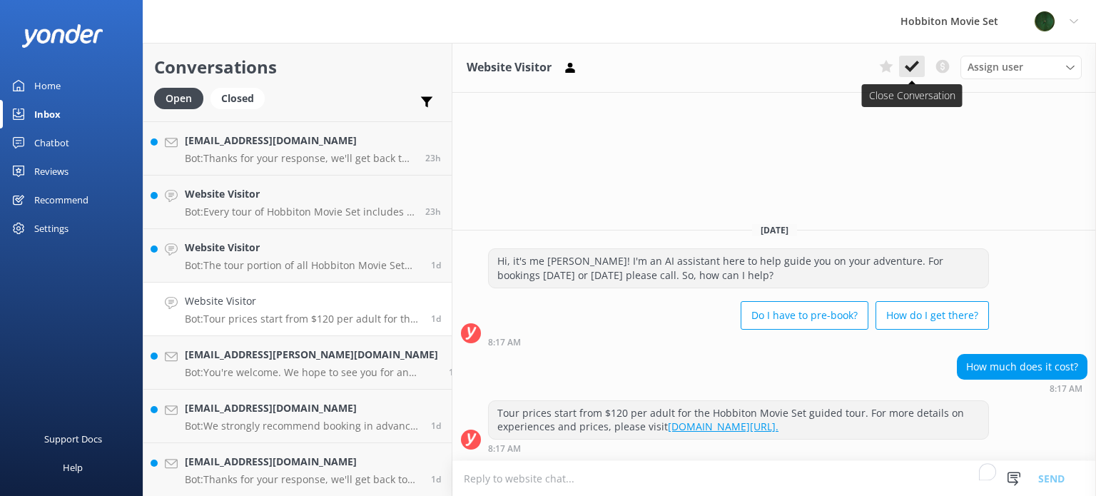
click at [914, 59] on icon at bounding box center [912, 66] width 14 height 14
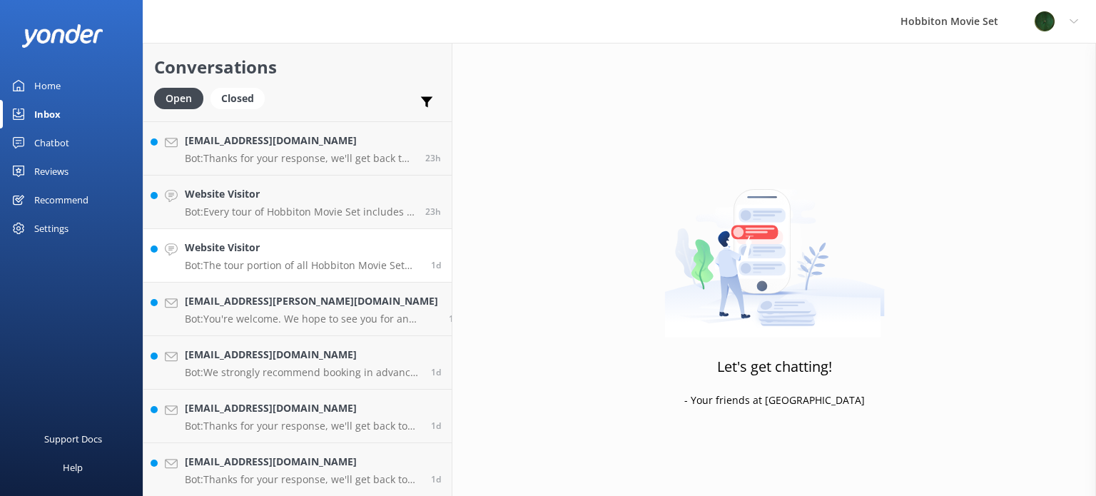
click at [300, 245] on h4 "Website Visitor" at bounding box center [303, 248] width 236 height 16
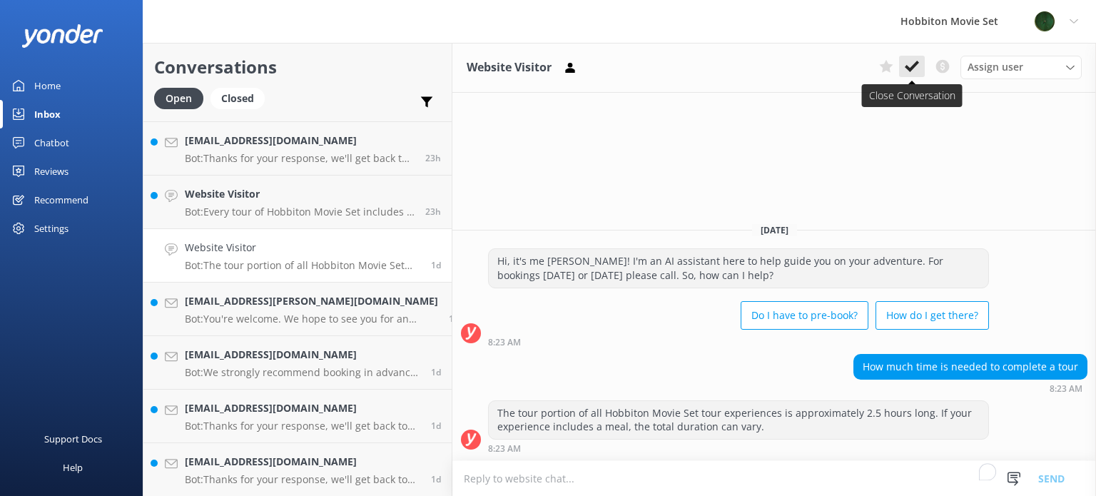
click at [919, 68] on icon at bounding box center [912, 66] width 14 height 14
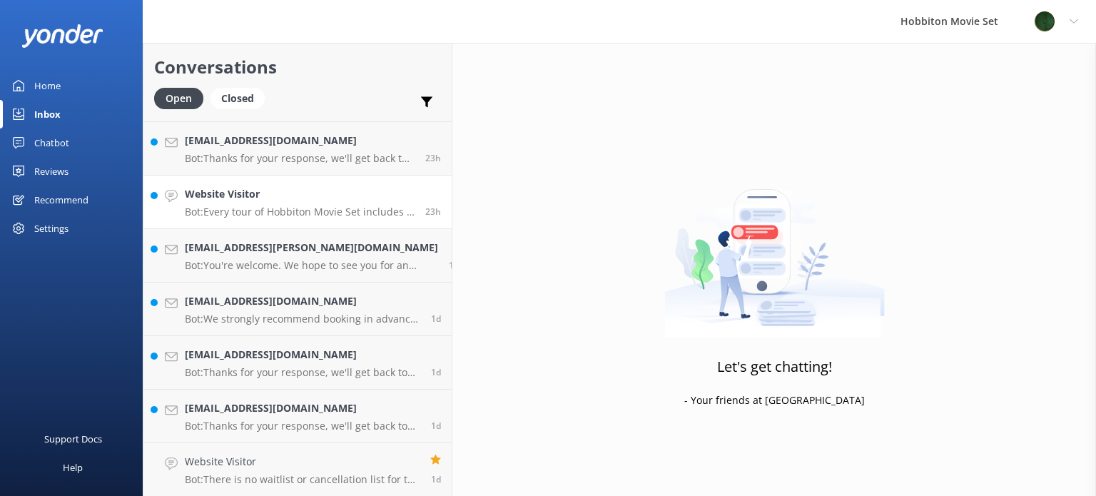
click at [271, 214] on p "Bot: Every tour of Hobbiton Movie Set includes a visit to The Green Dragon Inn." at bounding box center [300, 212] width 230 height 13
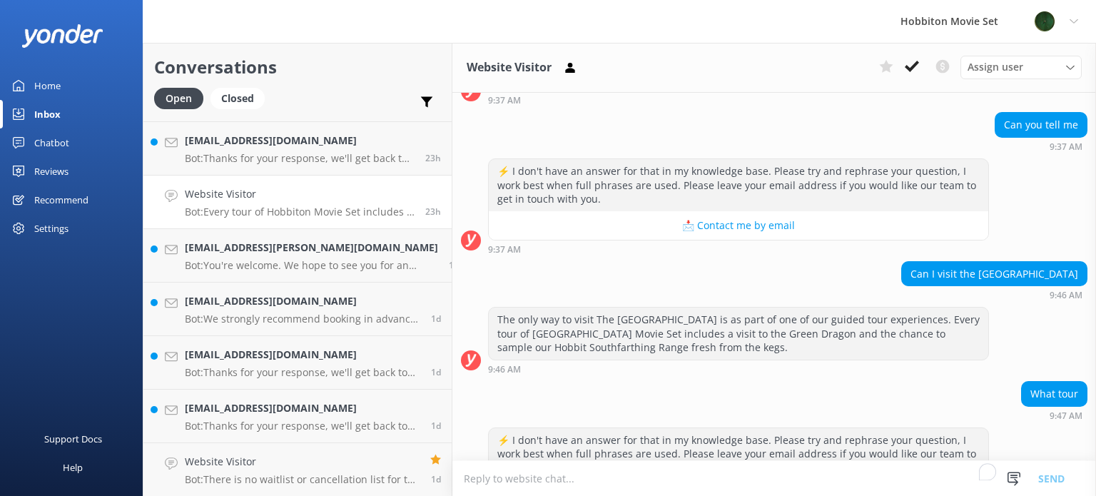
scroll to position [457, 0]
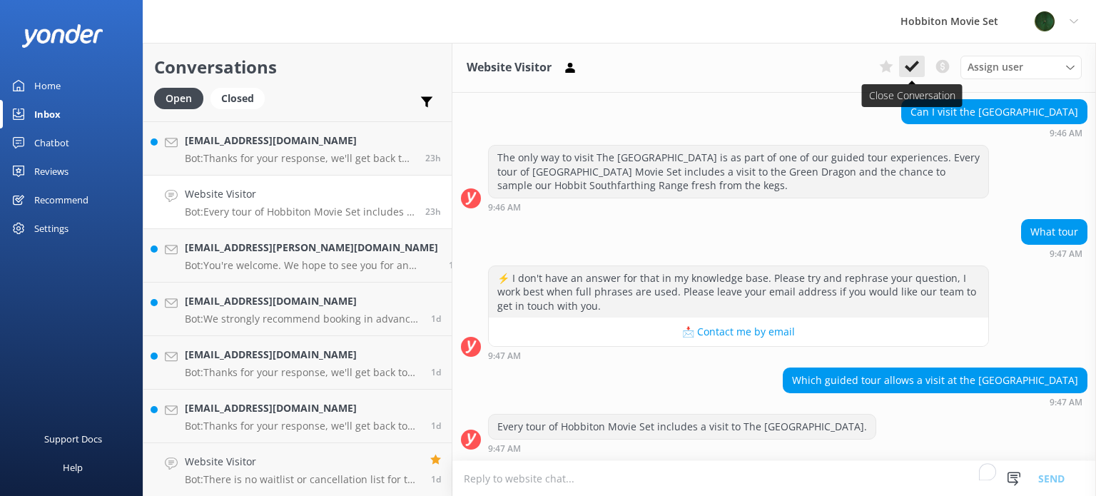
click at [913, 63] on icon at bounding box center [912, 66] width 14 height 14
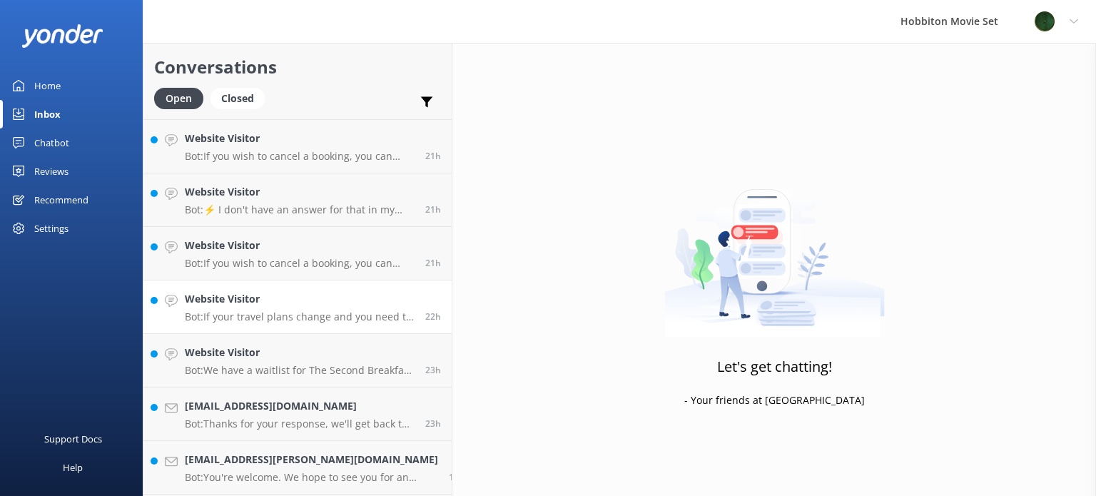
scroll to position [1851, 0]
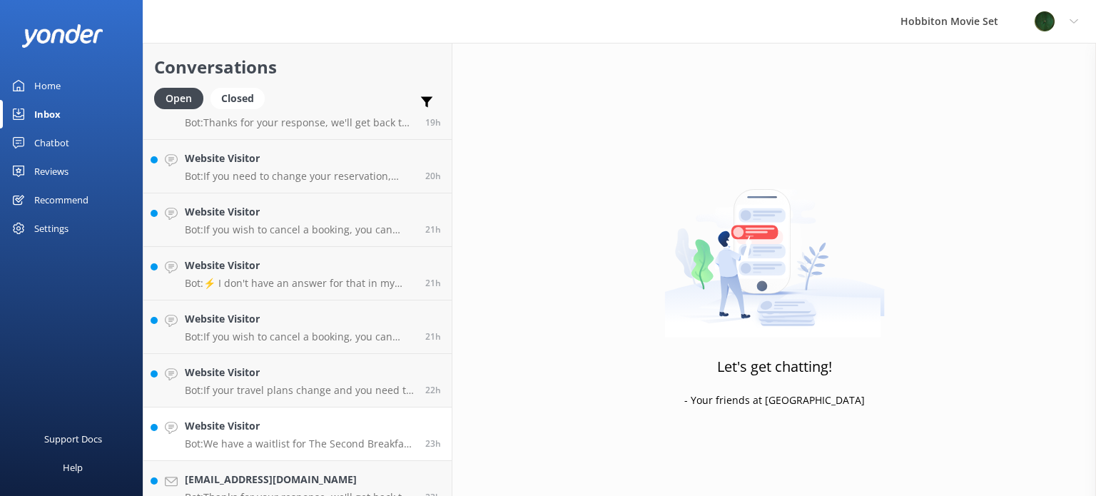
click at [245, 428] on h4 "Website Visitor" at bounding box center [300, 426] width 230 height 16
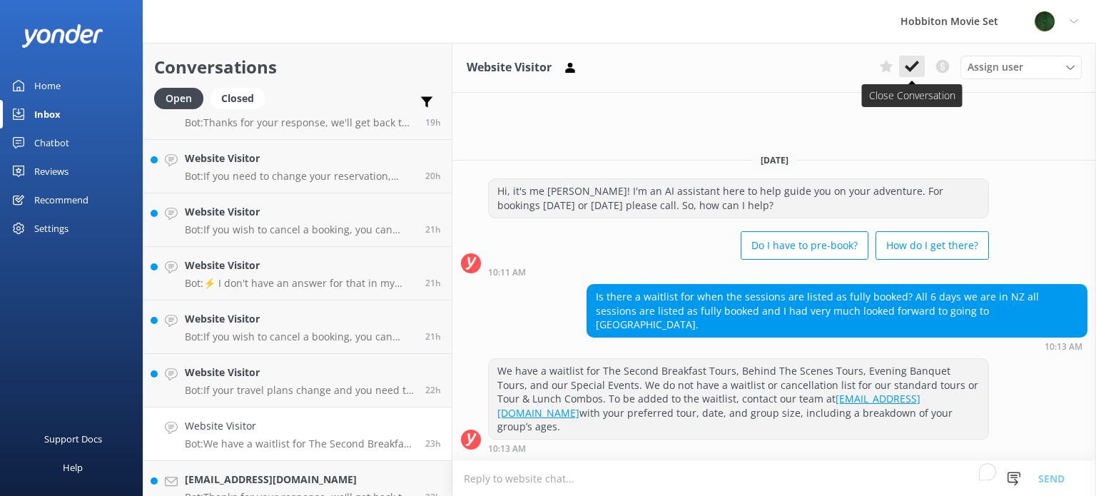
click at [913, 68] on use at bounding box center [912, 66] width 14 height 11
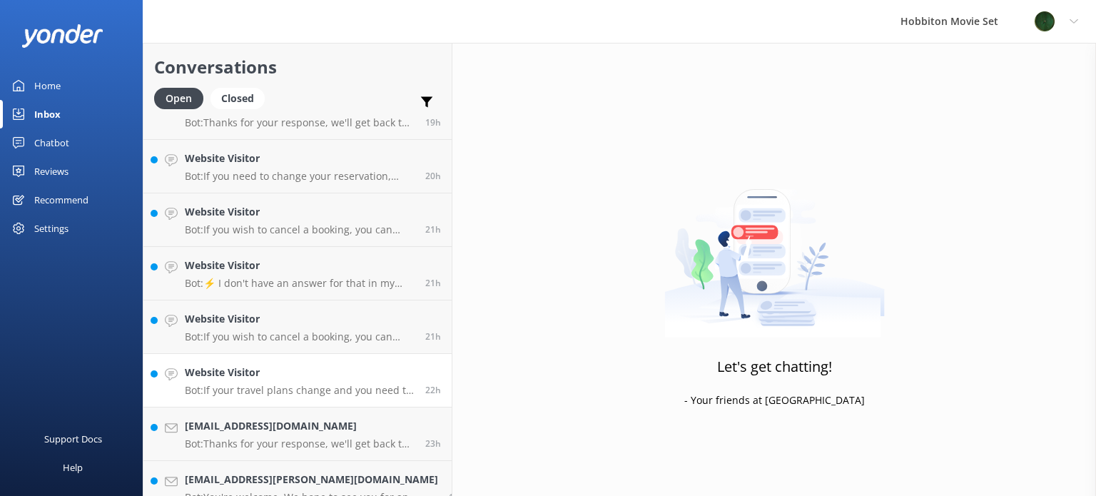
click at [293, 393] on p "Bot: If your travel plans change and you need to amend your booking, please con…" at bounding box center [300, 390] width 230 height 13
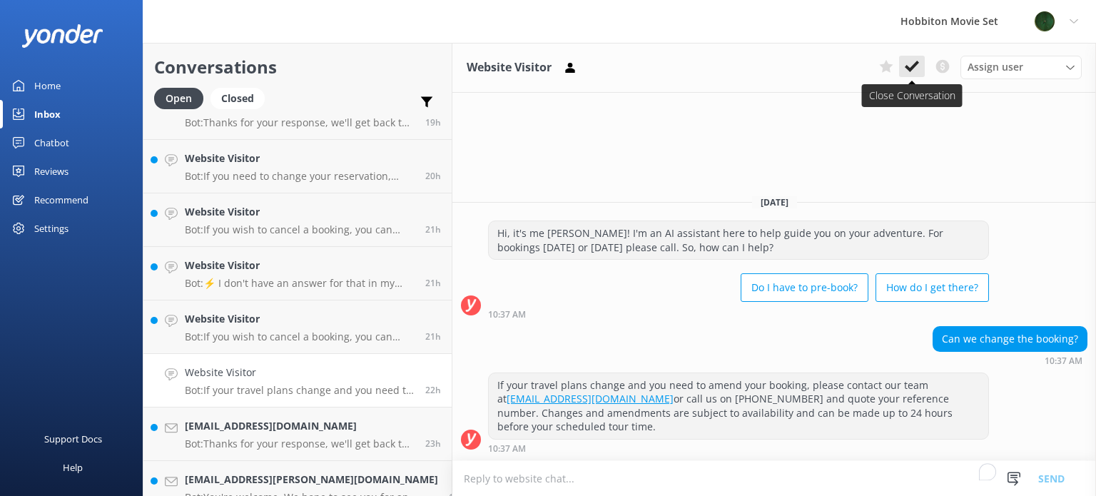
click at [916, 68] on icon at bounding box center [912, 66] width 14 height 14
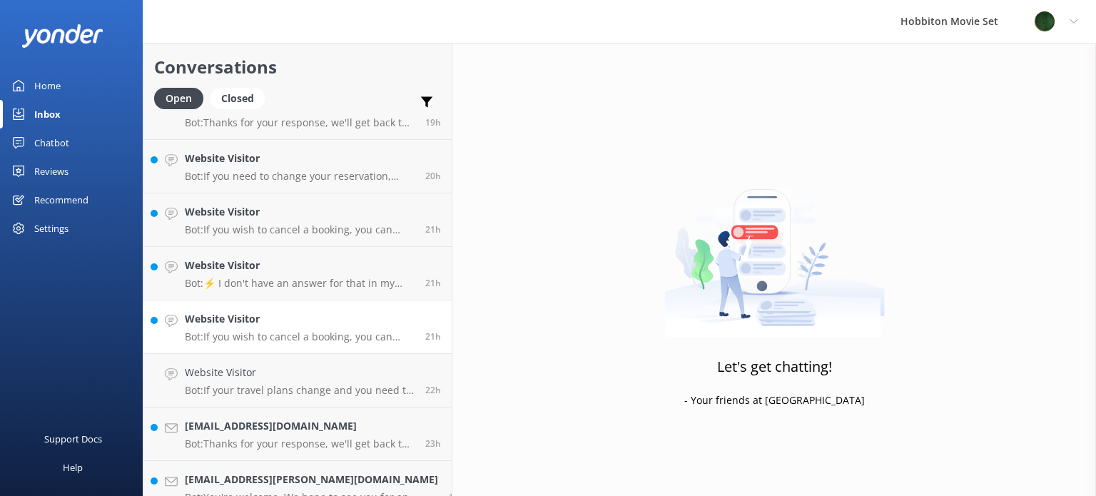
click at [308, 348] on link "Website Visitor Bot: If you wish to cancel a booking, you can contact our reser…" at bounding box center [297, 327] width 308 height 54
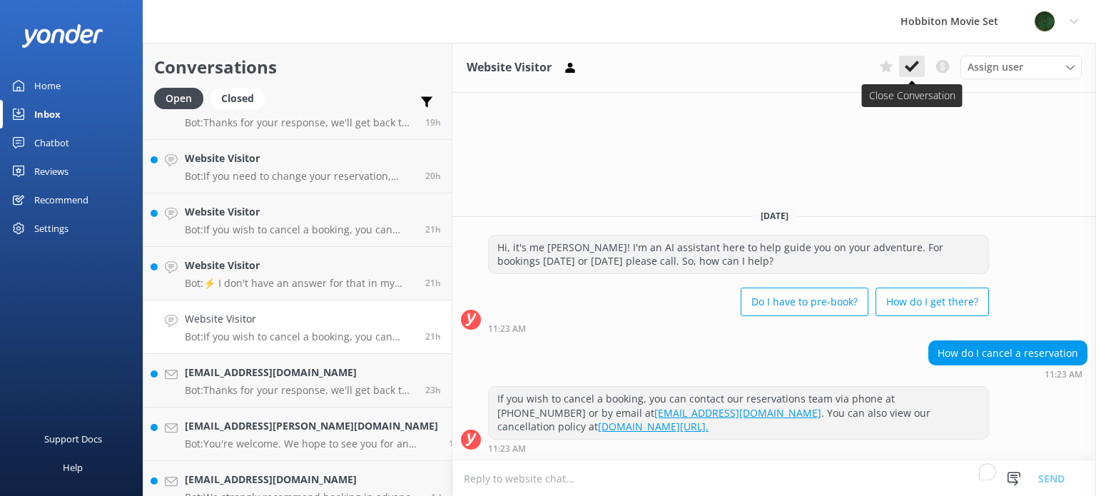
click at [904, 68] on button at bounding box center [912, 66] width 26 height 21
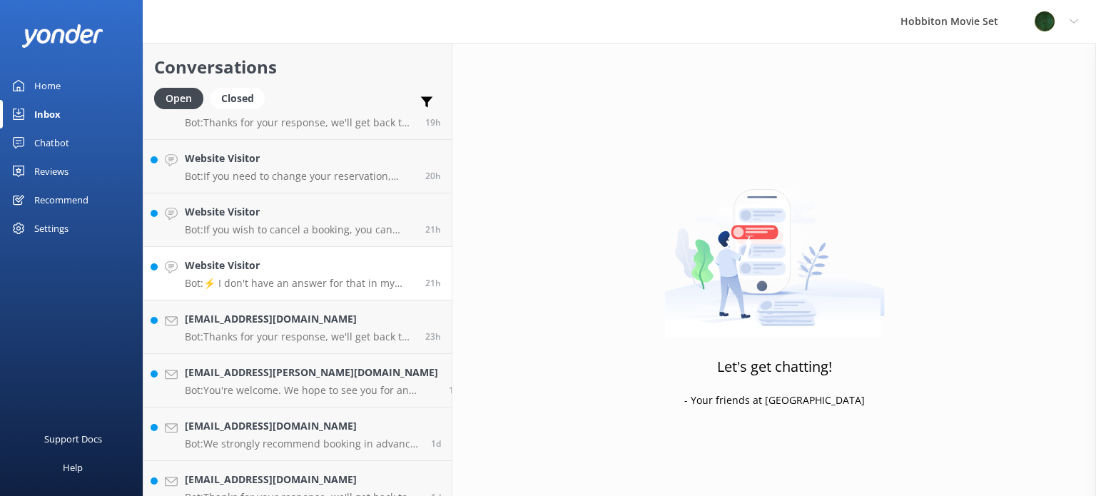
click at [298, 282] on p "Bot: ⚡ I don't have an answer for that in my knowledge base. Please try and rep…" at bounding box center [300, 283] width 230 height 13
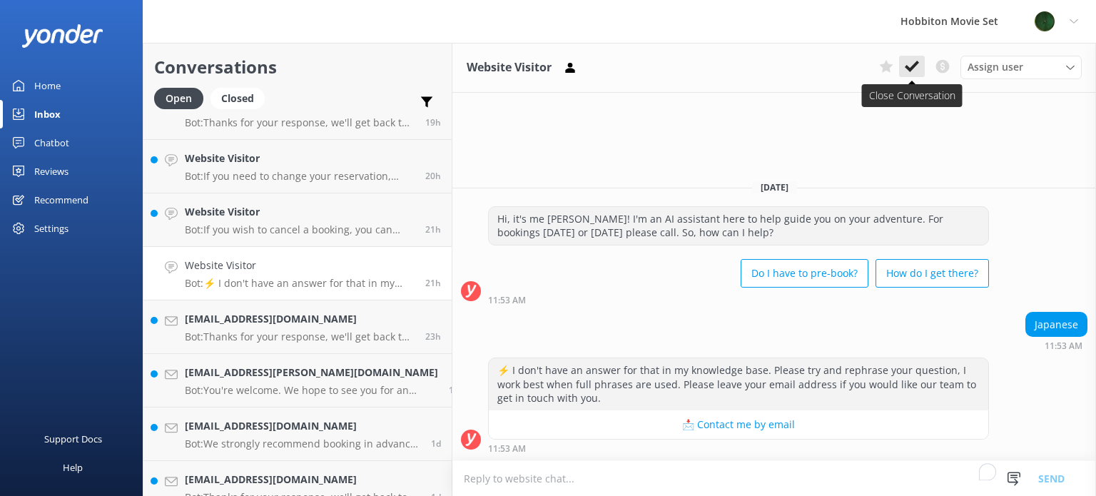
click at [918, 69] on icon at bounding box center [912, 66] width 14 height 14
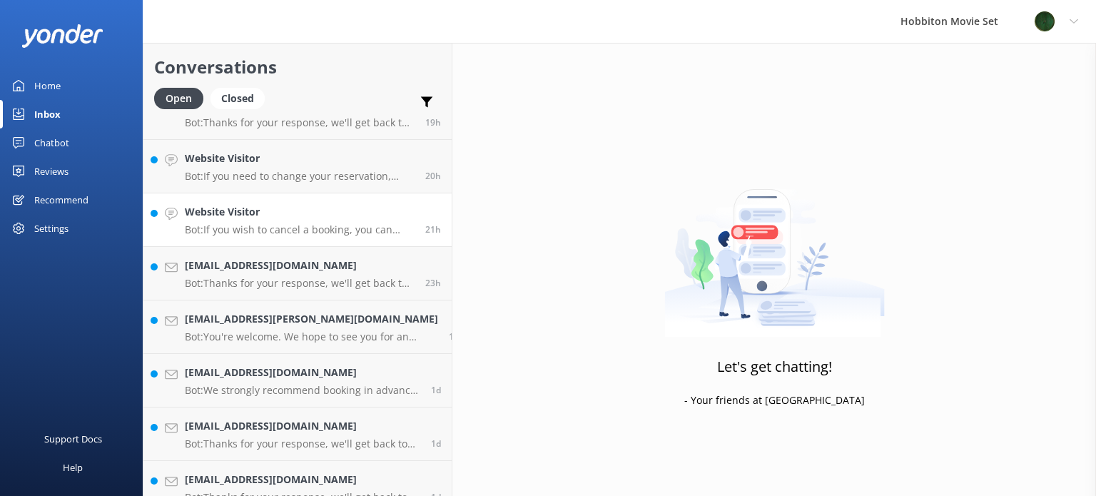
click at [331, 223] on p "Bot: If you wish to cancel a booking, you can contact our reservations team via…" at bounding box center [300, 229] width 230 height 13
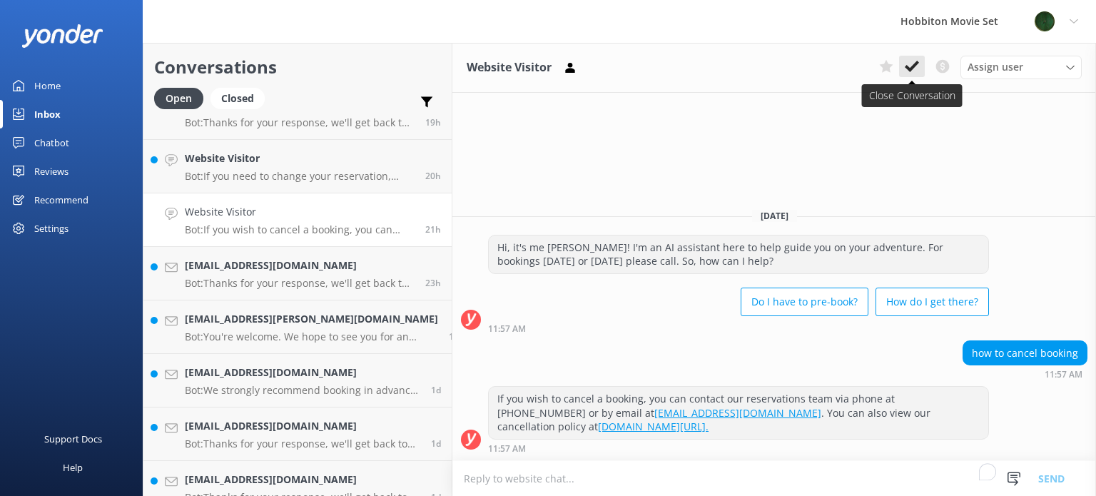
click at [912, 66] on icon at bounding box center [912, 66] width 14 height 14
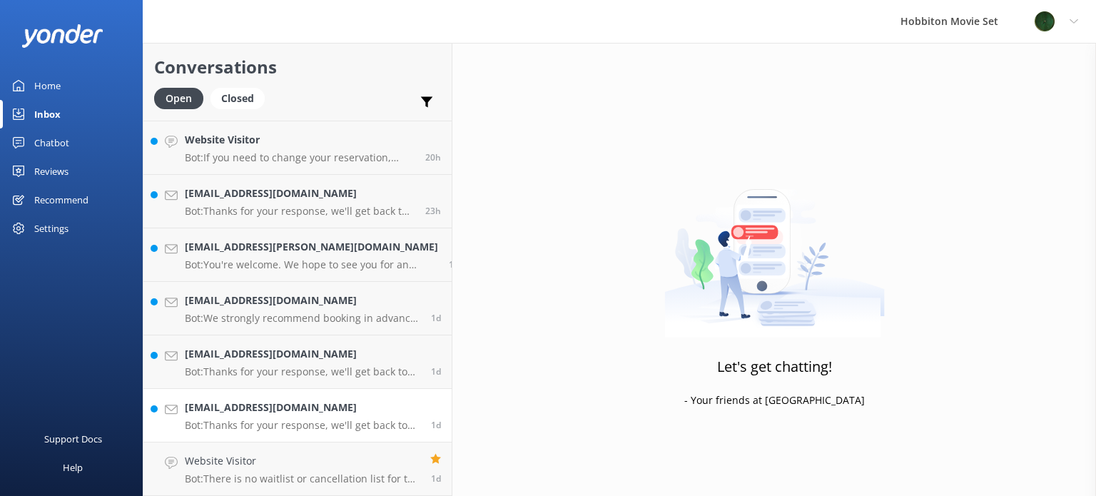
scroll to position [1727, 0]
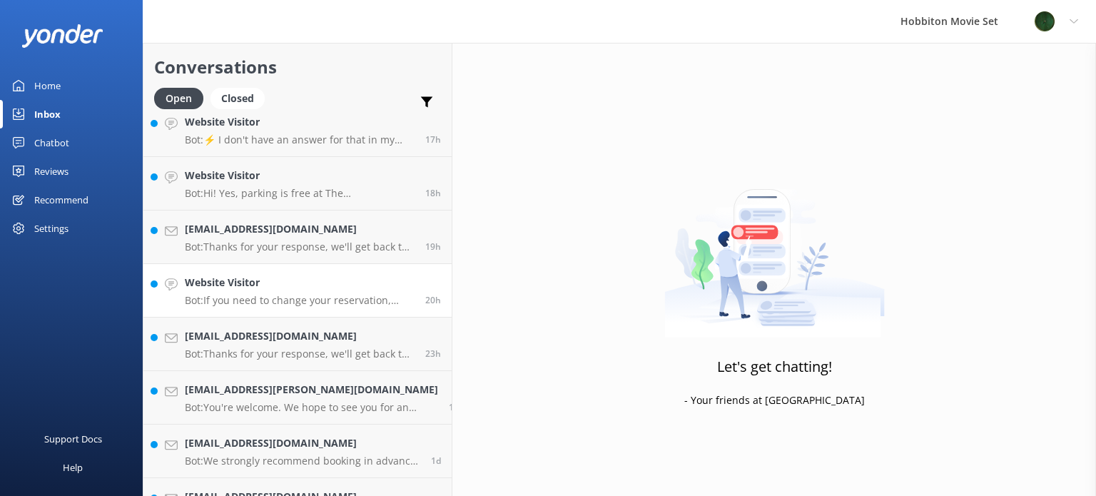
click at [294, 294] on p "Bot: If you need to change your reservation, please contact our team at office@…" at bounding box center [300, 300] width 230 height 13
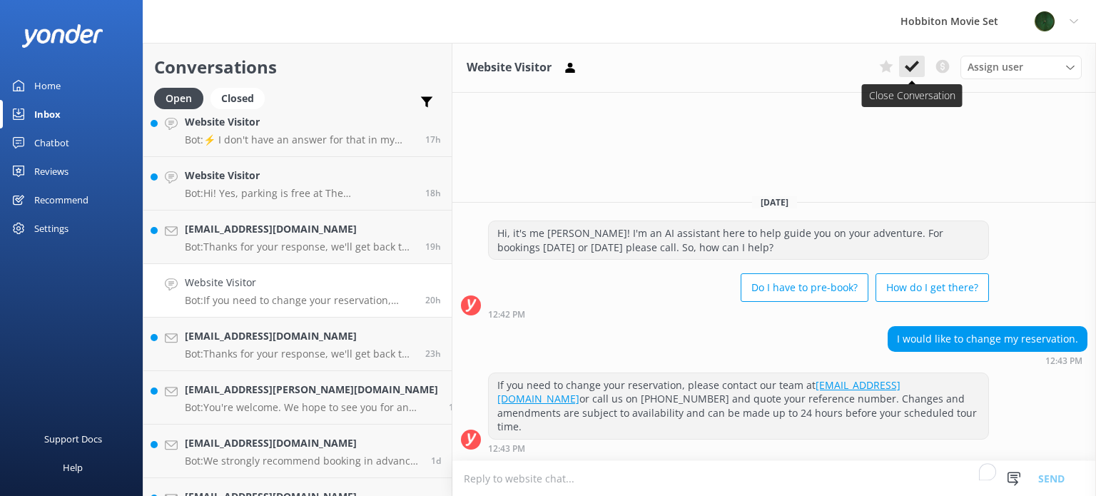
click at [919, 65] on icon at bounding box center [912, 66] width 14 height 14
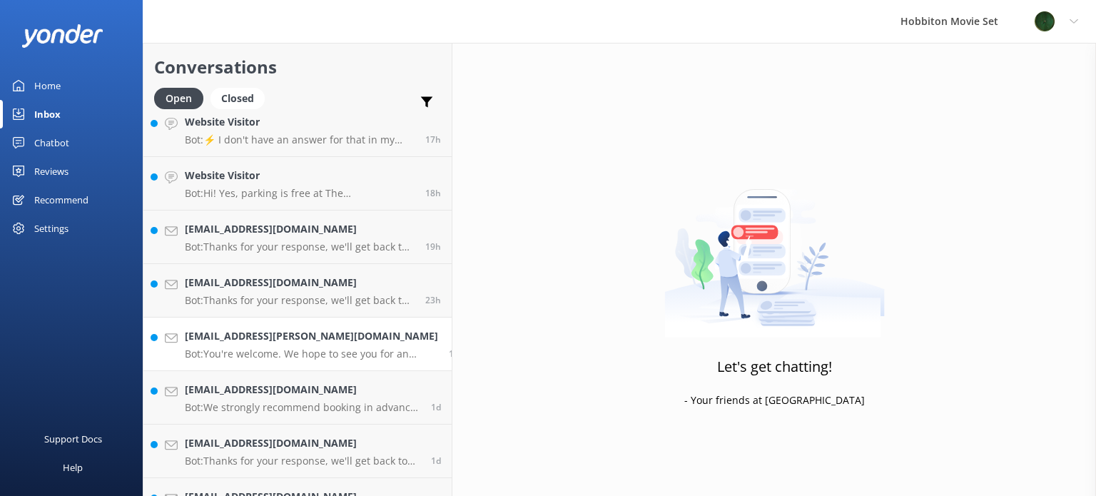
scroll to position [1656, 0]
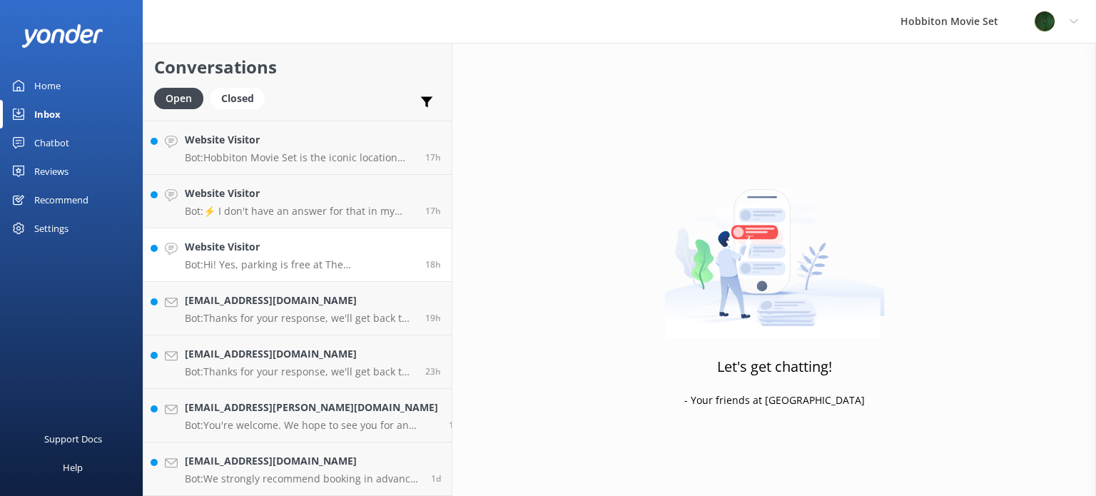
click at [282, 272] on link "Website Visitor Bot: Hi! Yes, parking is free at The Shire’s Rest. You can leav…" at bounding box center [297, 255] width 308 height 54
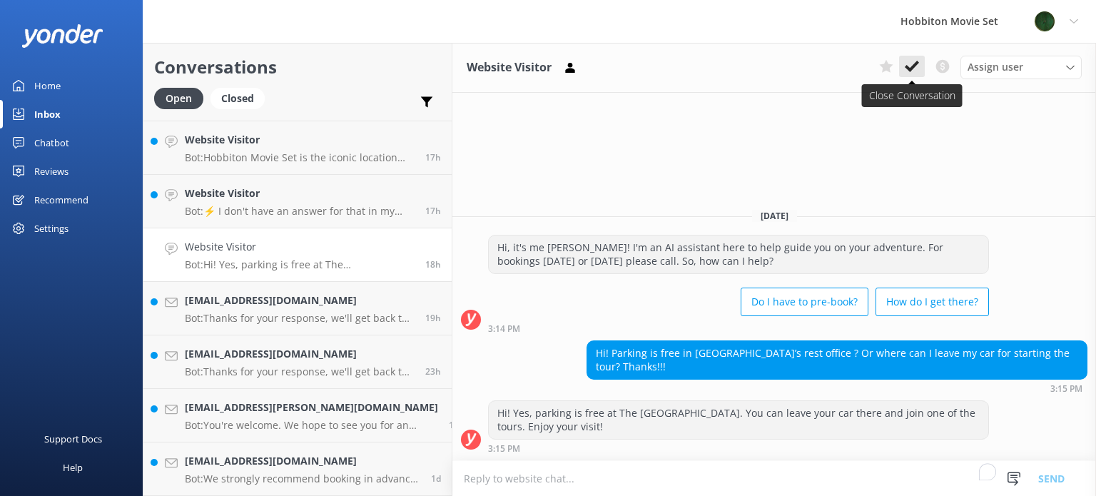
click at [911, 65] on icon at bounding box center [912, 66] width 14 height 14
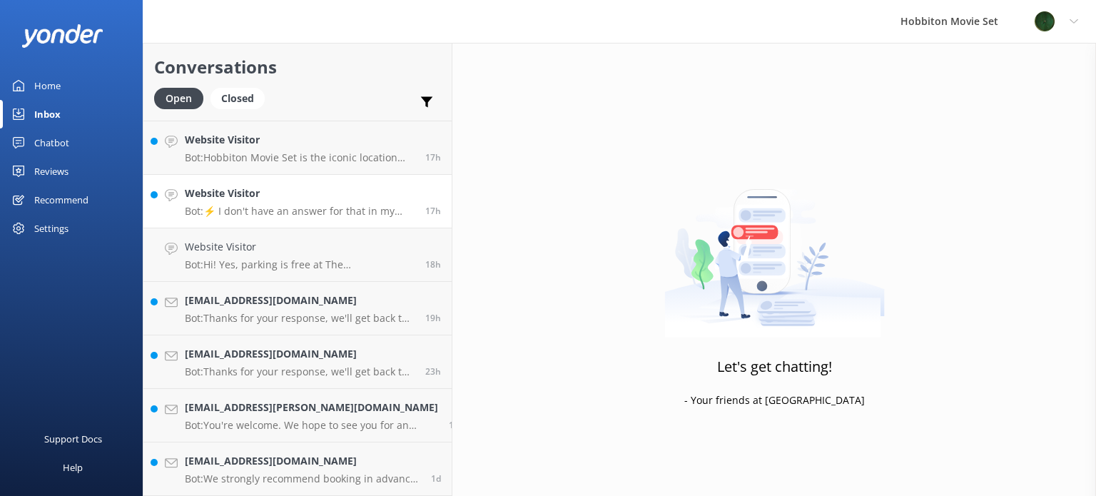
click at [296, 216] on p "Bot: ⚡ I don't have an answer for that in my knowledge base. Please try and rep…" at bounding box center [300, 211] width 230 height 13
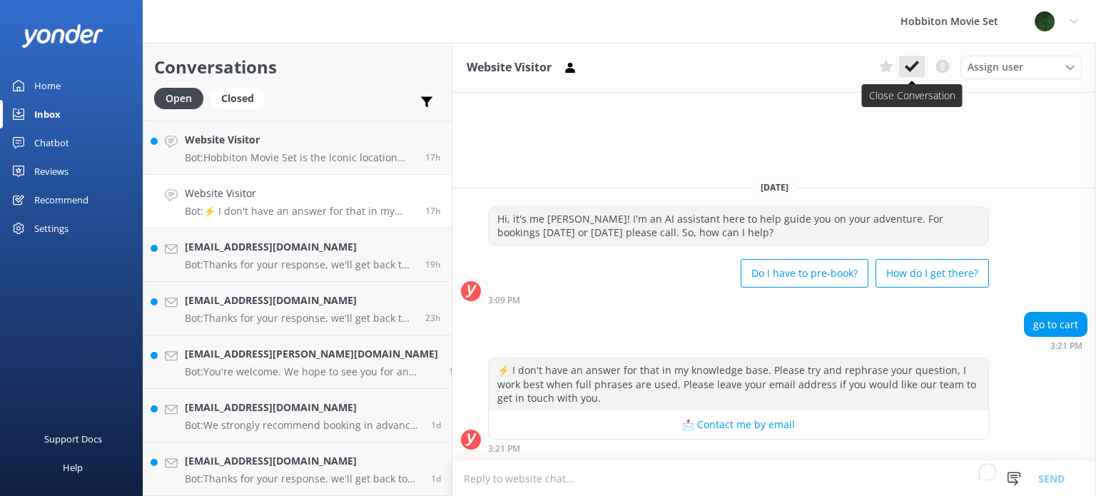
click at [914, 76] on button at bounding box center [912, 66] width 26 height 21
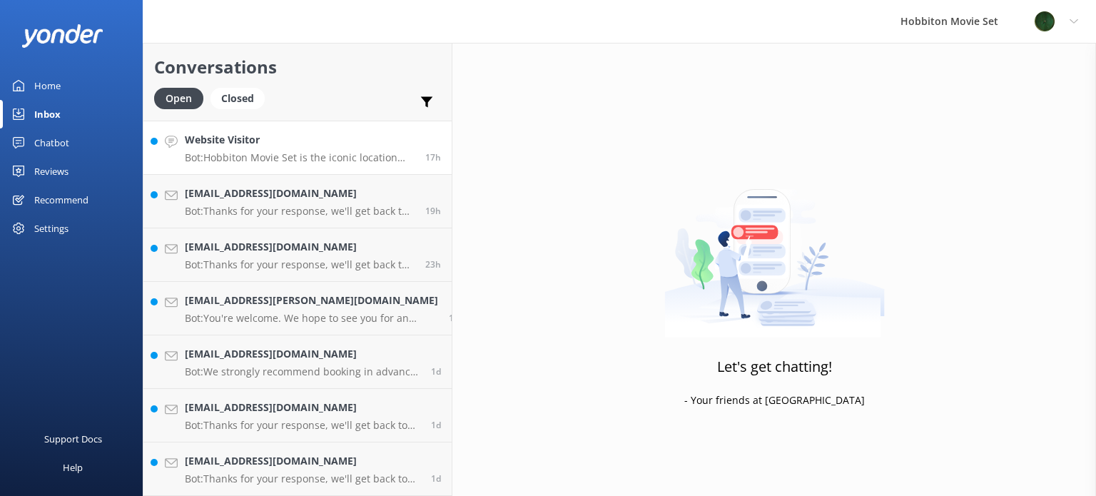
click at [293, 168] on link "Website Visitor Bot: Hobbiton Movie Set is the iconic location used in the film…" at bounding box center [297, 148] width 308 height 54
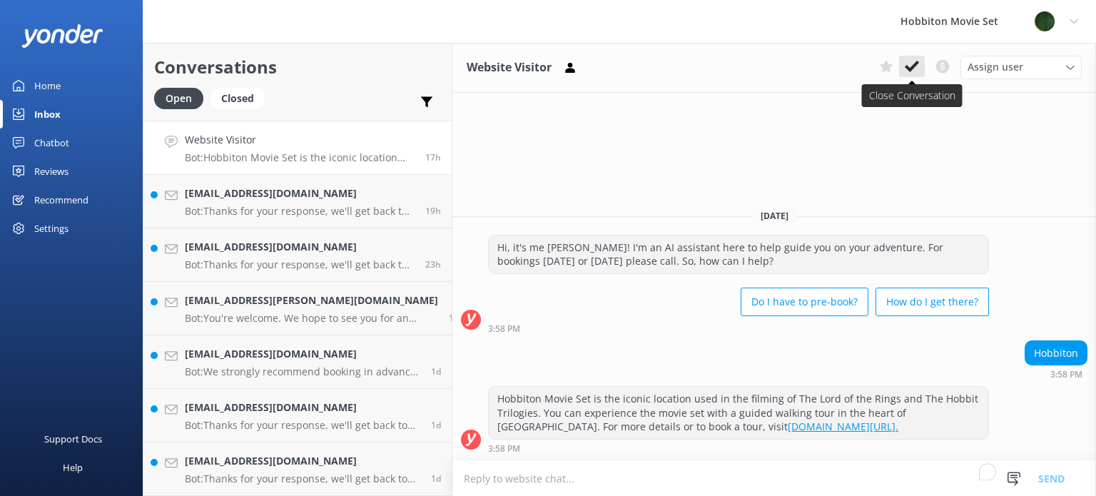
click at [906, 73] on icon at bounding box center [912, 66] width 14 height 14
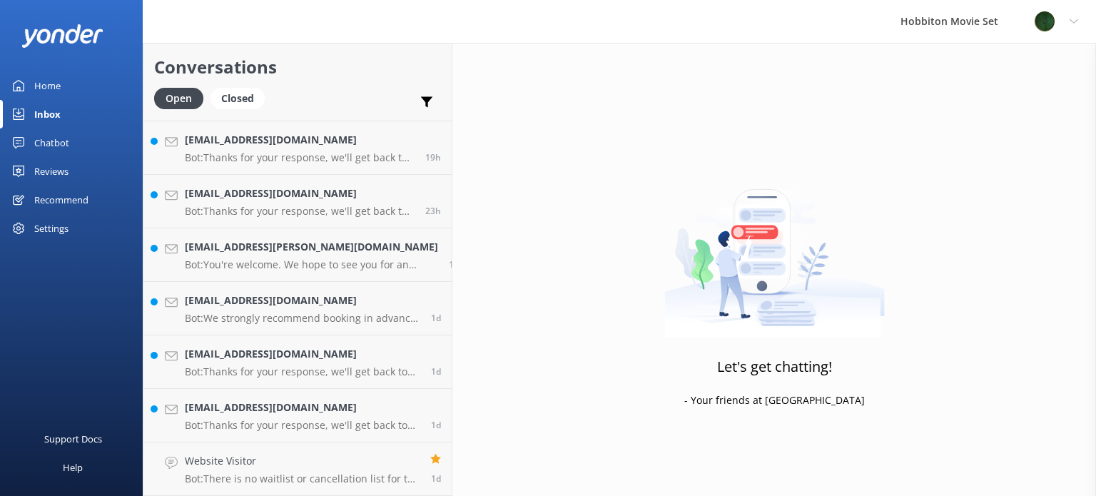
scroll to position [1370, 0]
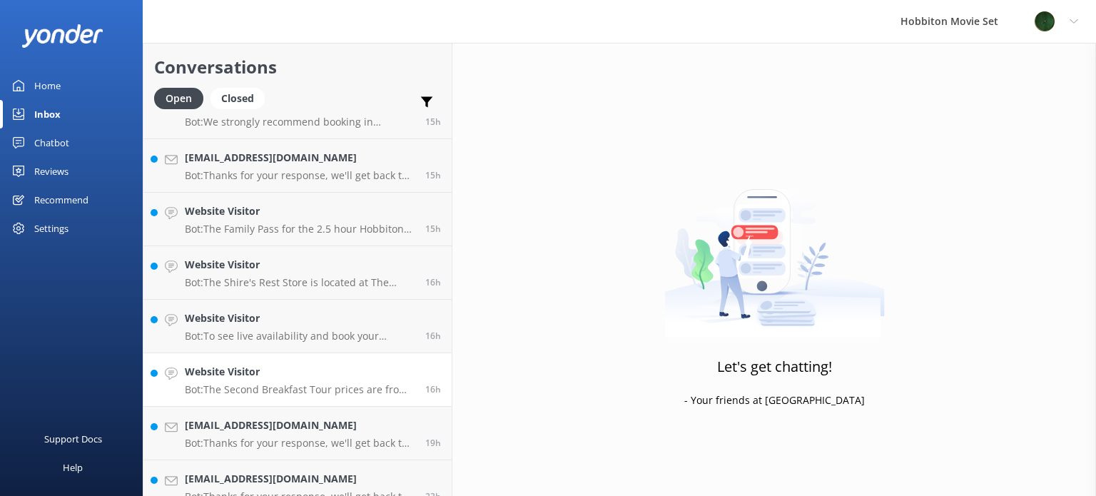
click at [288, 371] on h4 "Website Visitor" at bounding box center [300, 372] width 230 height 16
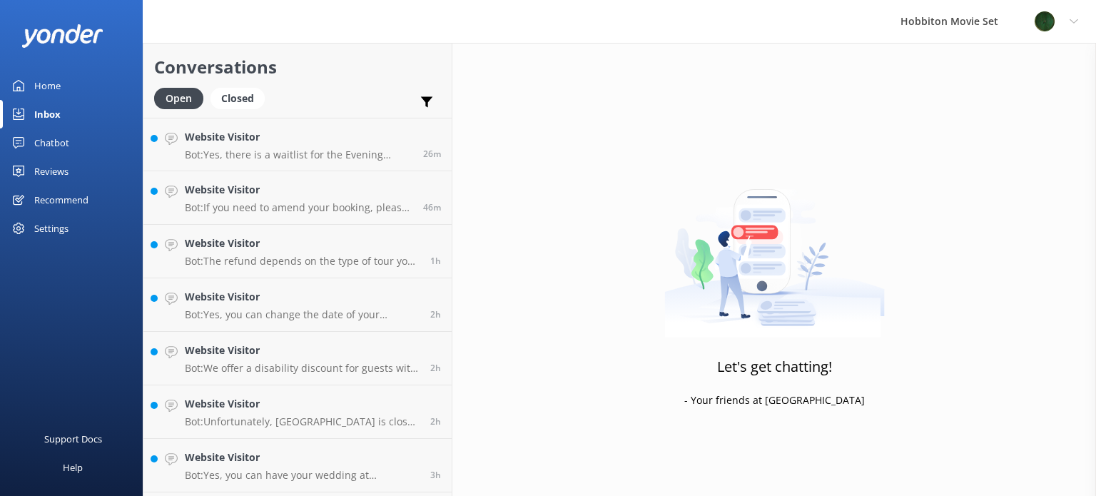
scroll to position [371, 0]
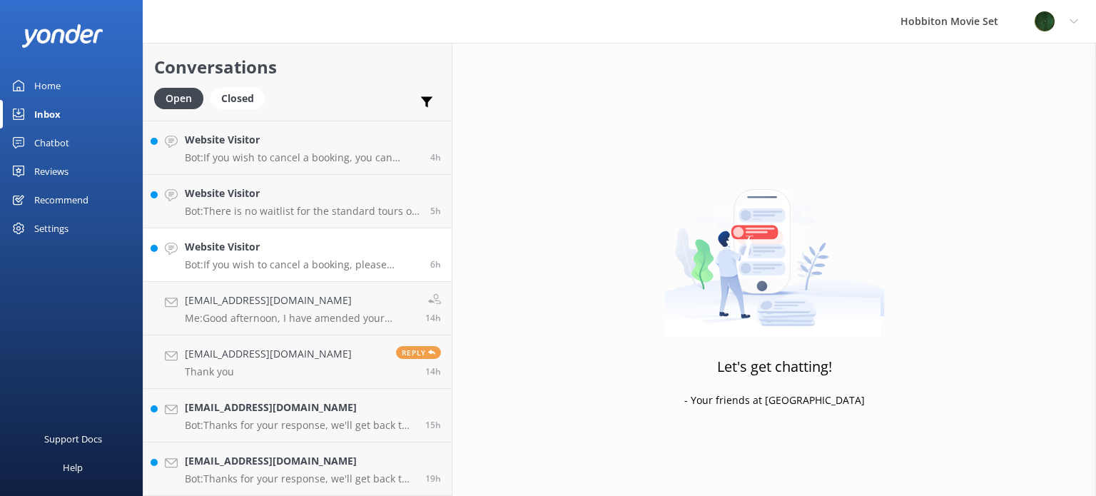
click at [301, 259] on p "Bot: If you wish to cancel a booking, please contact our reservations team via …" at bounding box center [302, 264] width 235 height 13
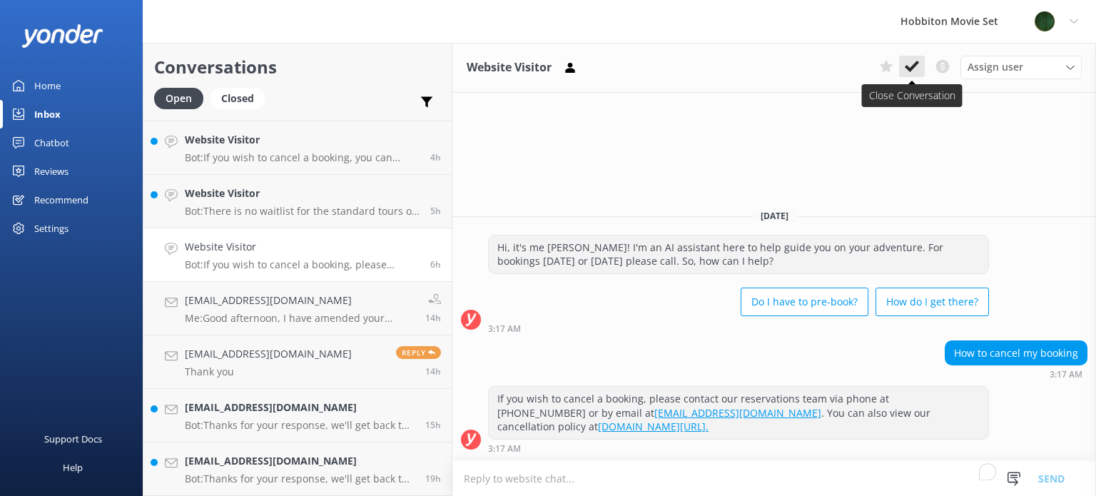
click at [909, 60] on icon at bounding box center [912, 66] width 14 height 14
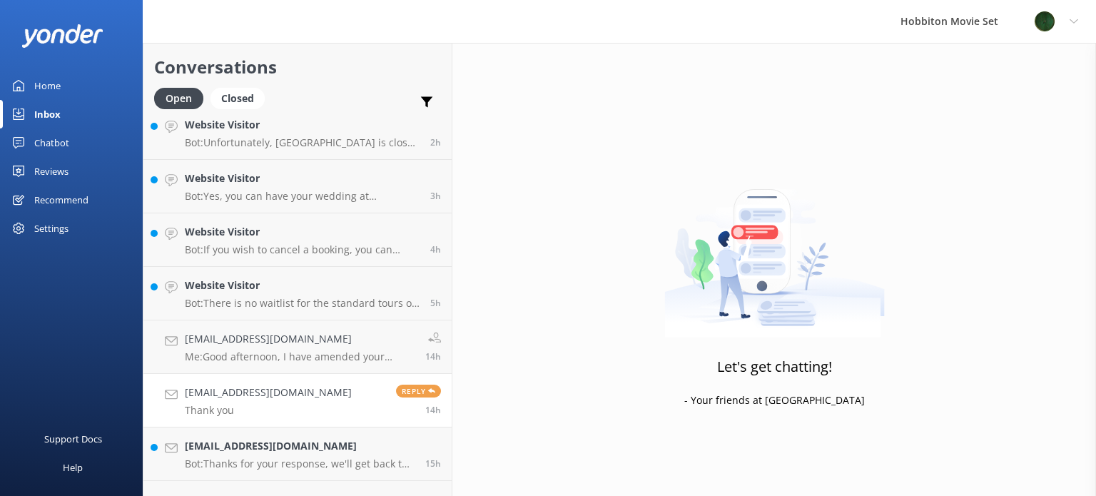
scroll to position [157, 0]
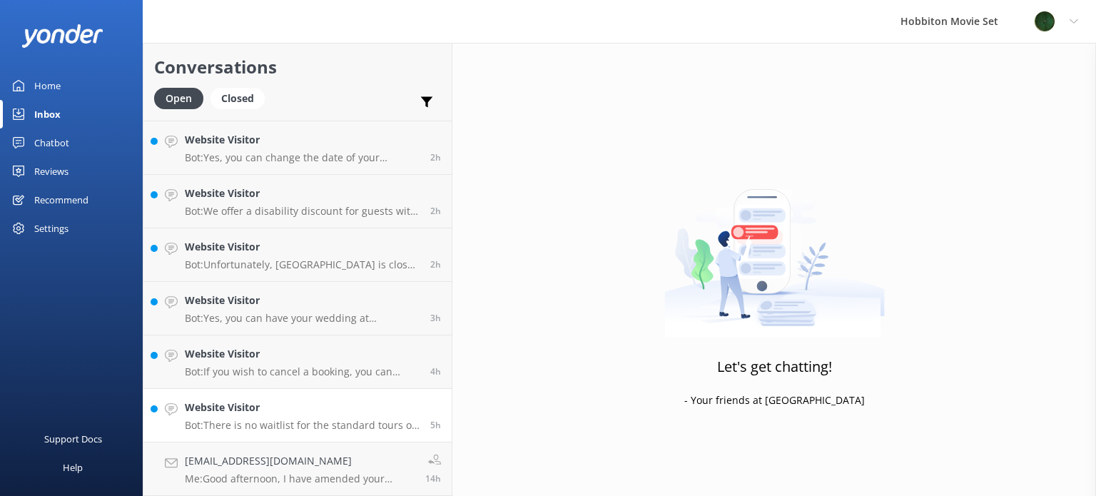
click at [330, 402] on h4 "Website Visitor" at bounding box center [302, 408] width 235 height 16
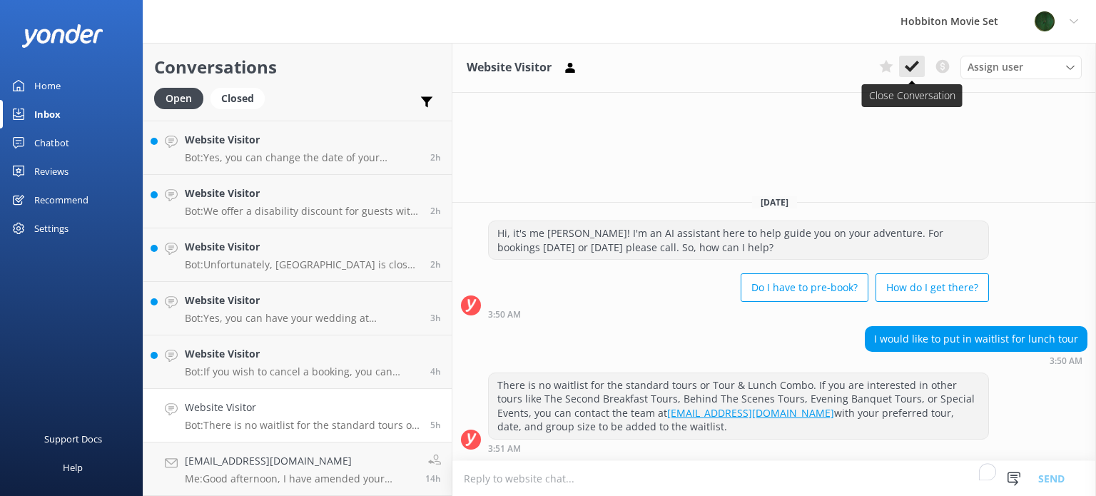
click at [903, 66] on button at bounding box center [912, 66] width 26 height 21
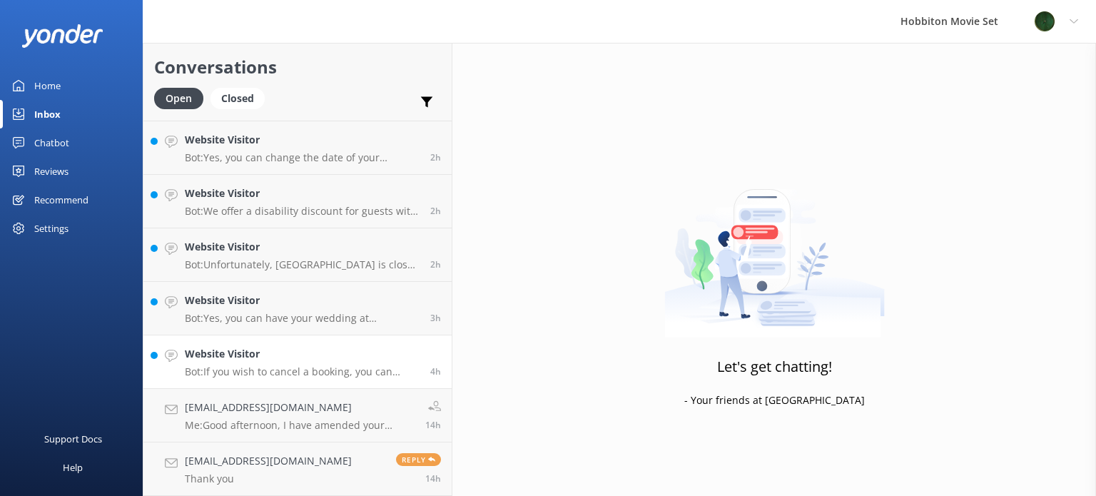
click at [258, 353] on h4 "Website Visitor" at bounding box center [302, 354] width 235 height 16
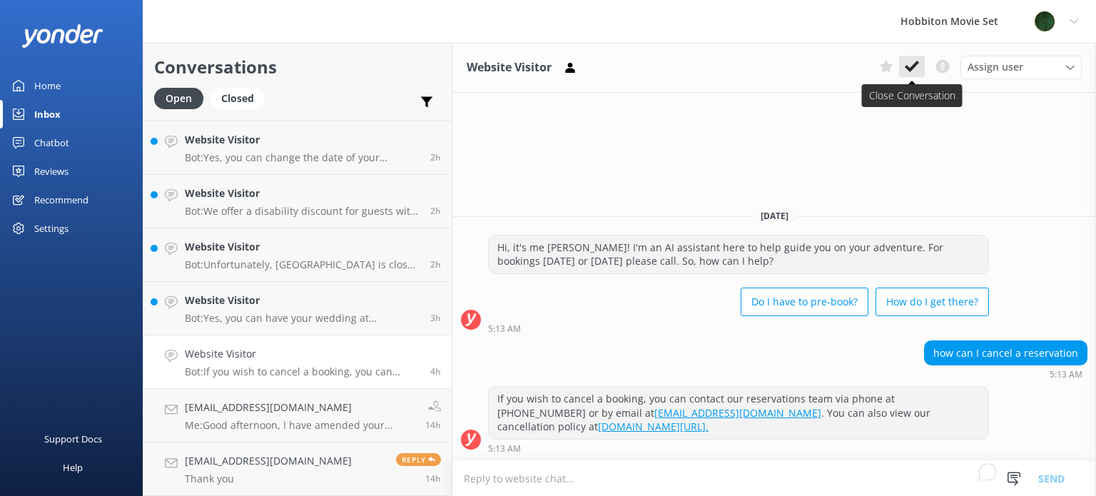
click at [911, 68] on use at bounding box center [912, 66] width 14 height 11
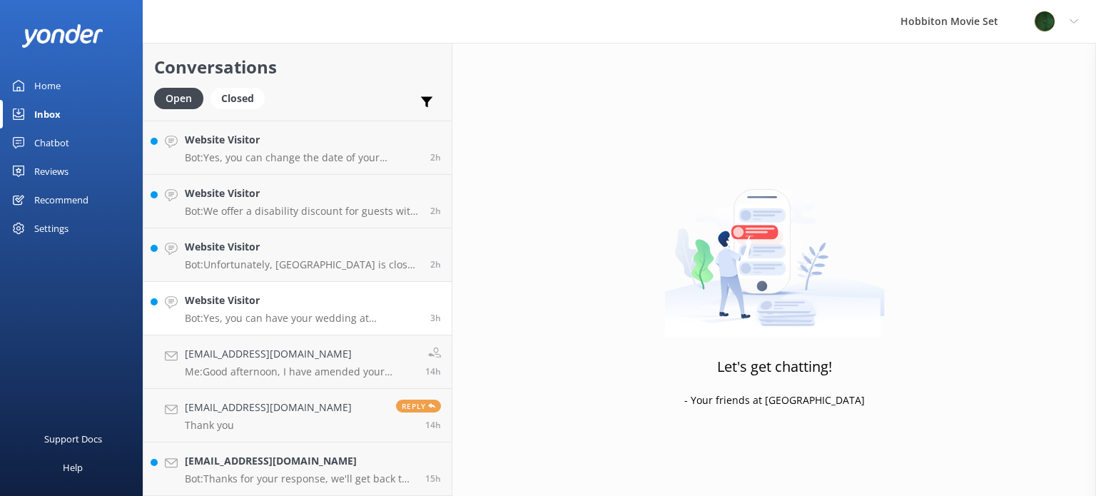
click at [274, 308] on h4 "Website Visitor" at bounding box center [302, 301] width 235 height 16
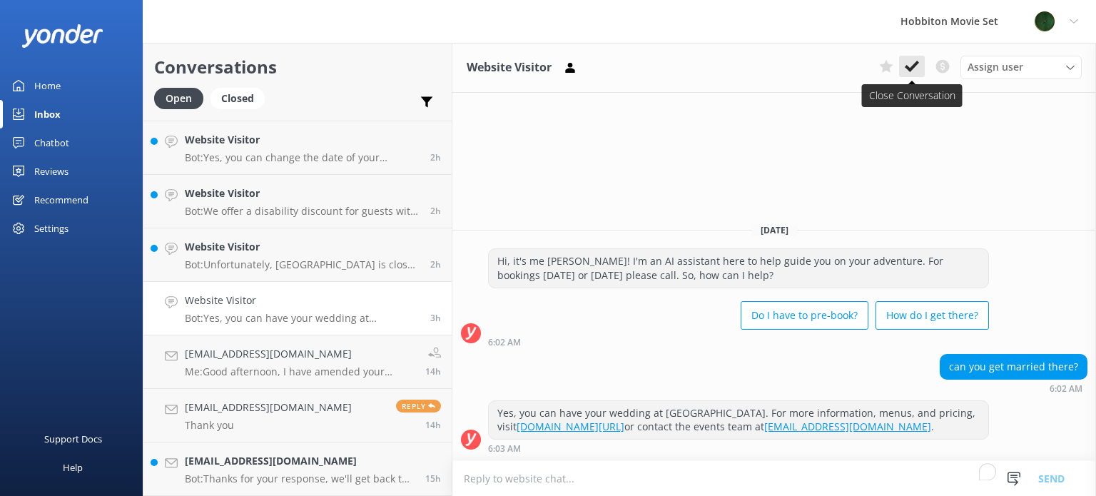
click at [914, 69] on icon at bounding box center [912, 66] width 14 height 14
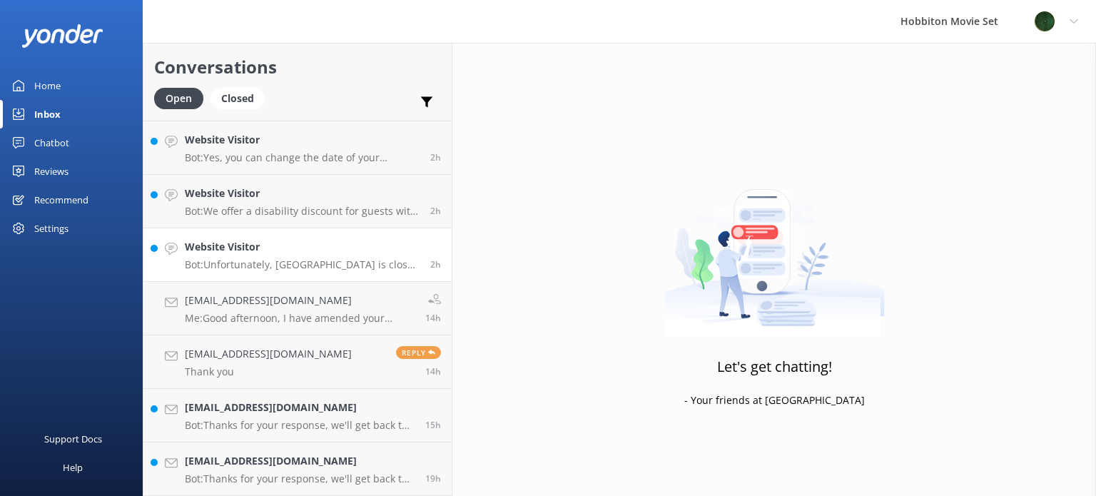
click at [325, 272] on link "Website Visitor Bot: Unfortunately, Hobbiton is closed on Christmas Day, 25th D…" at bounding box center [297, 255] width 308 height 54
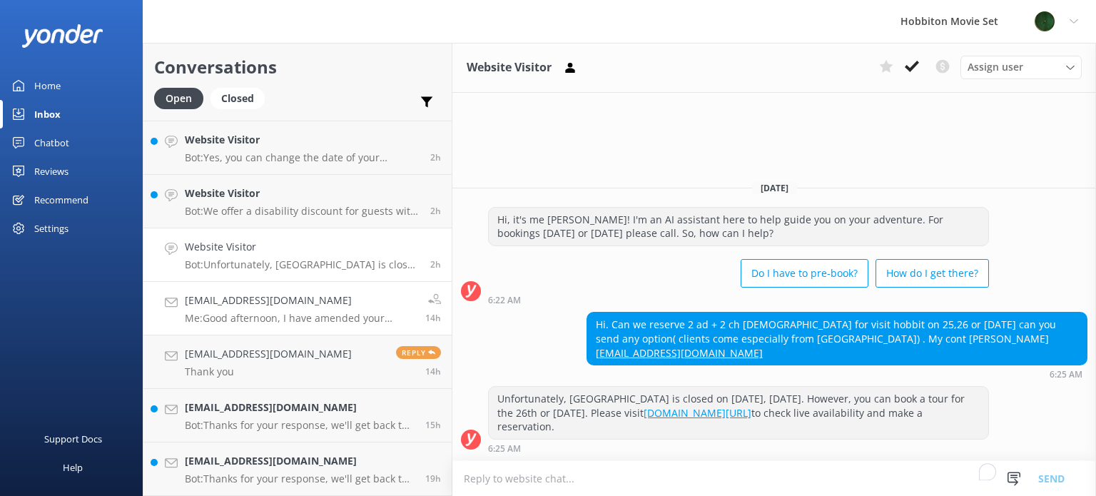
scroll to position [14, 0]
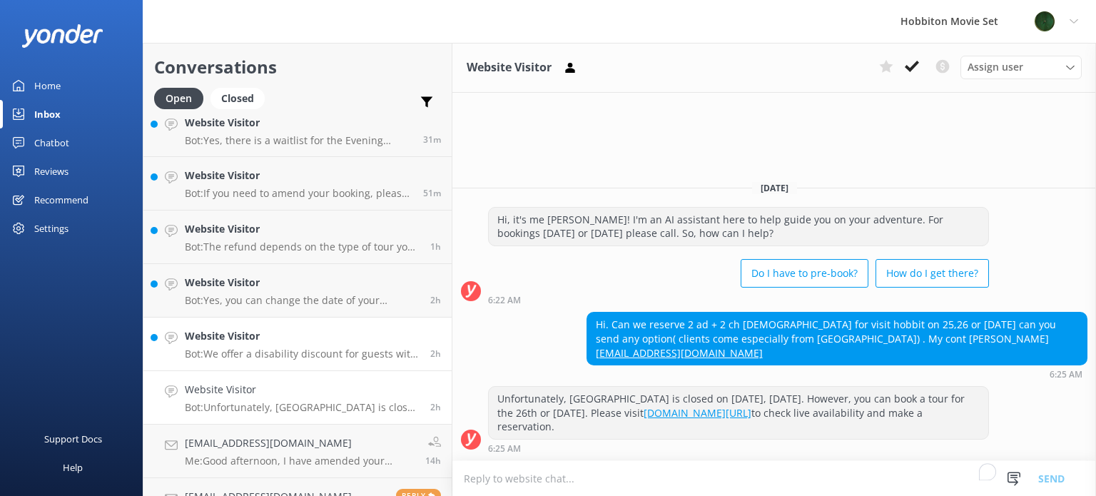
click at [280, 343] on h4 "Website Visitor" at bounding box center [302, 336] width 235 height 16
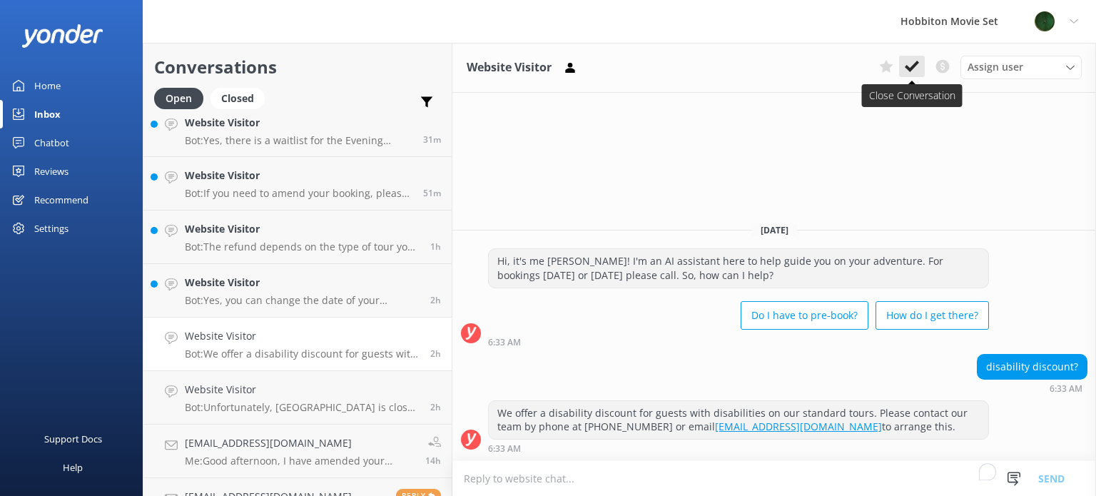
click at [909, 63] on icon at bounding box center [912, 66] width 14 height 14
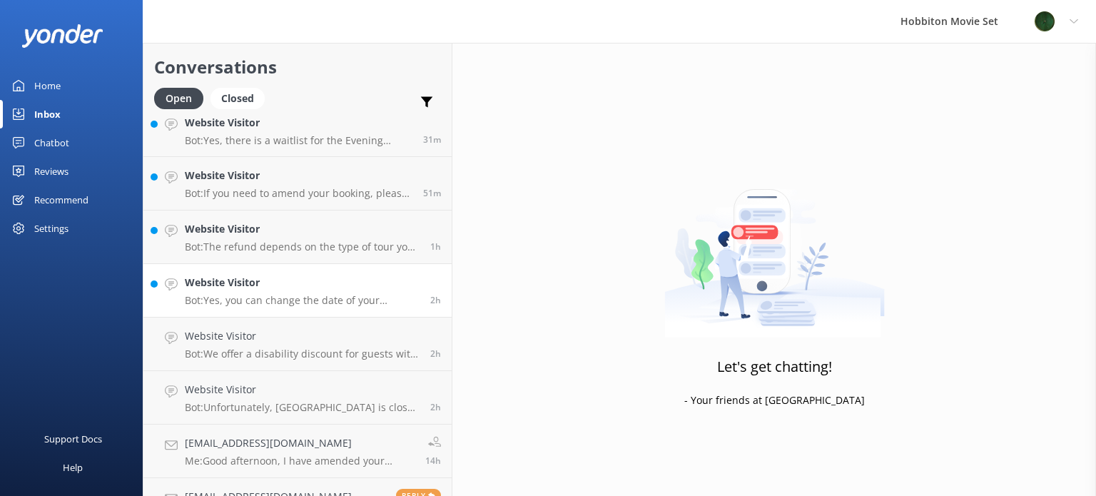
click at [283, 295] on p "Bot: Yes, you can change the date of your booking. Please contact our team at o…" at bounding box center [302, 300] width 235 height 13
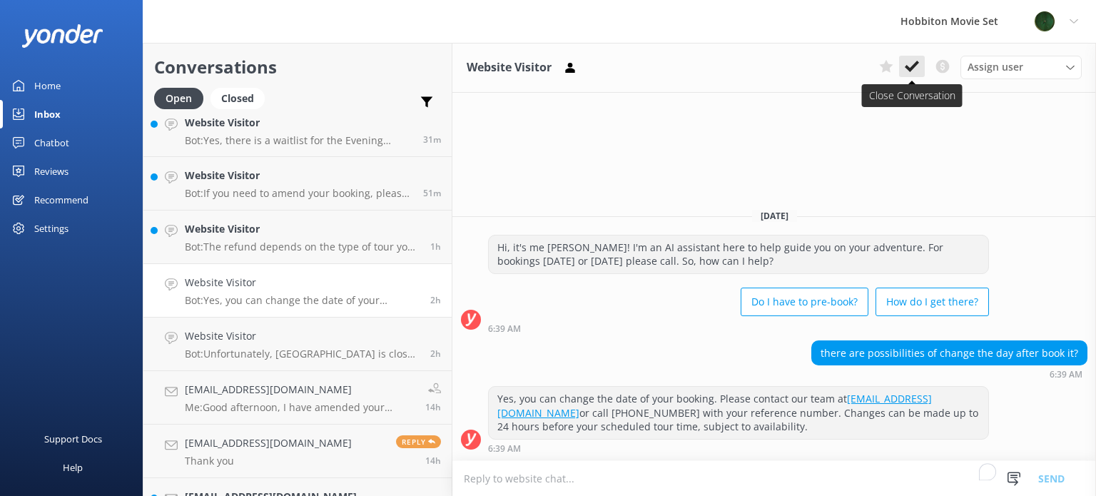
click at [909, 61] on icon at bounding box center [912, 66] width 14 height 14
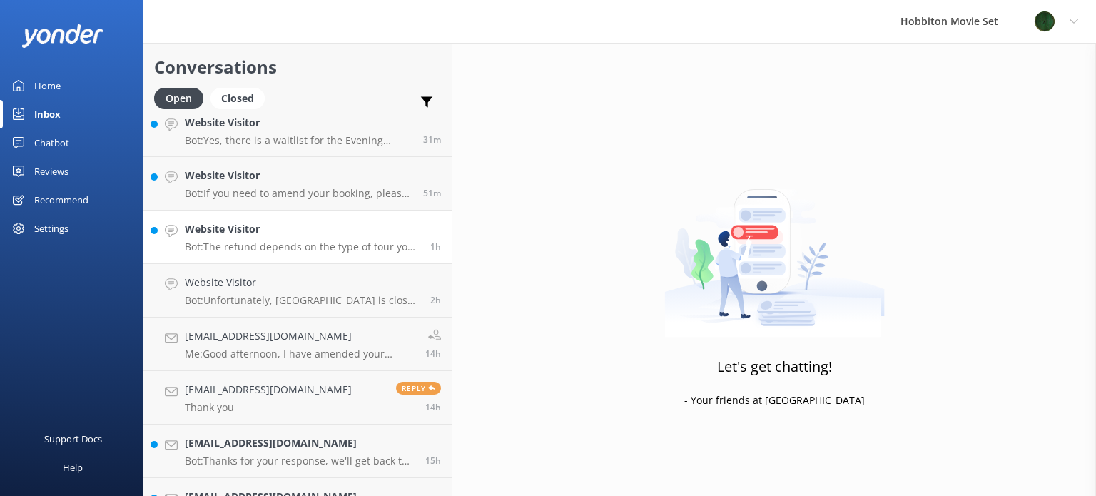
click at [300, 233] on h4 "Website Visitor" at bounding box center [302, 229] width 235 height 16
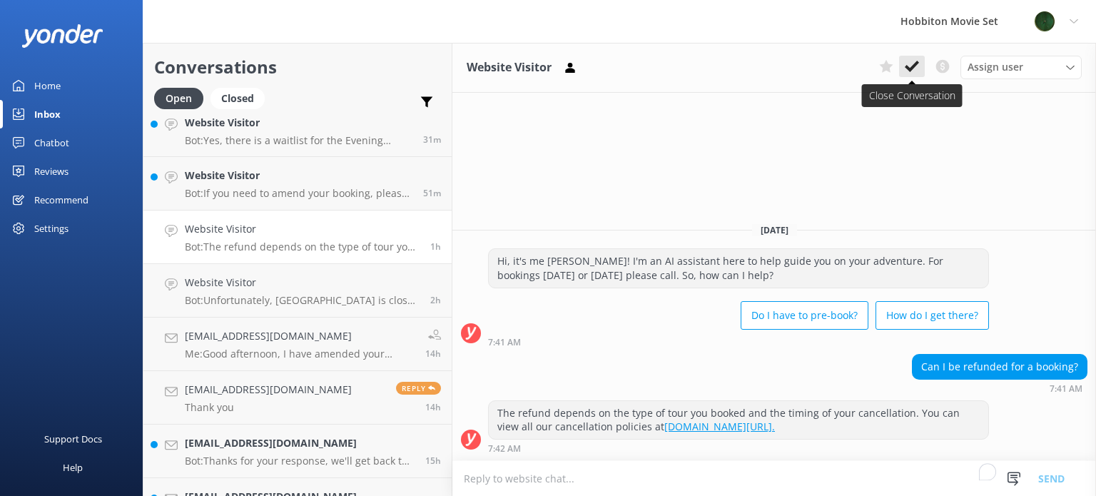
click at [914, 59] on icon at bounding box center [912, 66] width 14 height 14
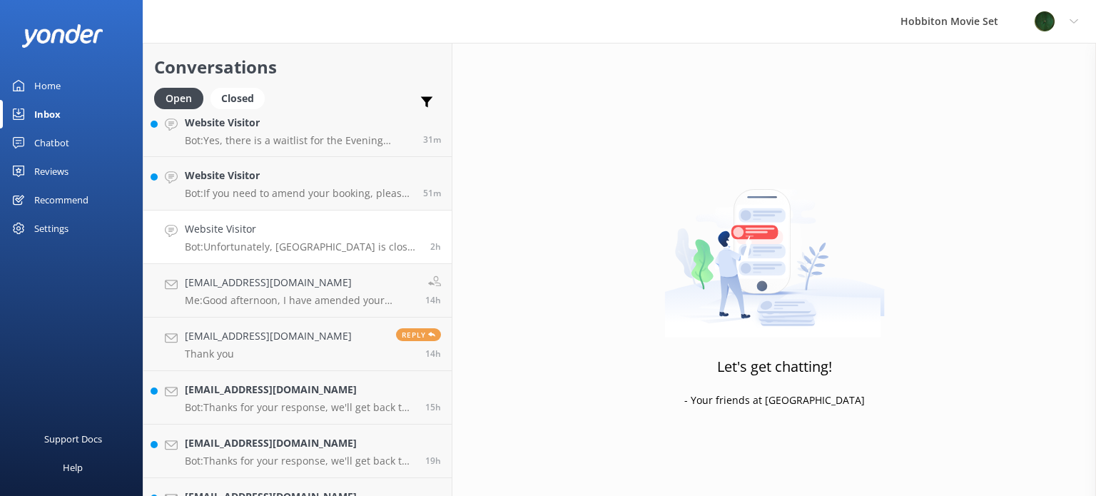
click at [295, 225] on h4 "Website Visitor" at bounding box center [302, 229] width 235 height 16
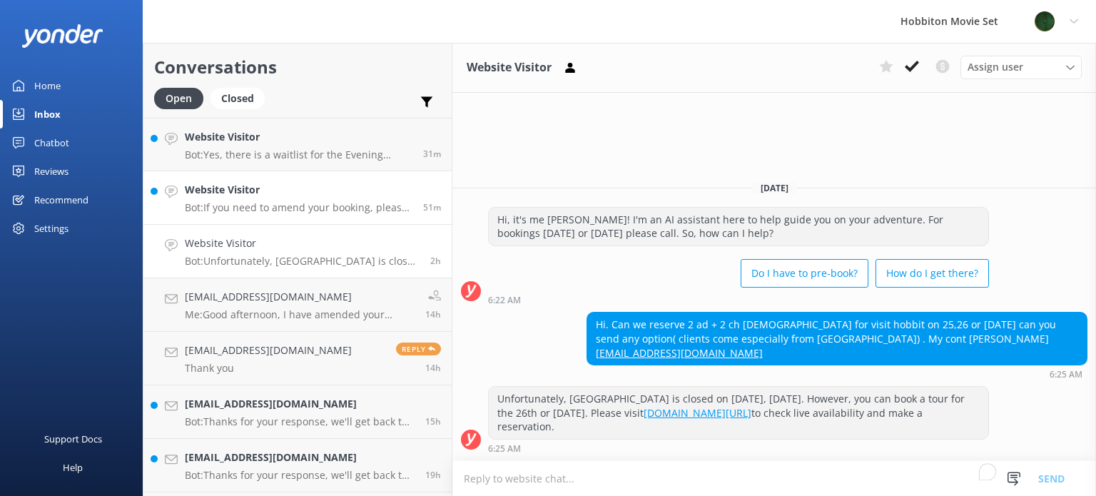
click at [288, 211] on p "Bot: If you need to amend your booking, please contact our team at [EMAIL_ADDRE…" at bounding box center [299, 207] width 228 height 13
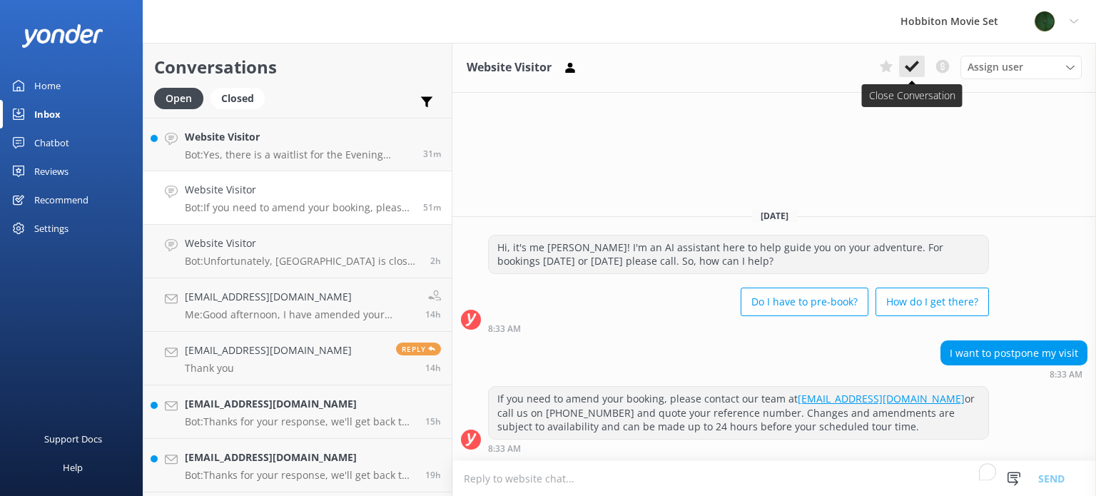
click at [913, 68] on use at bounding box center [912, 66] width 14 height 11
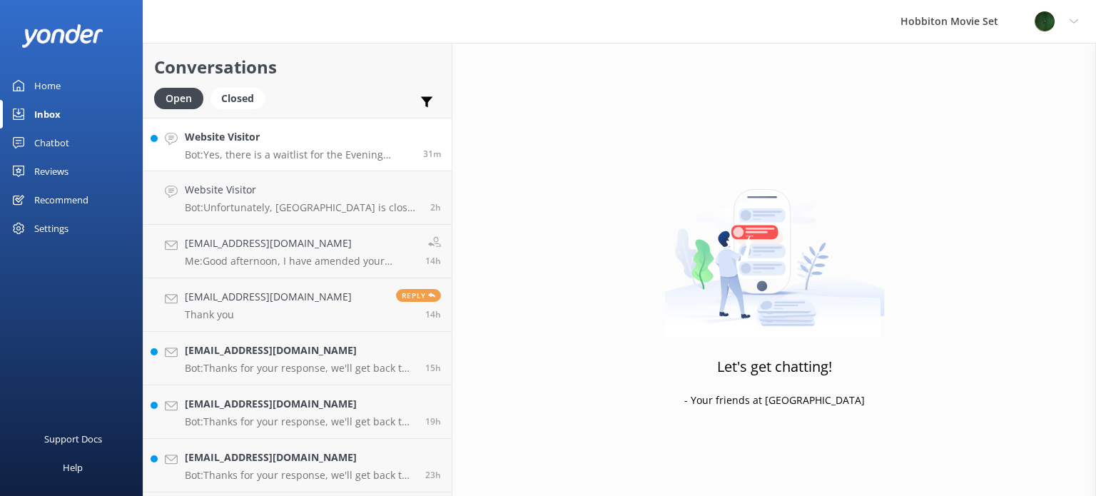
click at [314, 162] on link "Website Visitor Bot: Yes, there is a waitlist for the Evening Banquet Tours. Yo…" at bounding box center [297, 145] width 308 height 54
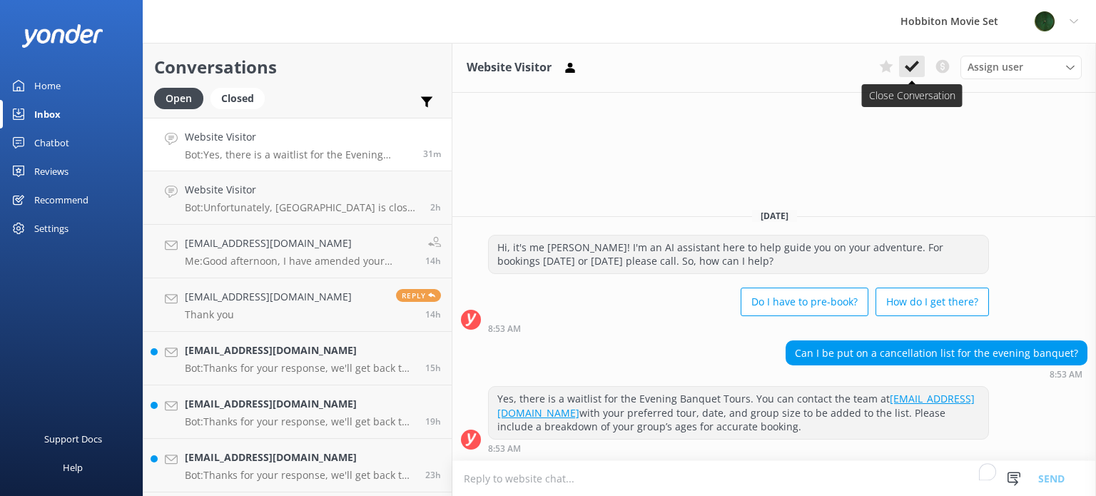
click at [917, 64] on use at bounding box center [912, 66] width 14 height 11
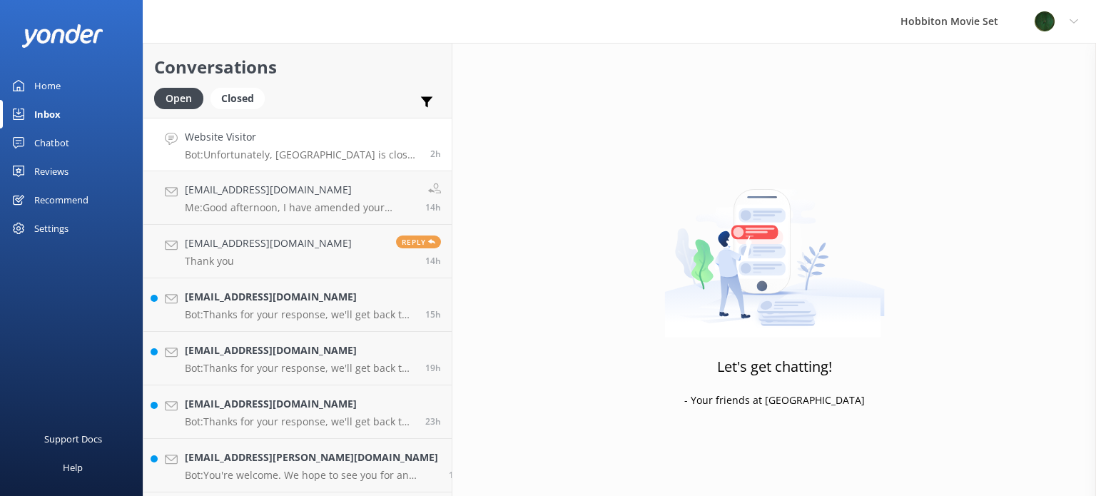
click at [314, 130] on h4 "Website Visitor" at bounding box center [302, 137] width 235 height 16
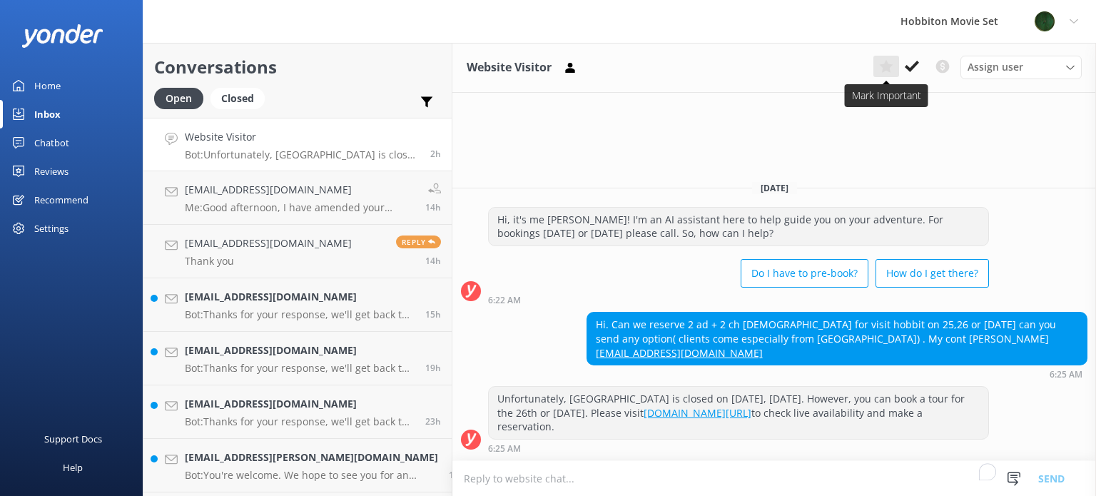
click at [876, 65] on button at bounding box center [887, 66] width 26 height 21
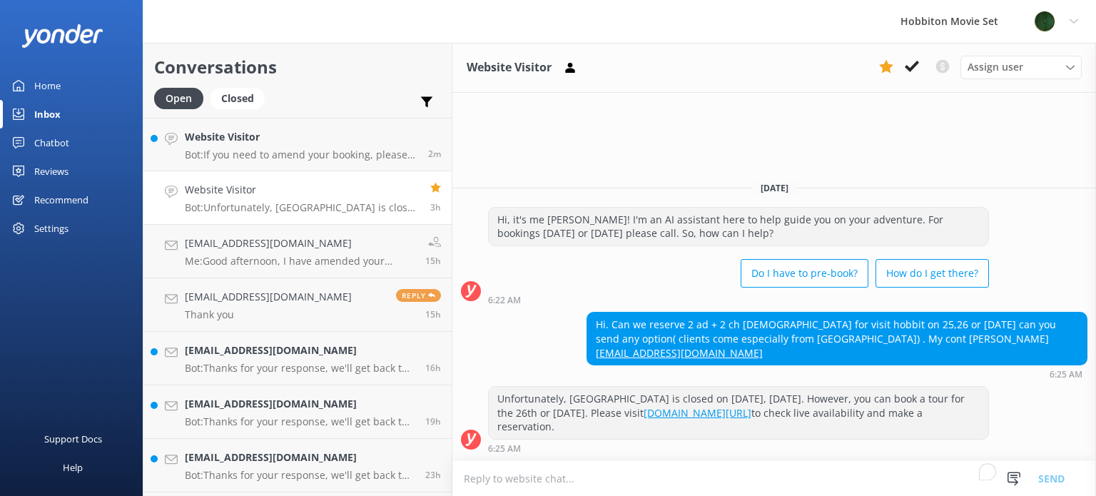
click at [285, 185] on h4 "Website Visitor" at bounding box center [302, 190] width 235 height 16
click at [291, 151] on p "Bot: If you need to amend your booking, please contact our team at office@hobbi…" at bounding box center [301, 154] width 233 height 13
